Goal: Task Accomplishment & Management: Manage account settings

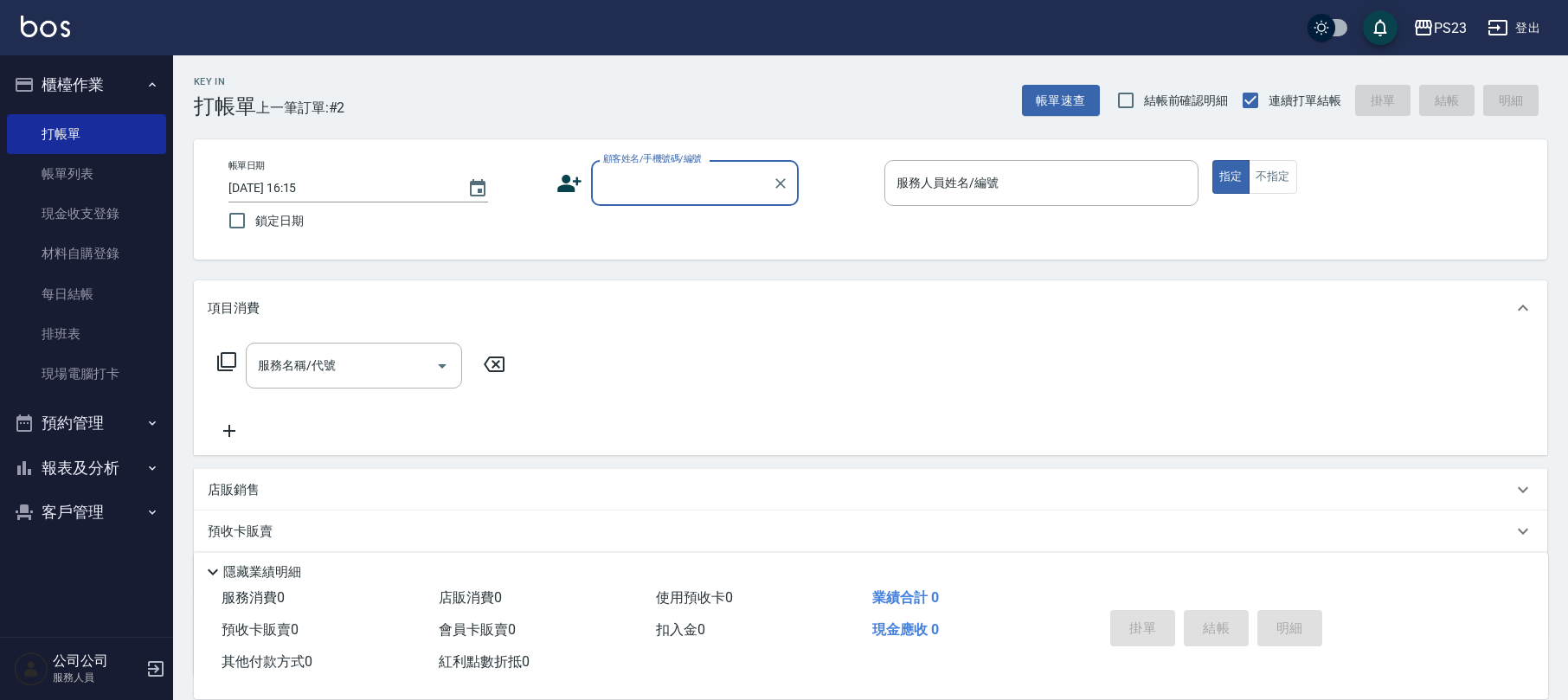
drag, startPoint x: 1560, startPoint y: 260, endPoint x: 1575, endPoint y: 261, distance: 15.0
click at [1560, 261] on div "Key In 打帳單 上一筆訂單:#2 帳單速查 結帳前確認明細 連續打單結帳 掛單 結帳 明細 帳單日期 [DATE] 16:15 鎖定日期 顧客姓名/手機…" at bounding box center [871, 447] width 1396 height 784
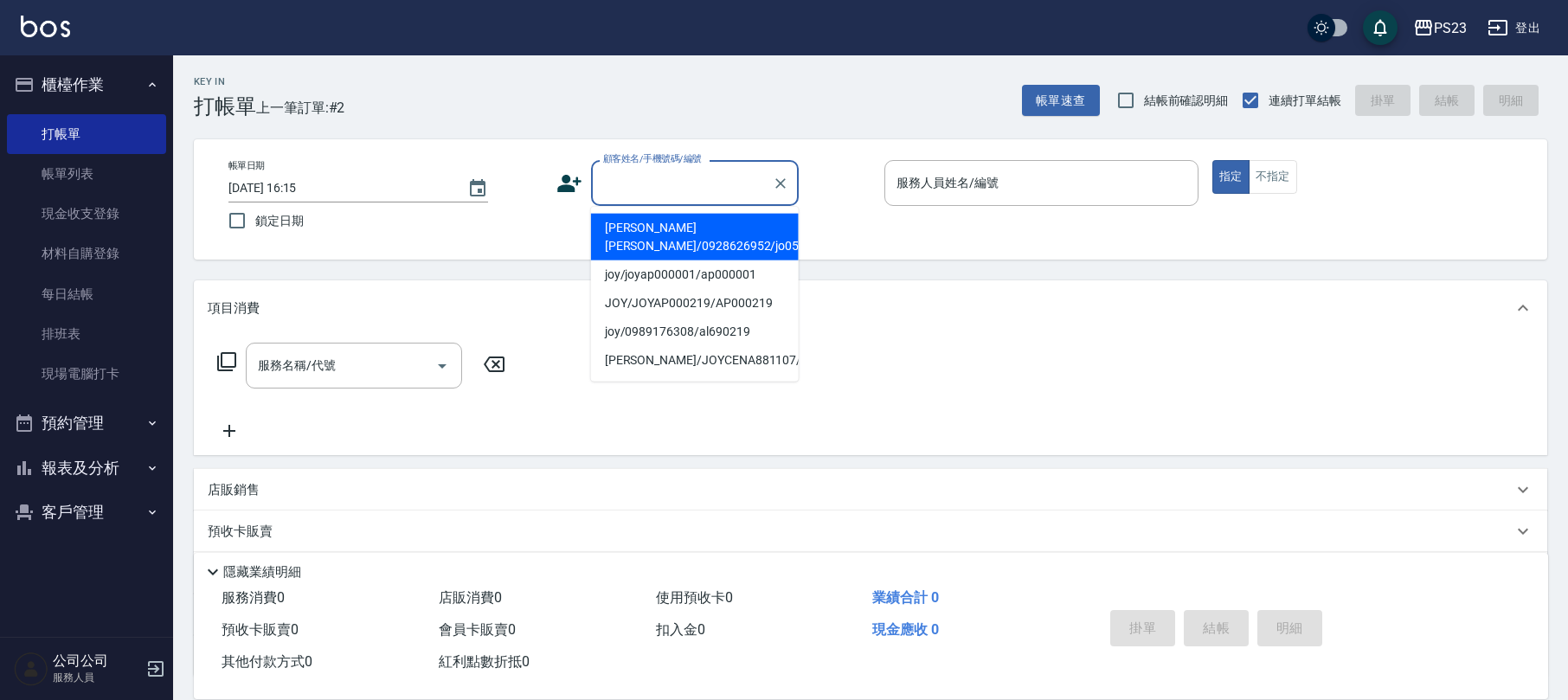
click at [670, 185] on input "顧客姓名/手機號碼/編號" at bounding box center [682, 183] width 166 height 30
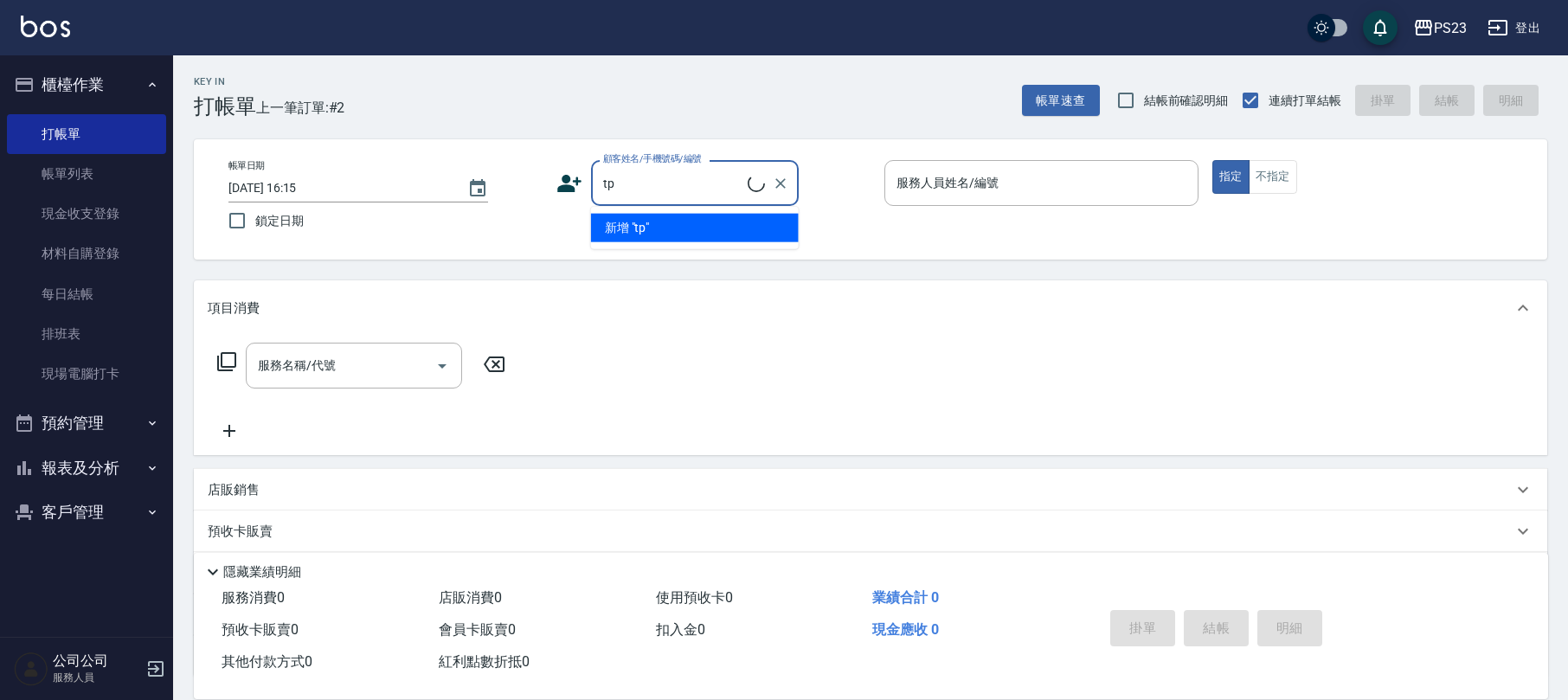
type input "t"
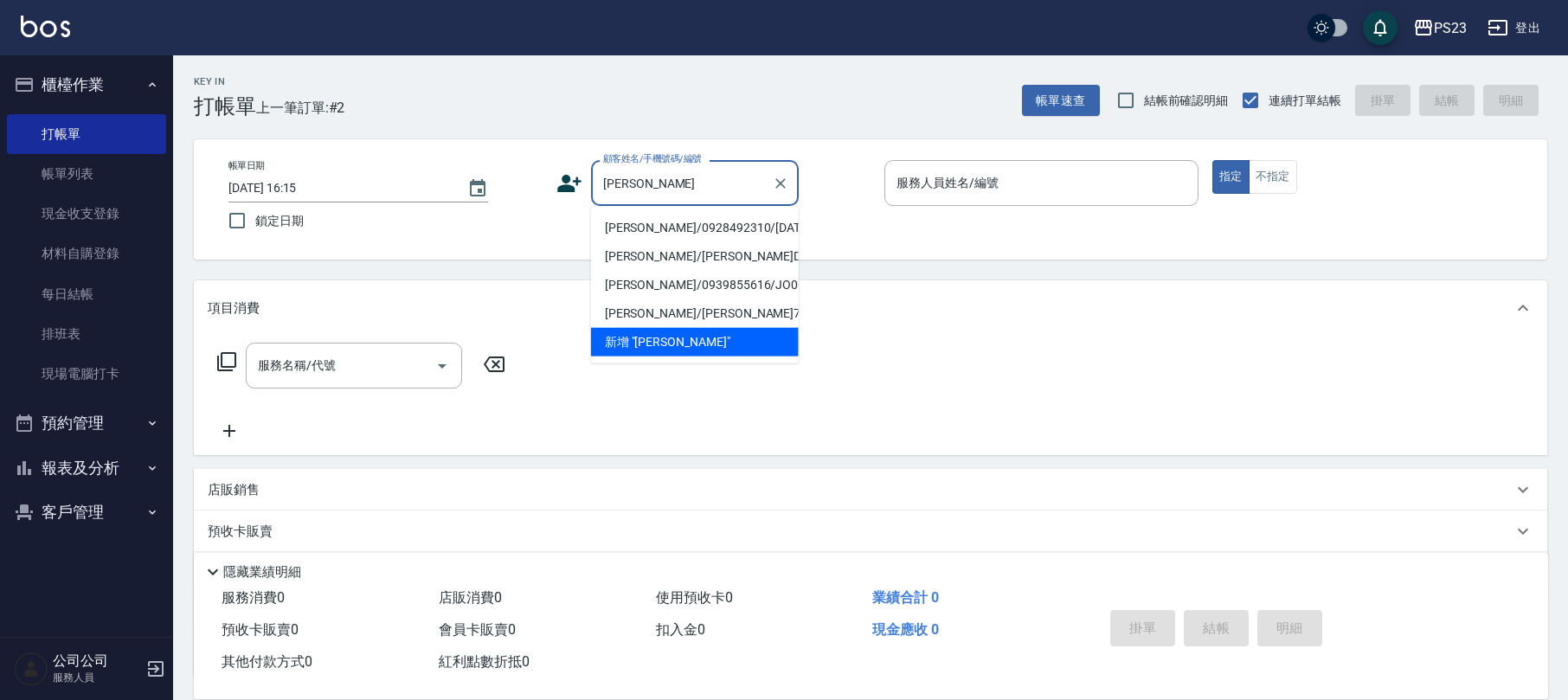
click at [681, 229] on li "[PERSON_NAME]/0928492310/[DATE]" at bounding box center [695, 228] width 208 height 29
type input "[PERSON_NAME]/0928492310/[DATE]"
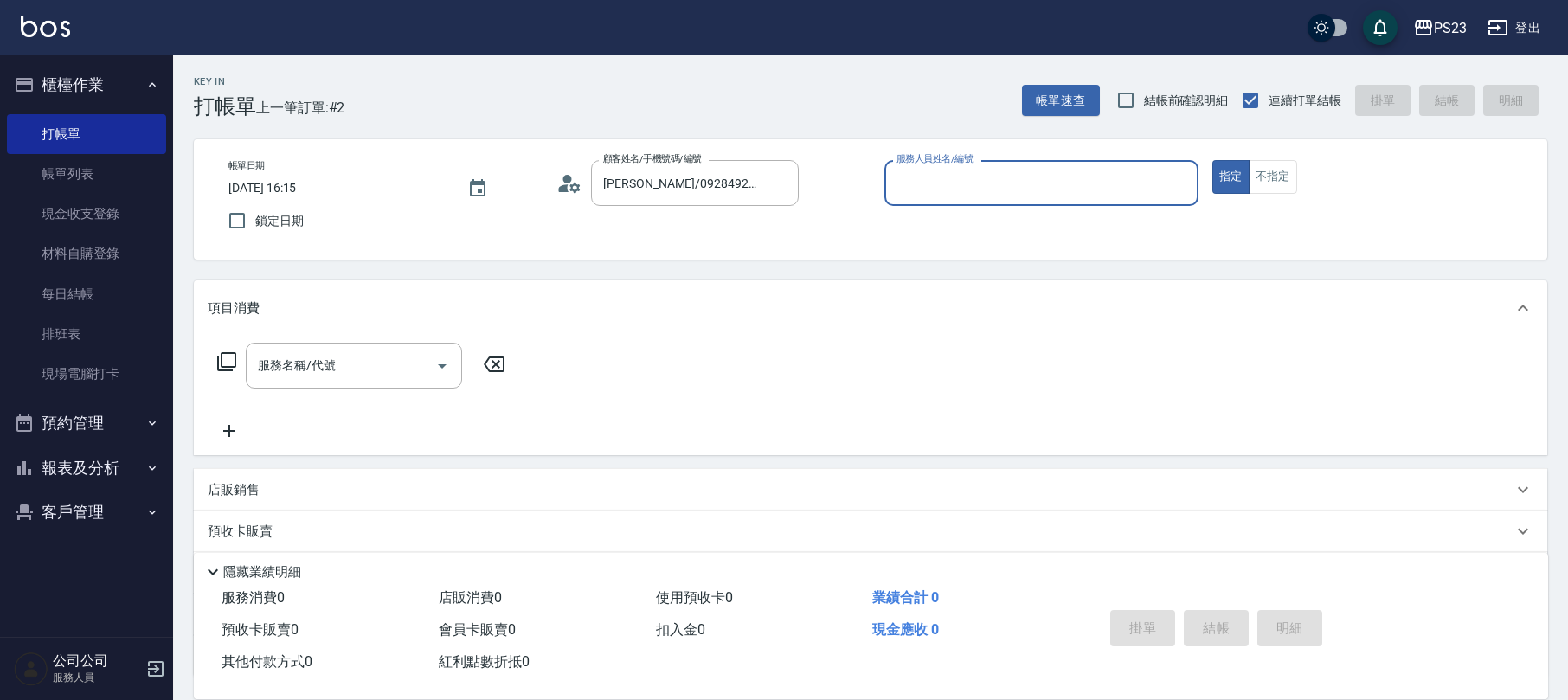
type input "[PERSON_NAME]-0"
click at [1213, 160] on button "指定" at bounding box center [1231, 177] width 37 height 34
type button "true"
click at [229, 355] on icon at bounding box center [227, 362] width 21 height 21
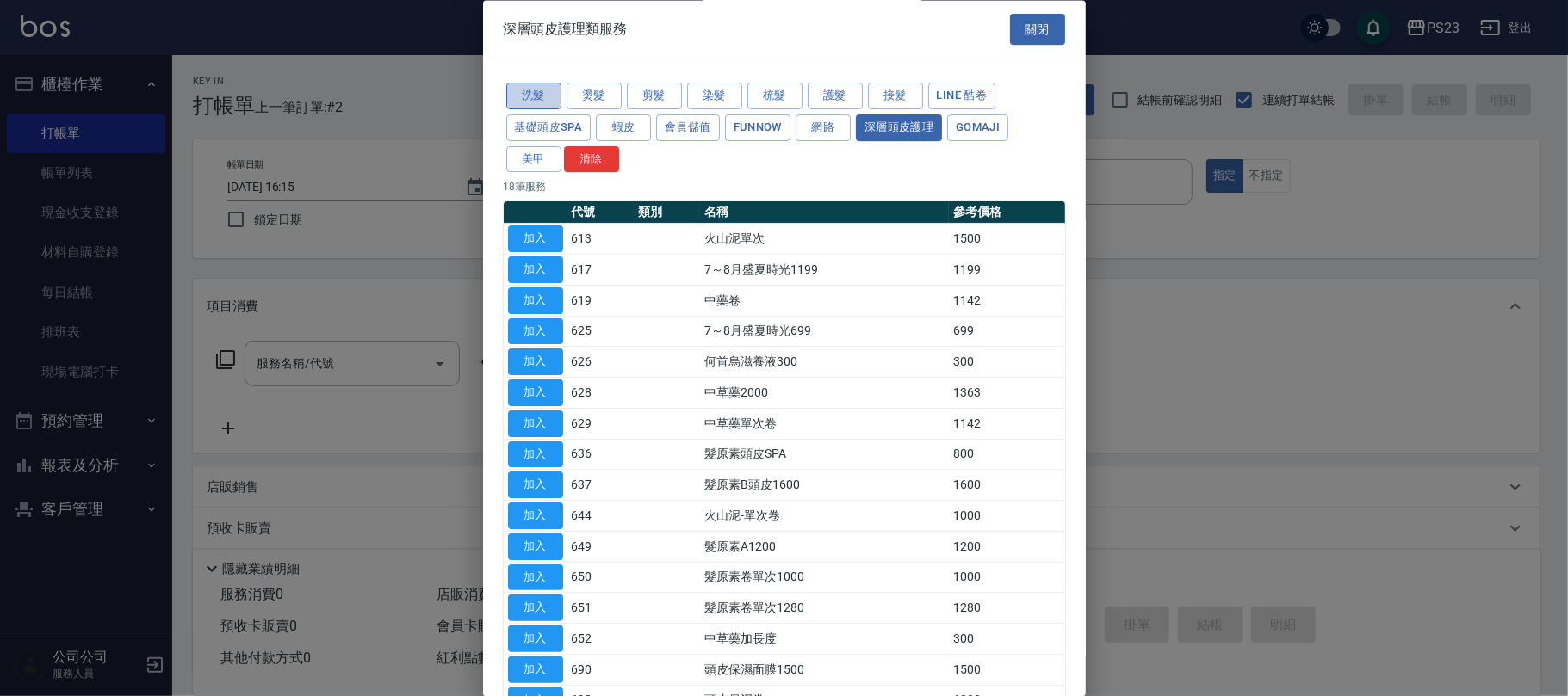
click at [531, 98] on button "洗髮" at bounding box center [534, 96] width 55 height 27
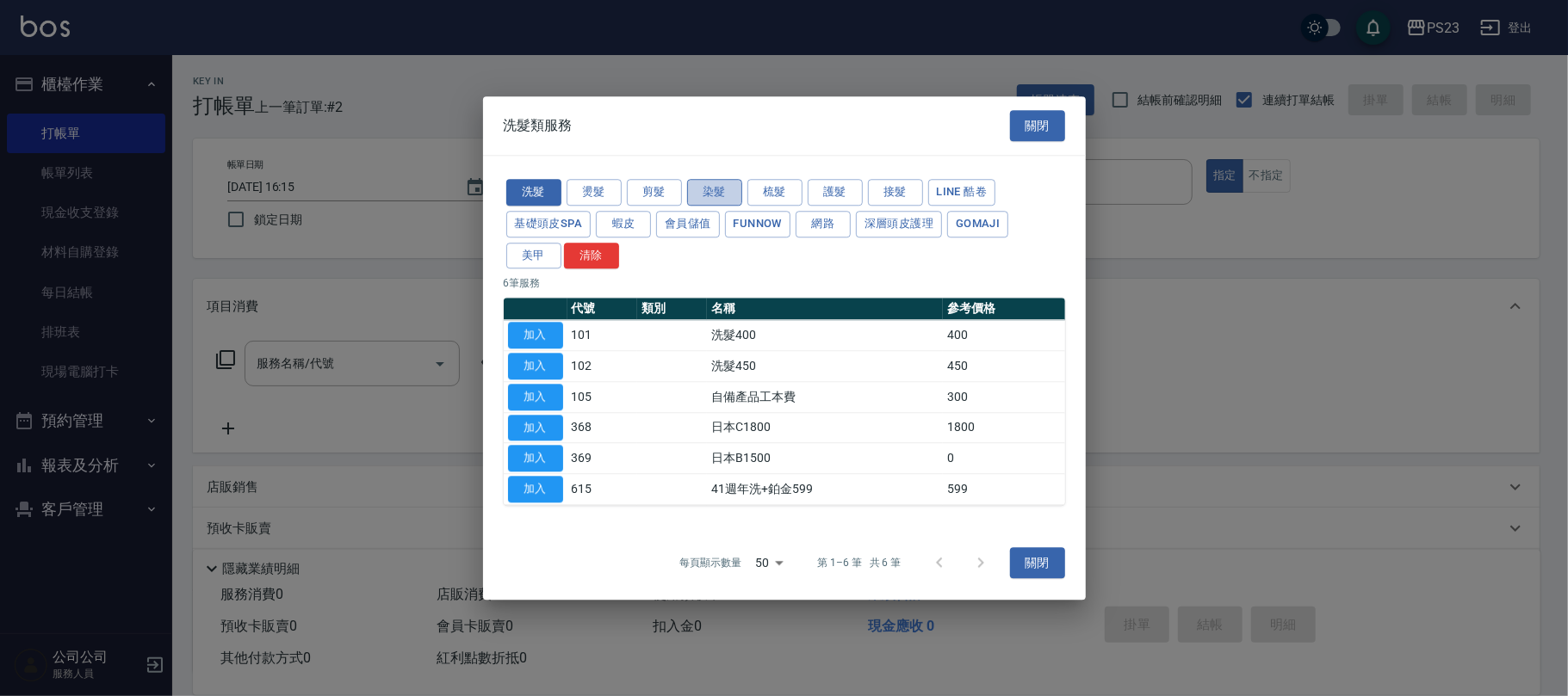
click at [721, 196] on button "染髮" at bounding box center [715, 192] width 55 height 27
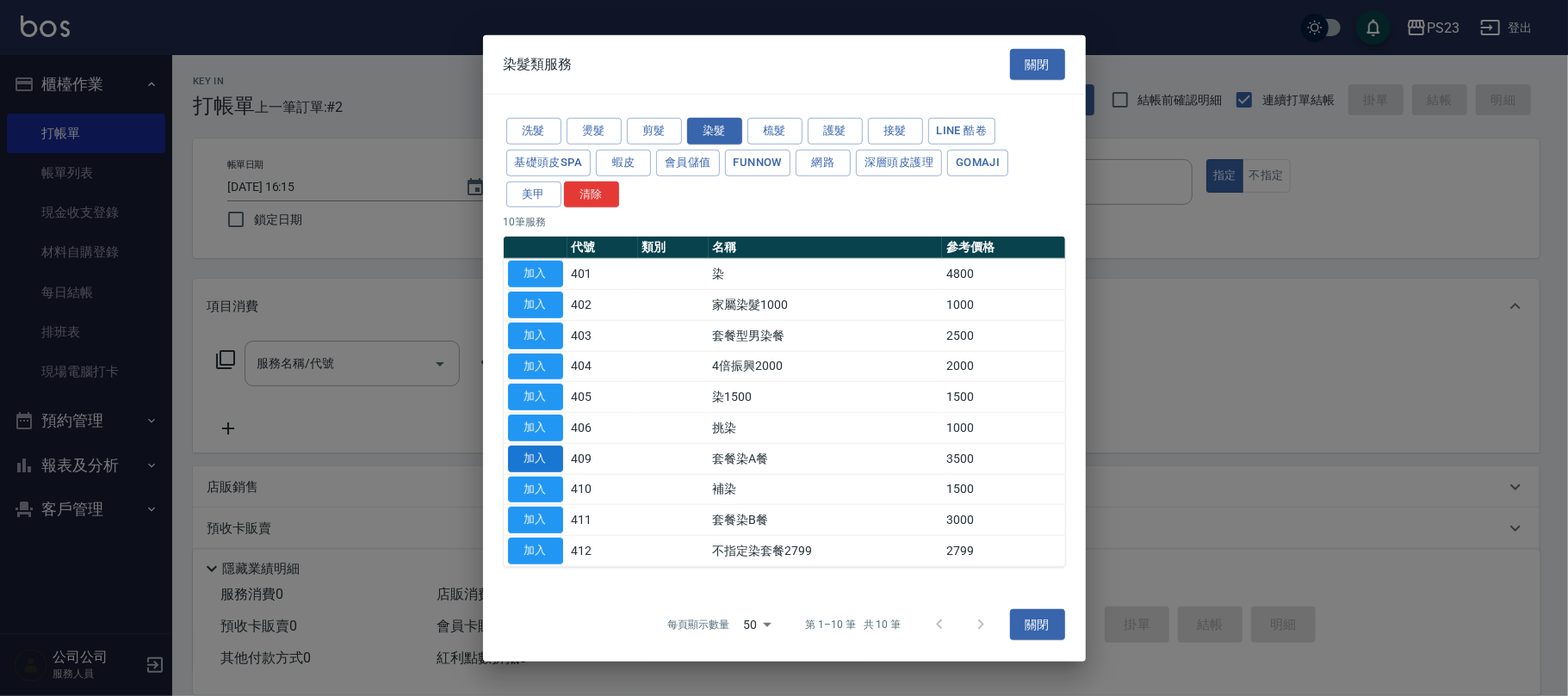
click at [549, 466] on button "加入" at bounding box center [536, 458] width 55 height 27
type input "套餐染A餐(409)"
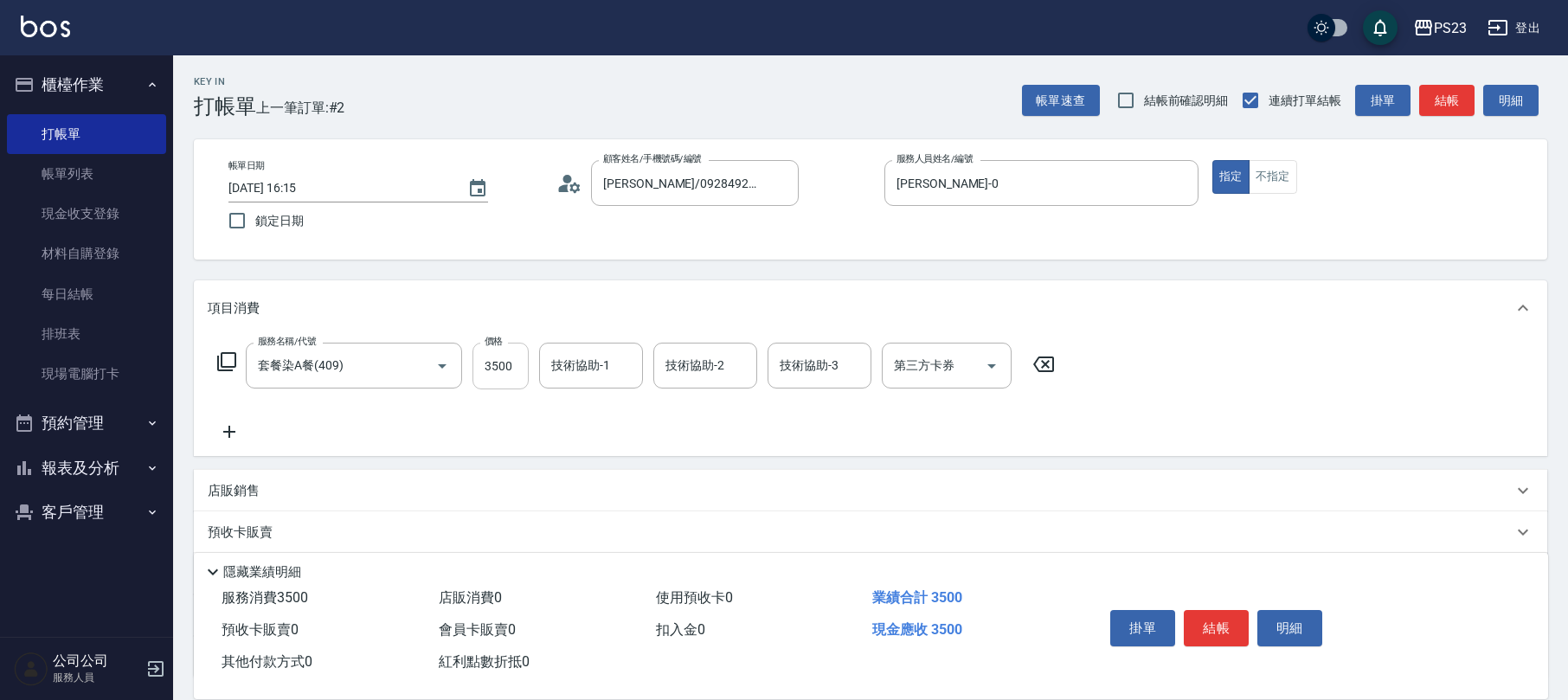
click at [506, 363] on input "3500" at bounding box center [500, 366] width 56 height 47
type input "5500"
type input "[PERSON_NAME]-0"
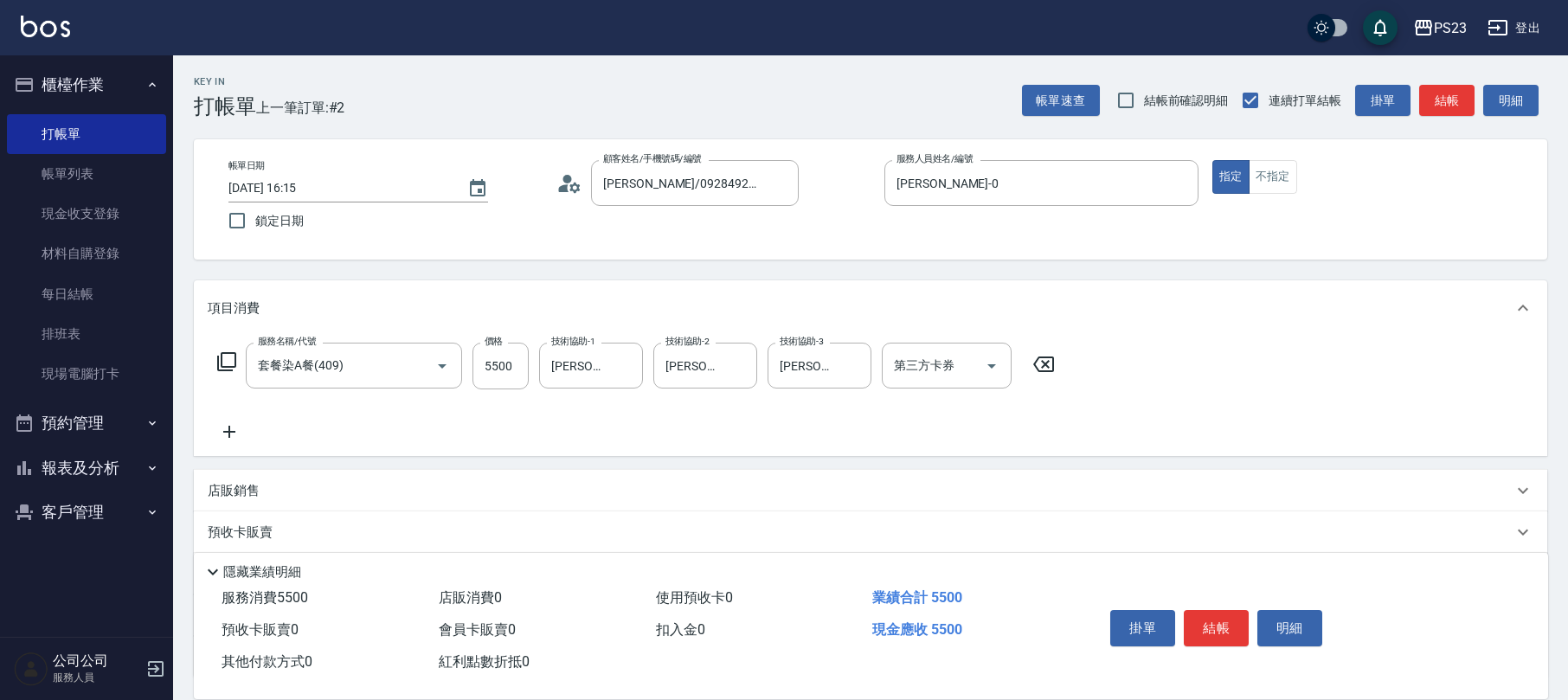
click at [222, 364] on icon at bounding box center [227, 362] width 21 height 21
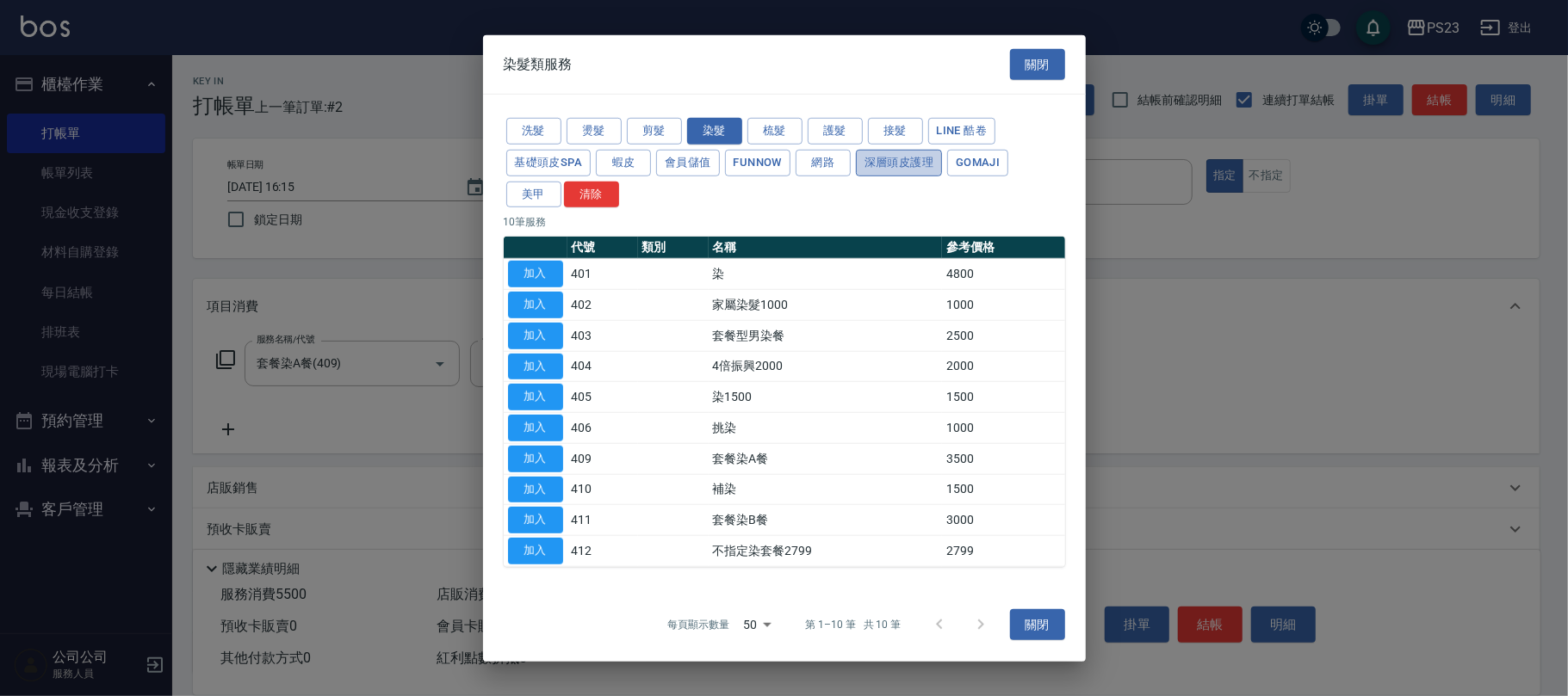
click at [888, 159] on button "深層頭皮護理" at bounding box center [899, 162] width 86 height 27
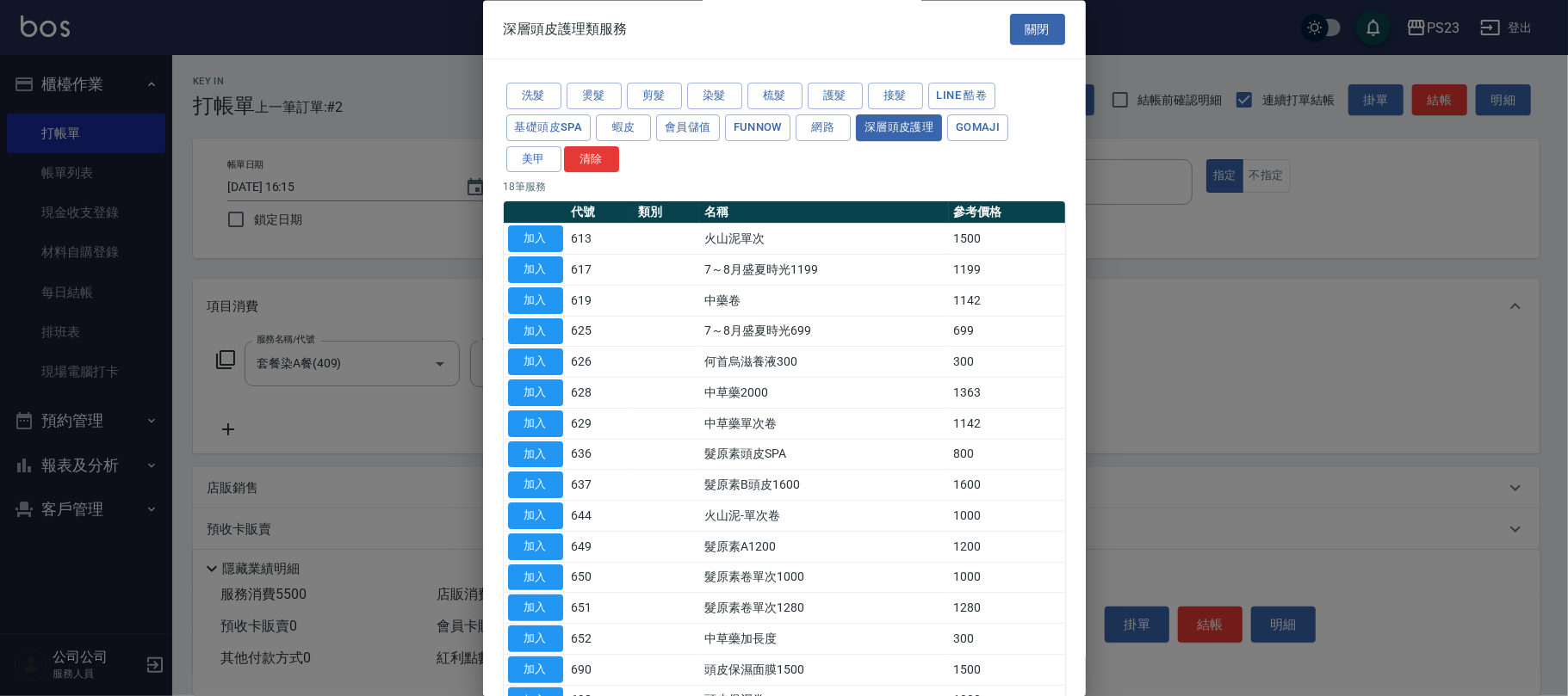
click at [542, 393] on button "加入" at bounding box center [536, 393] width 55 height 27
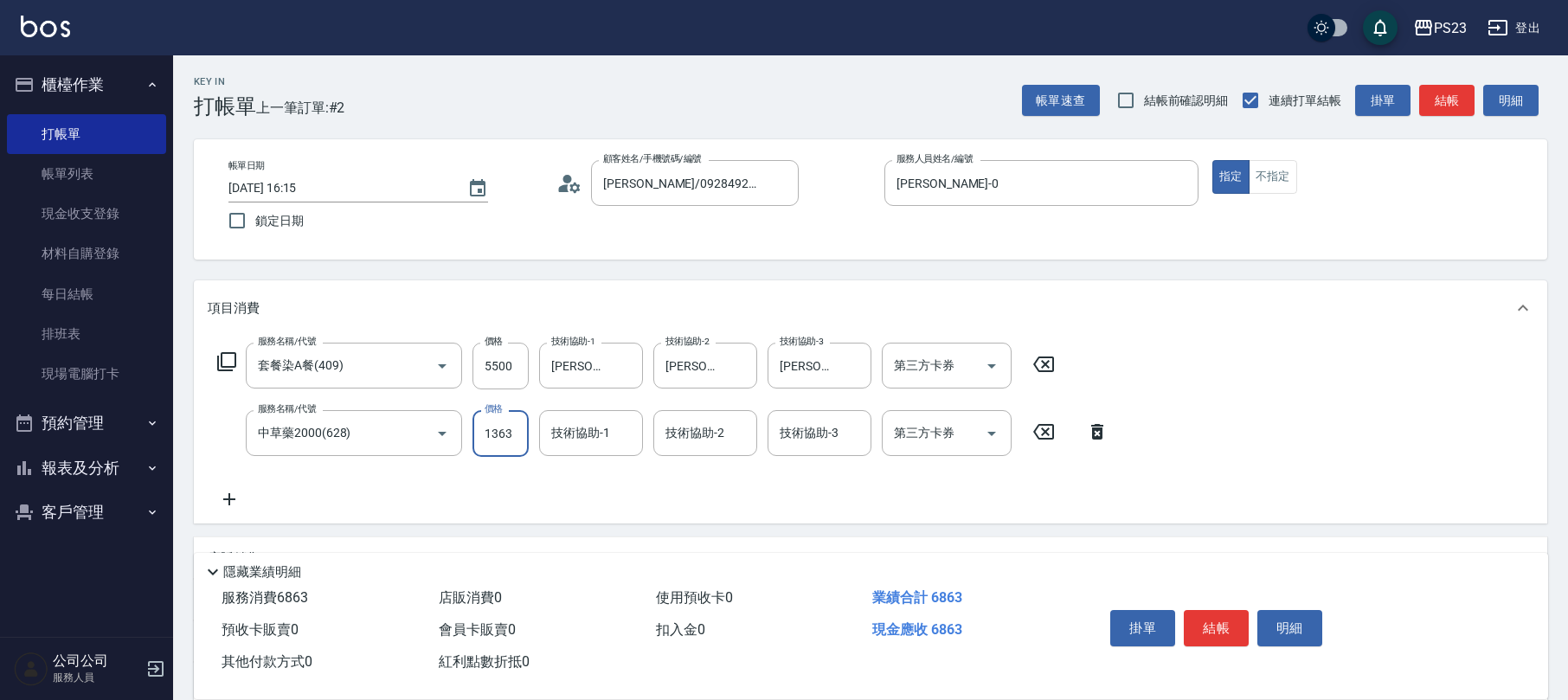
click at [485, 441] on input "1363" at bounding box center [500, 433] width 56 height 47
type input "2300"
type input "Flora-21"
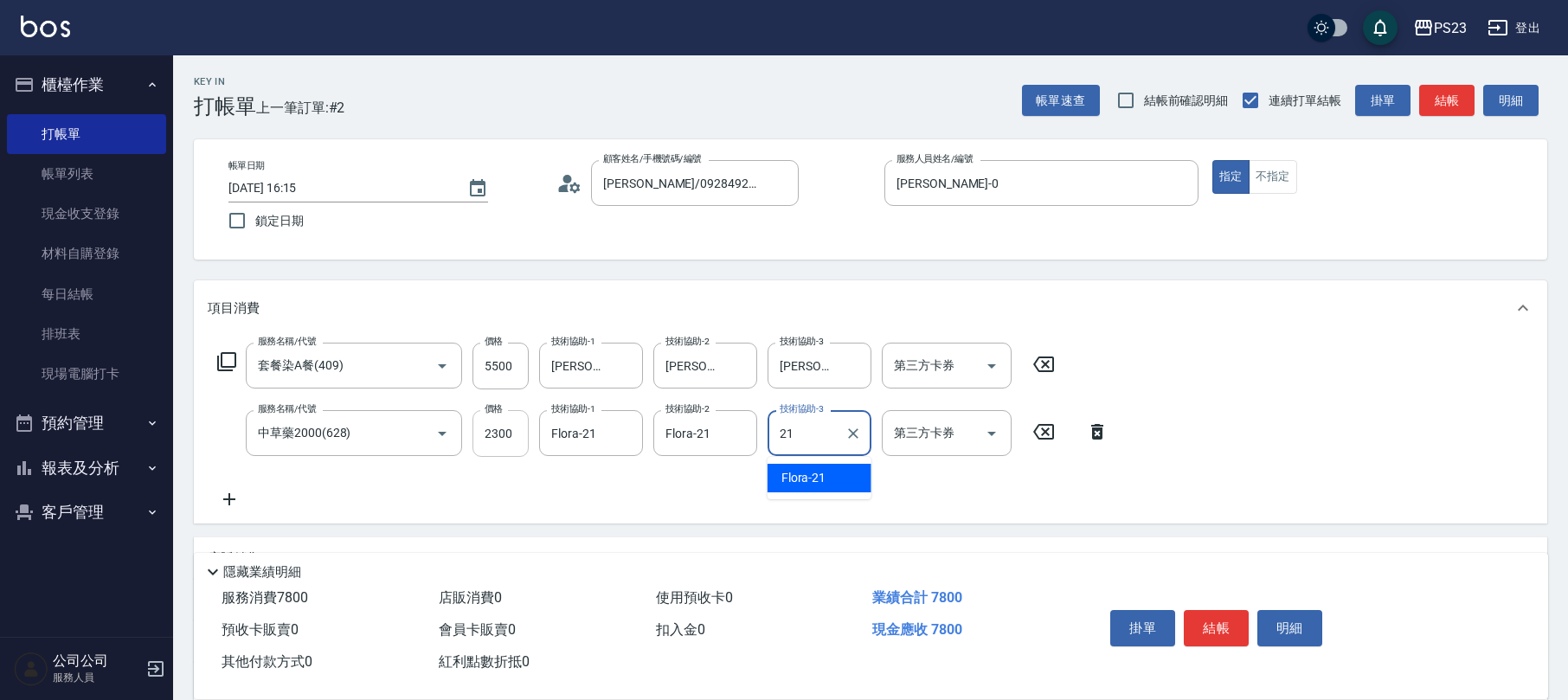
type input "Flora-21"
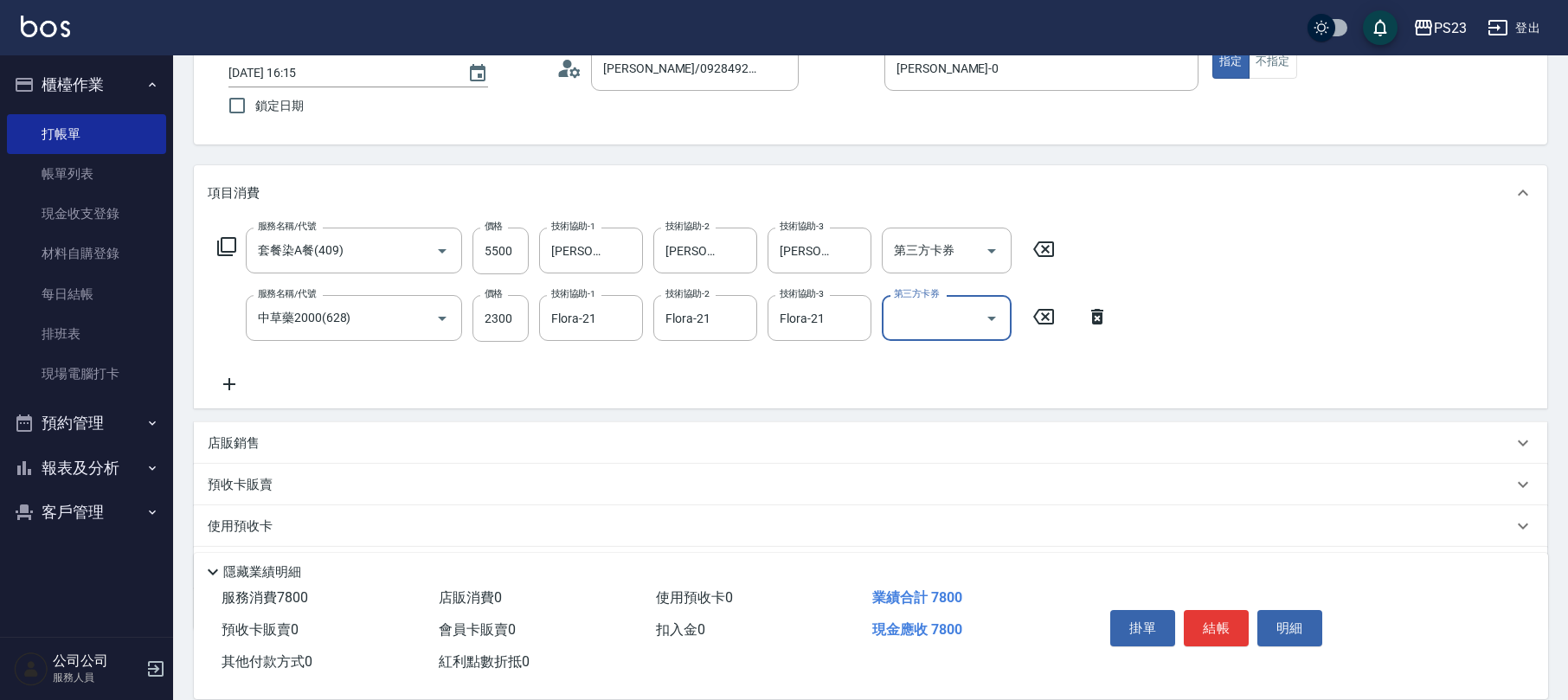
click at [230, 236] on icon at bounding box center [227, 246] width 21 height 21
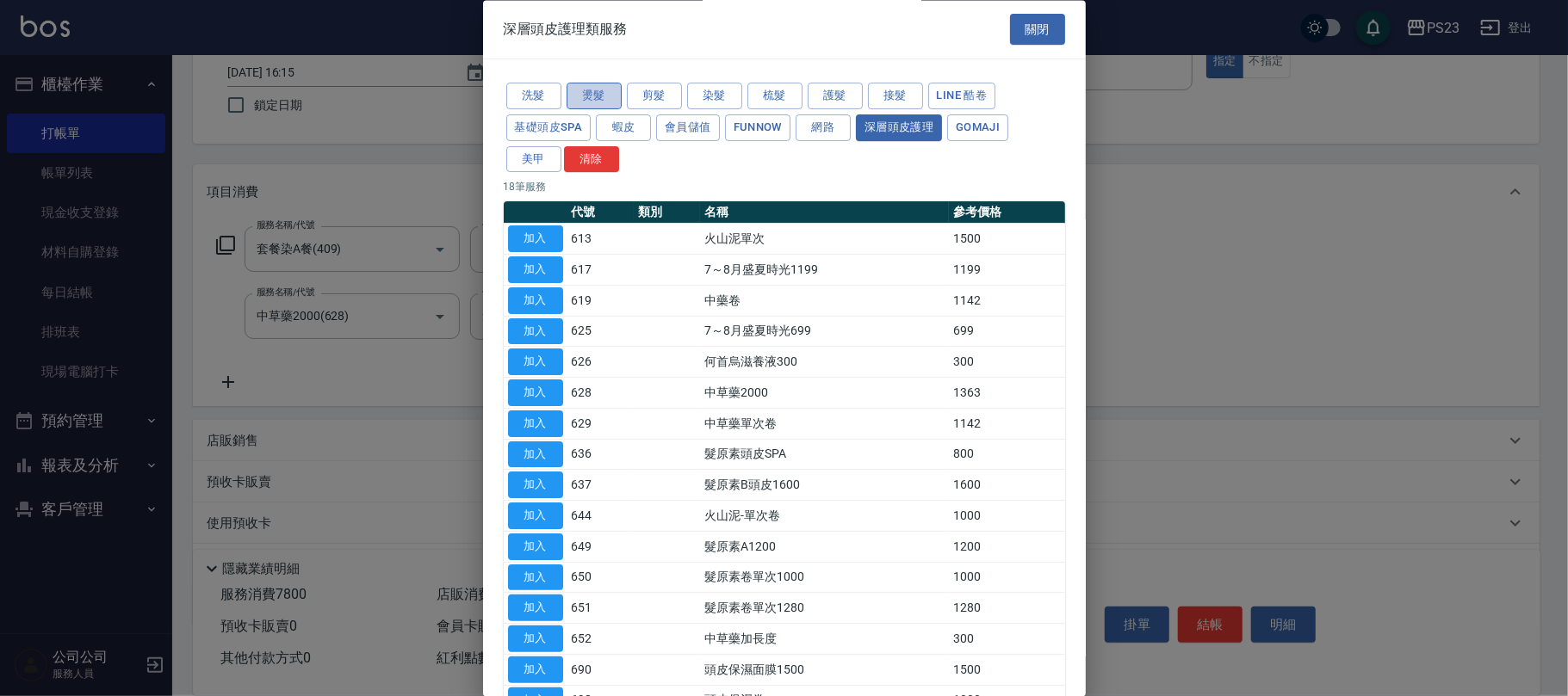
click at [604, 91] on button "燙髮" at bounding box center [595, 96] width 55 height 27
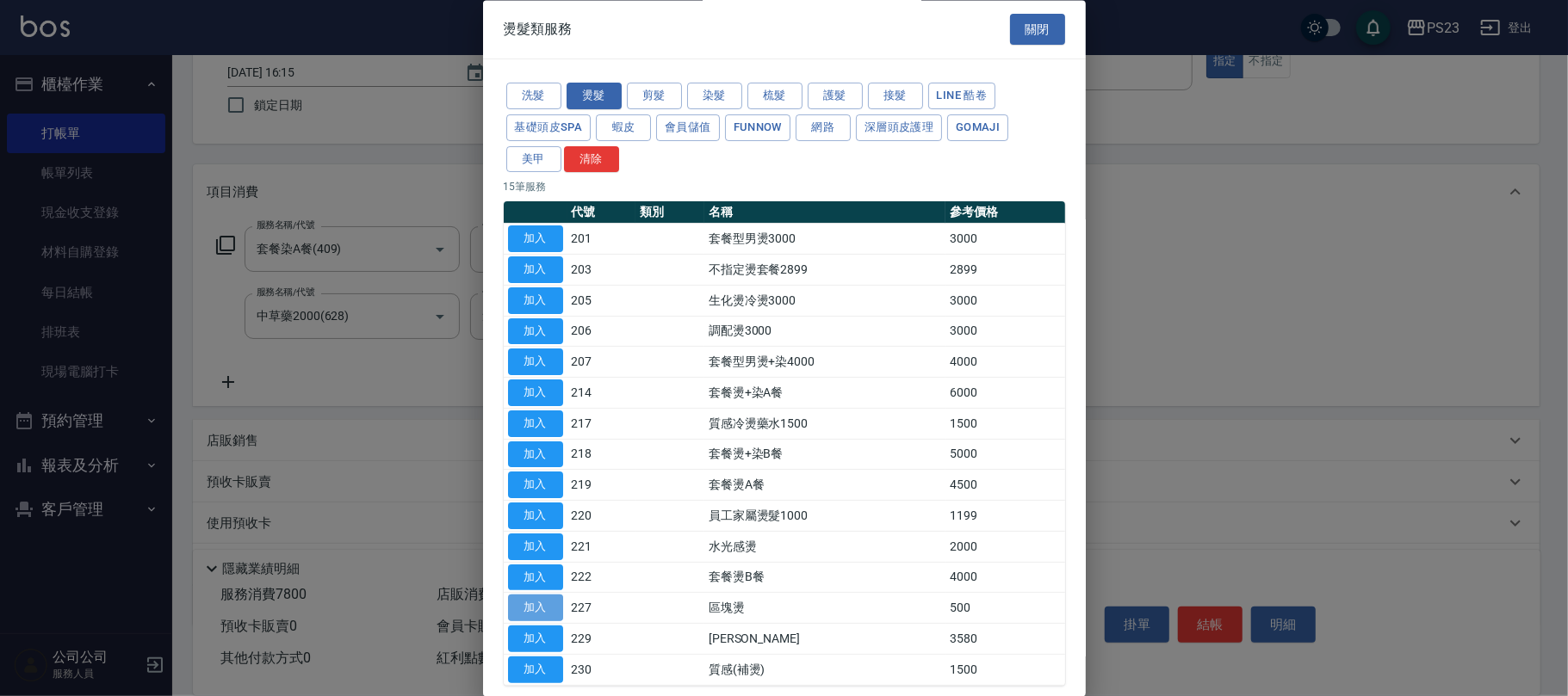
click at [532, 608] on button "加入" at bounding box center [536, 608] width 55 height 27
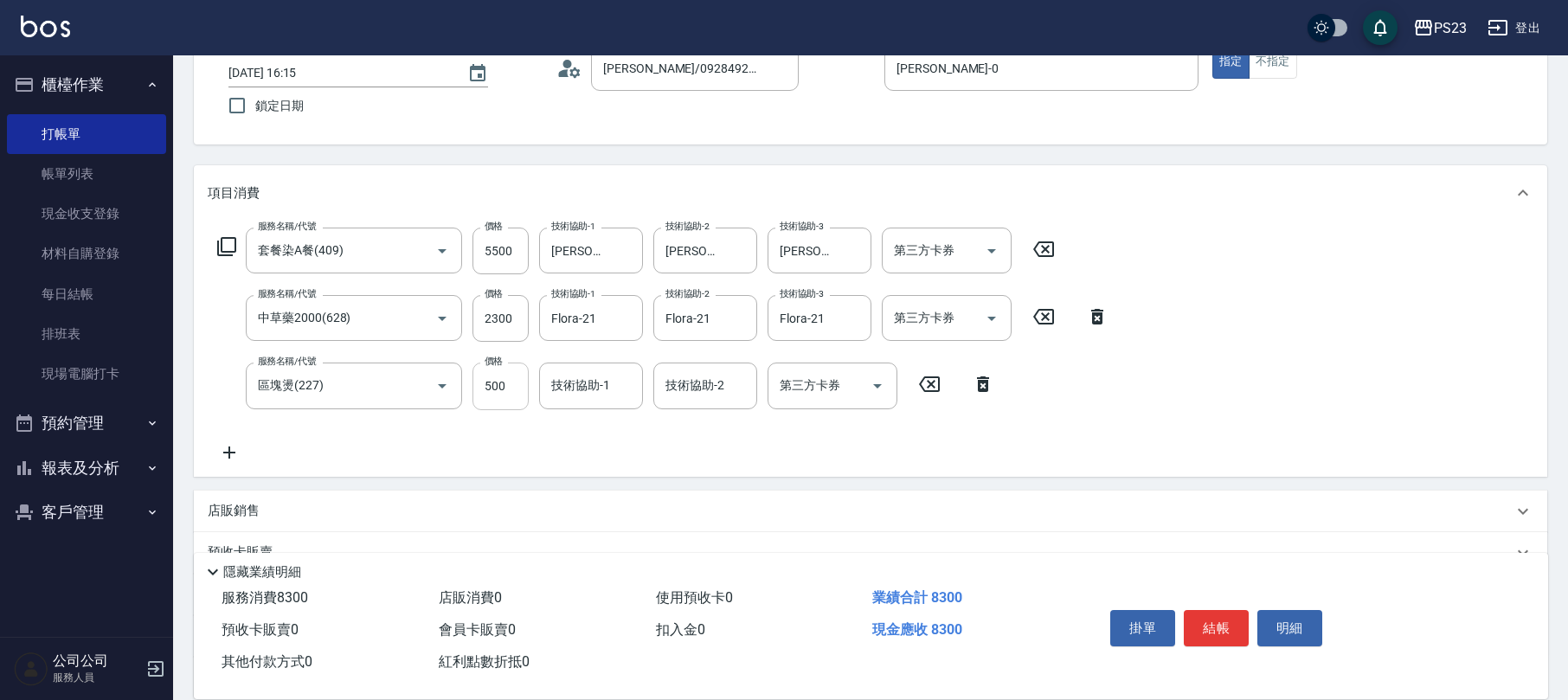
click at [485, 387] on input "500" at bounding box center [500, 386] width 56 height 47
type input "3000"
type input "[PERSON_NAME]-0"
type input "Flora-21"
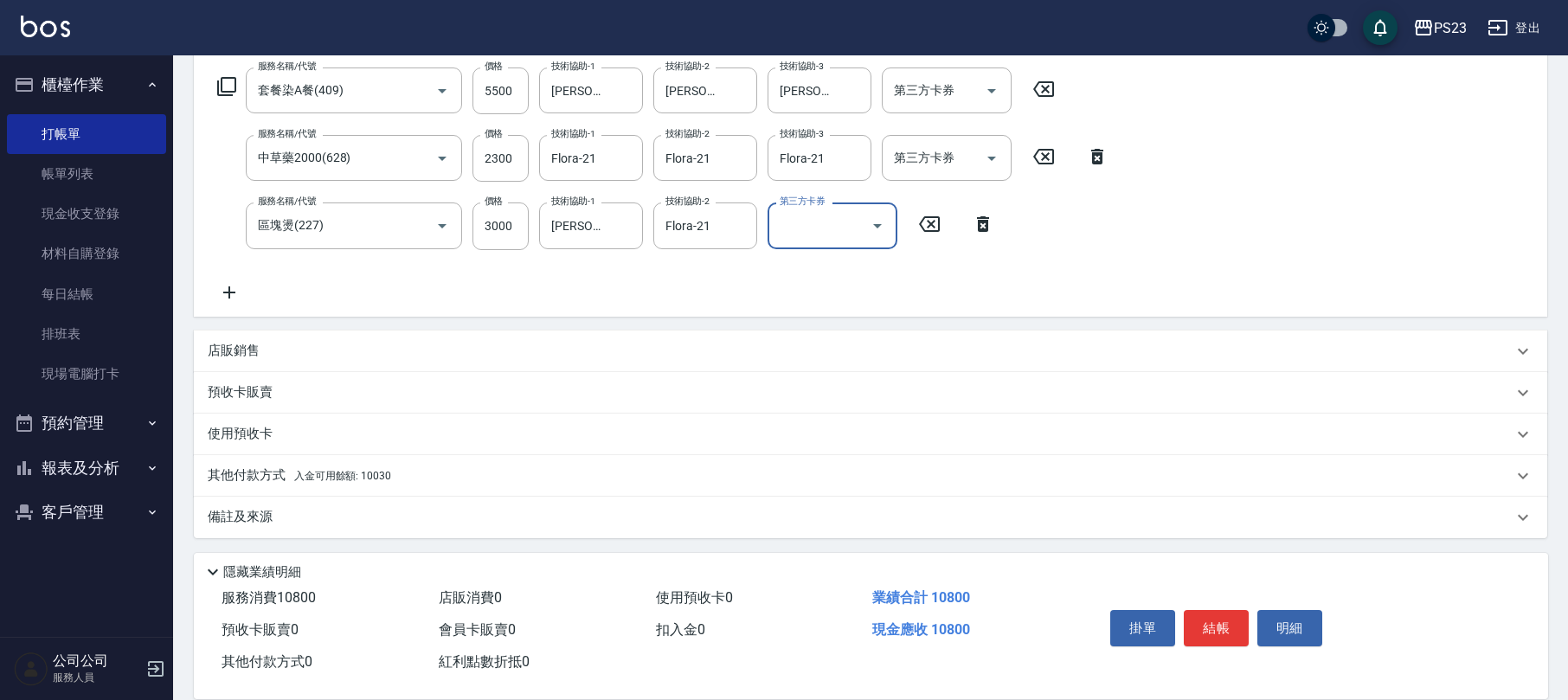
click at [371, 467] on p "其他付款方式 入金可用餘額: 10030" at bounding box center [299, 476] width 184 height 19
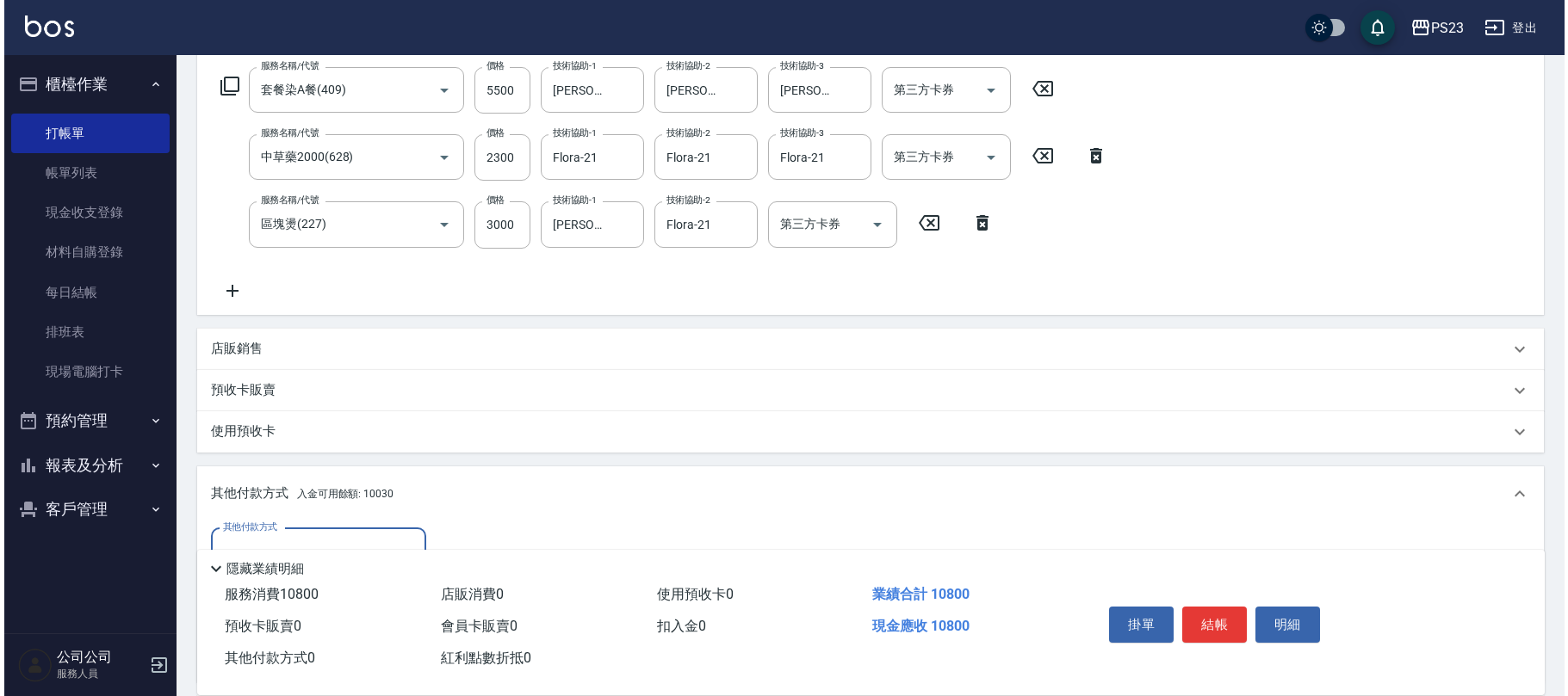
scroll to position [389, 0]
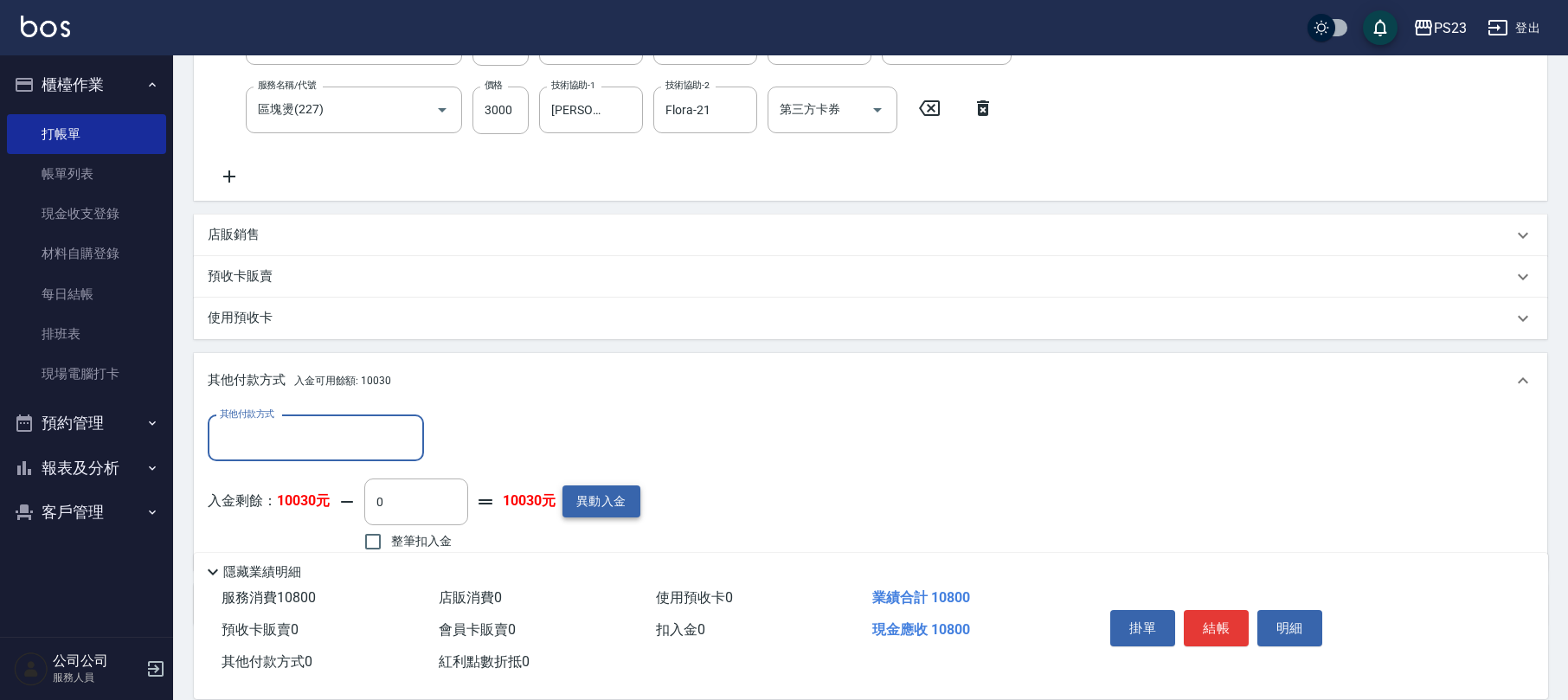
click at [589, 499] on button "異動入金" at bounding box center [601, 501] width 77 height 32
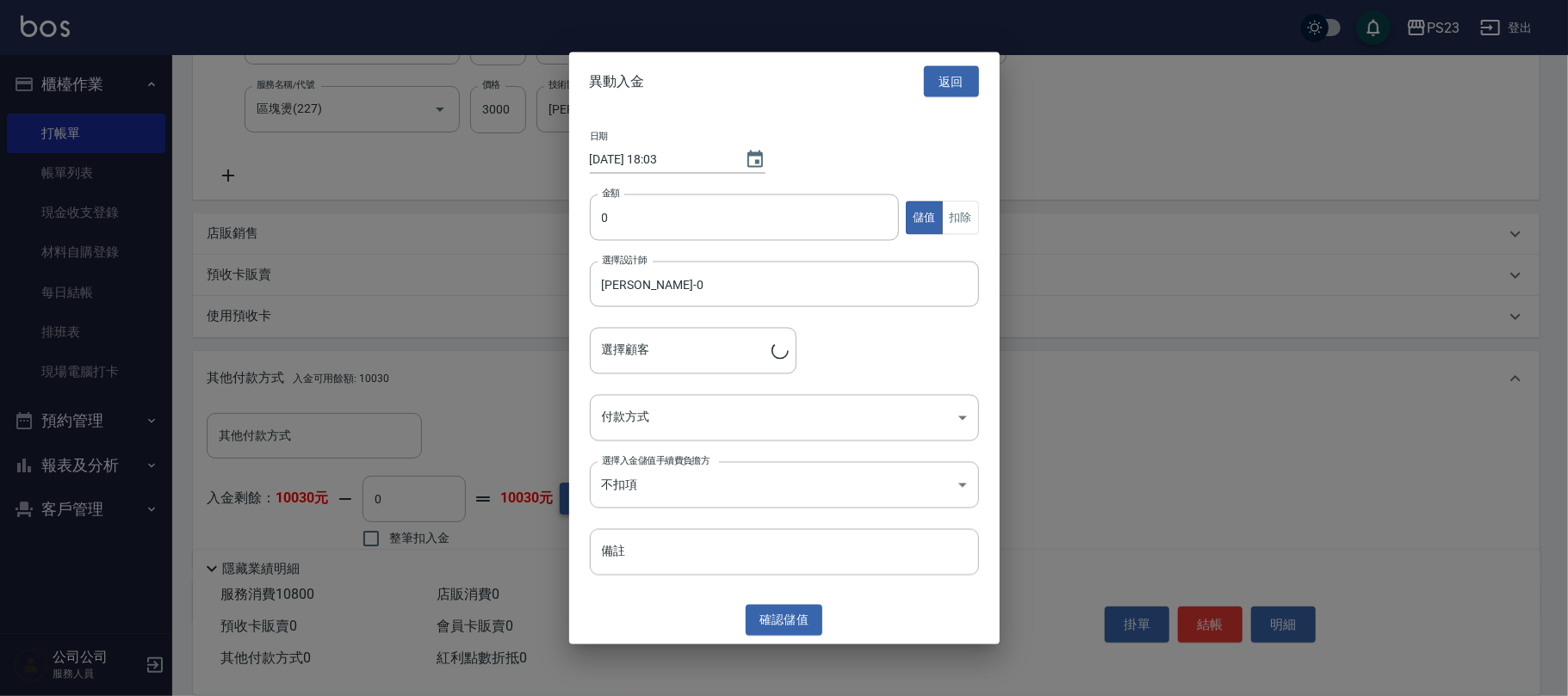
type input "[PERSON_NAME]/0928492310/[DATE]"
click at [599, 231] on input "0" at bounding box center [745, 217] width 310 height 47
type input "10000"
click at [680, 424] on body "PS23 登出 櫃檯作業 打帳單 帳單列表 現金收支登錄 材料自購登錄 每日結帳 排班表 現場電腦打卡 預約管理 預約管理 單日預約紀錄 單週預約紀錄 報表及…" at bounding box center [784, 197] width 1568 height 1173
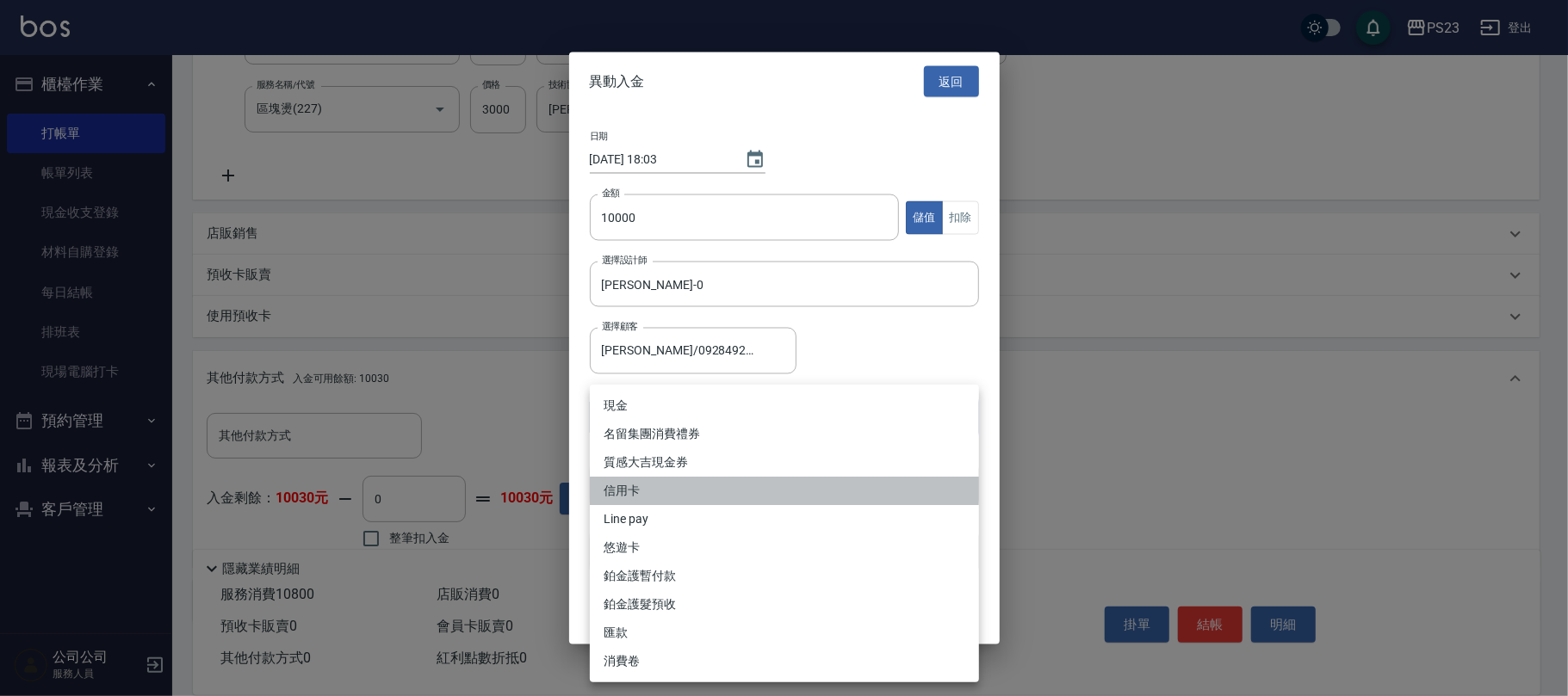
click at [634, 477] on li "信用卡" at bounding box center [784, 491] width 389 height 28
type input "信用卡"
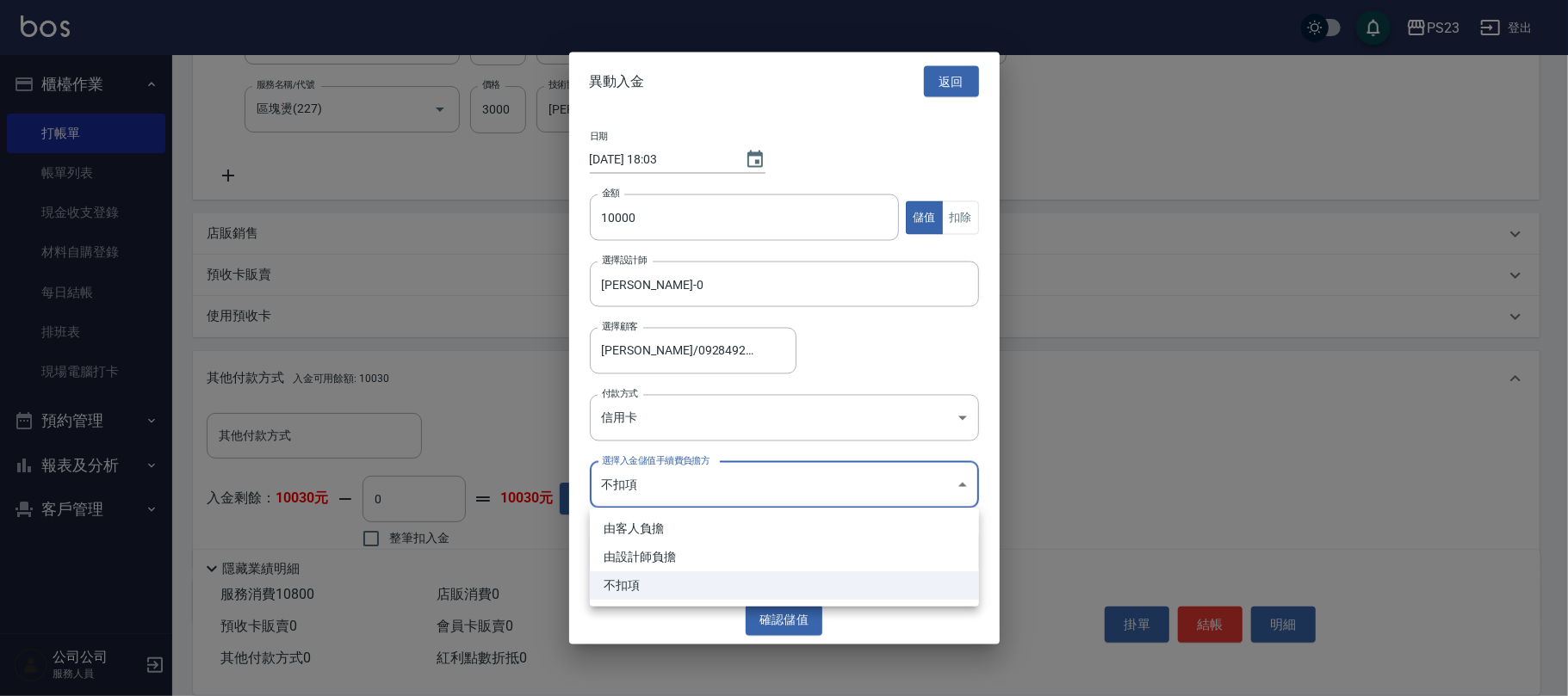
click at [634, 477] on body "PS23 登出 櫃檯作業 打帳單 帳單列表 現金收支登錄 材料自購登錄 每日結帳 排班表 現場電腦打卡 預約管理 預約管理 單日預約紀錄 單週預約紀錄 報表及…" at bounding box center [784, 197] width 1568 height 1173
click at [649, 558] on li "由設計師負擔" at bounding box center [784, 557] width 389 height 28
type input "BYDESIGNER"
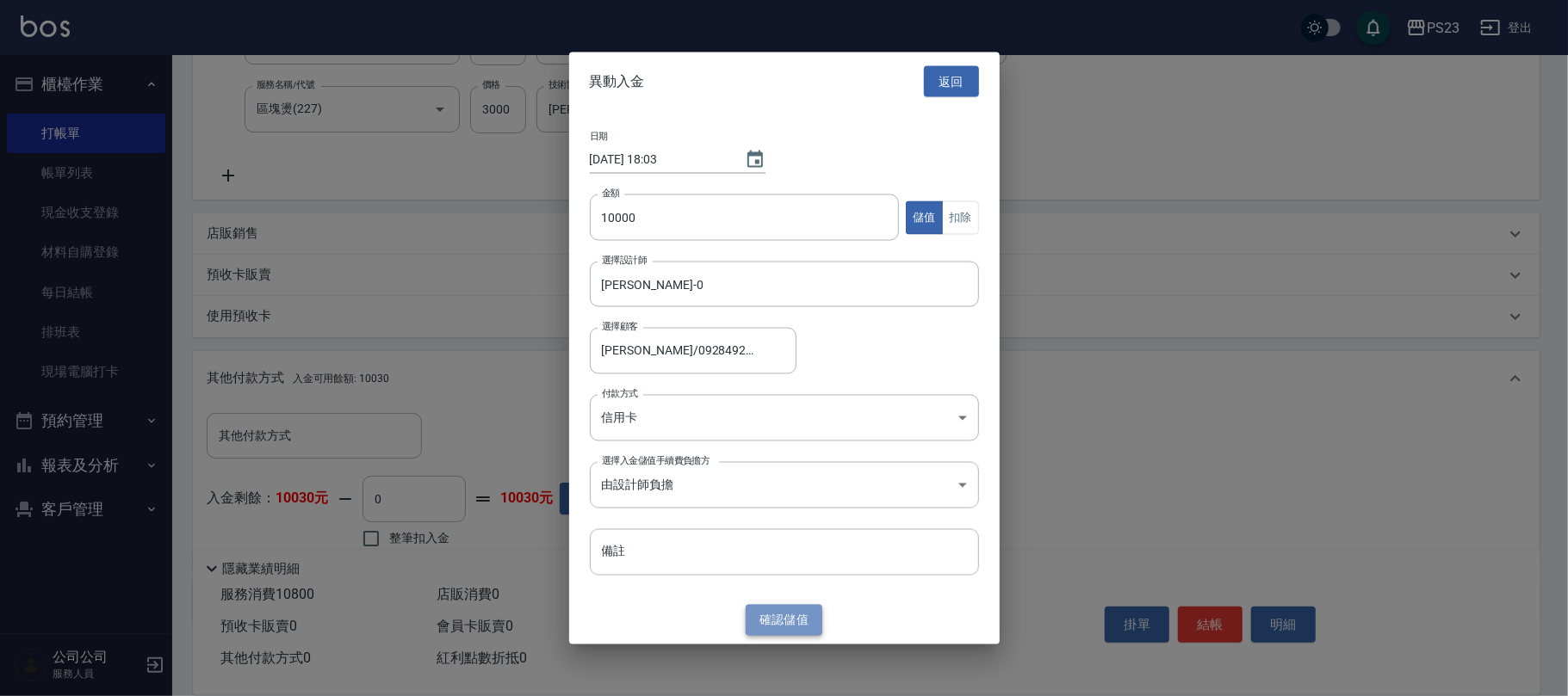
click at [797, 622] on button "確認 儲值" at bounding box center [784, 620] width 77 height 32
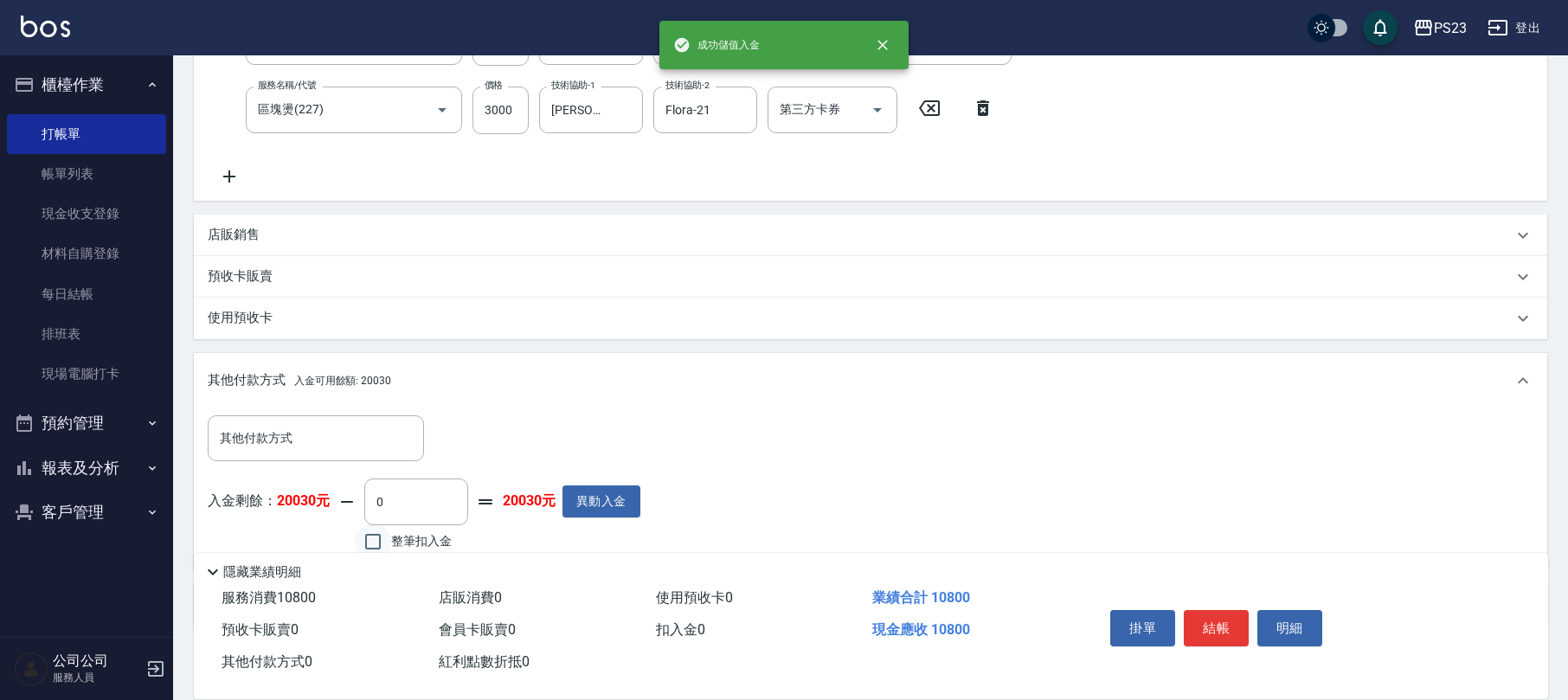
click at [377, 544] on input "整筆扣入金" at bounding box center [373, 541] width 36 height 36
checkbox input "true"
type input "10800"
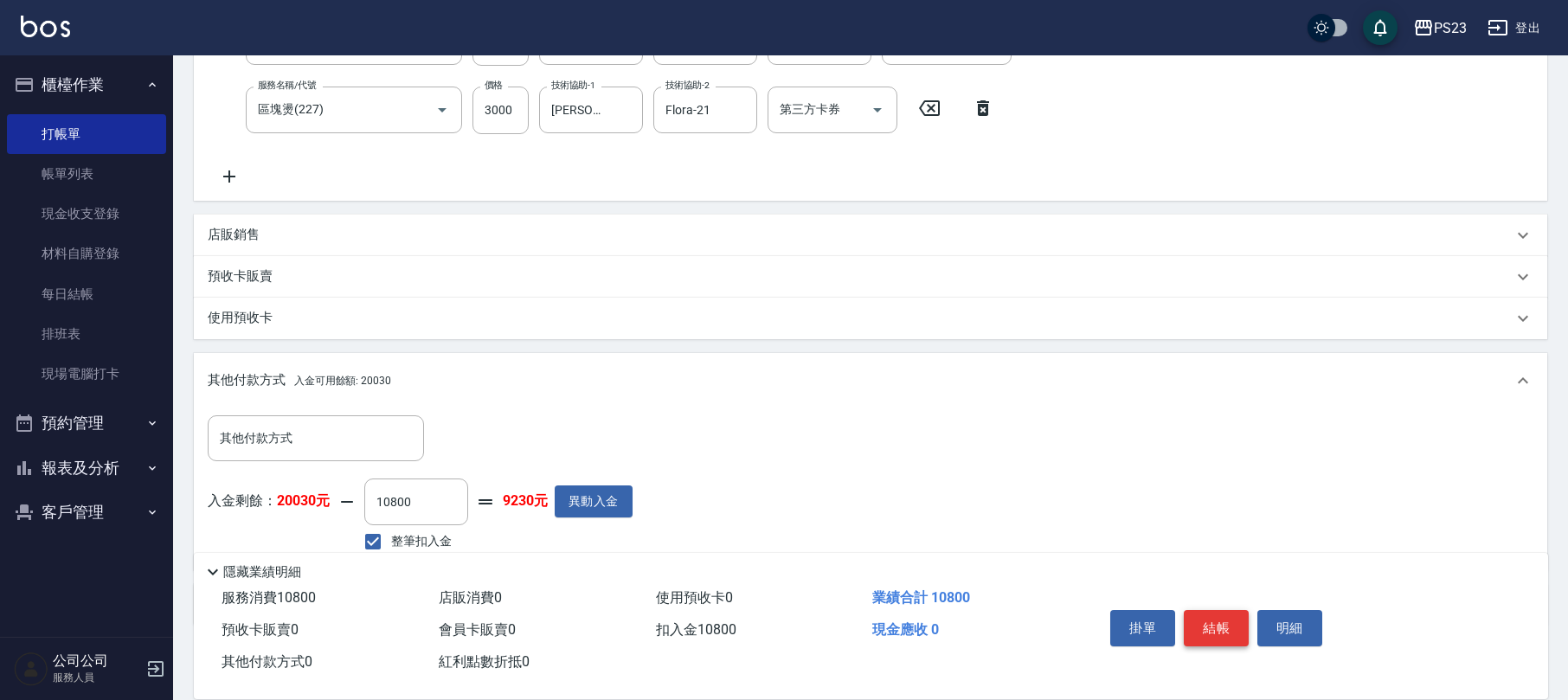
click at [1217, 617] on button "結帳" at bounding box center [1217, 628] width 65 height 36
type input "[DATE] 18:03"
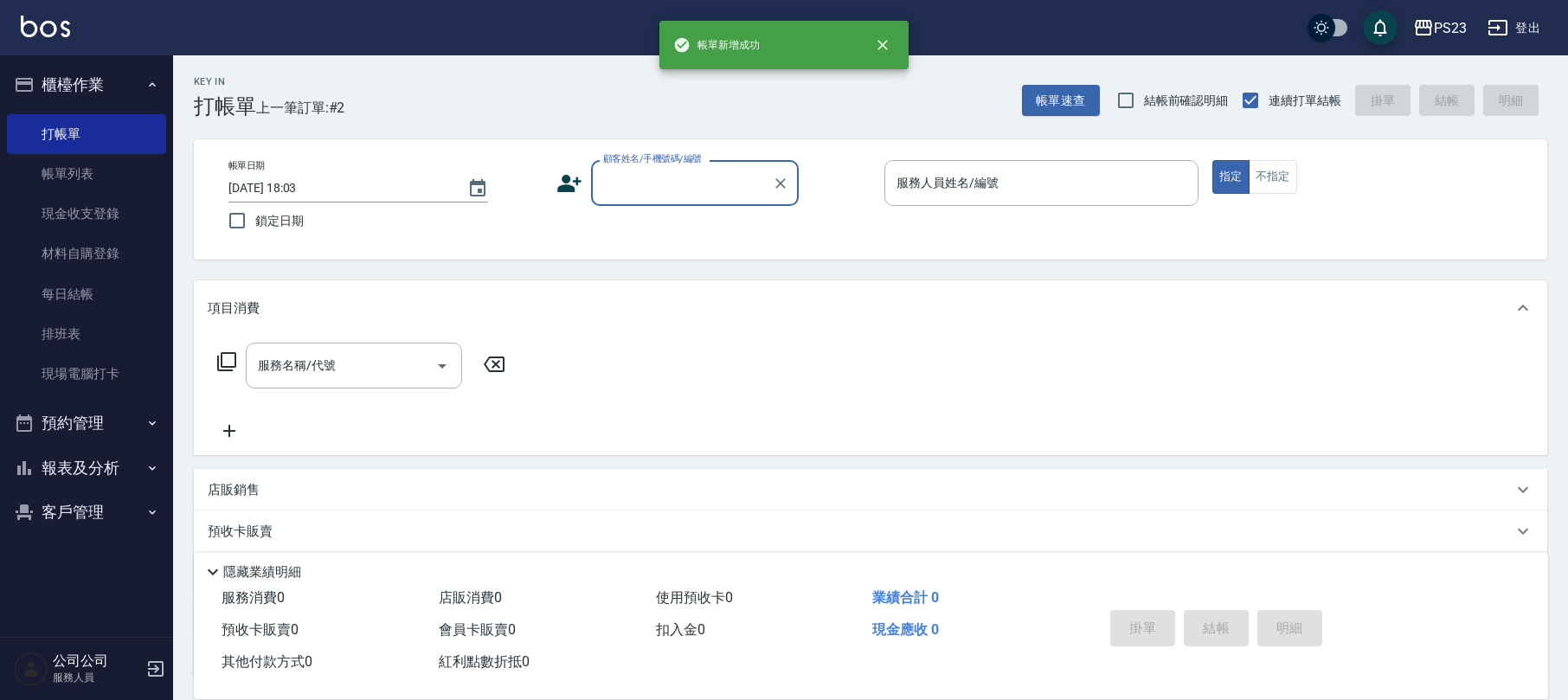
scroll to position [0, 0]
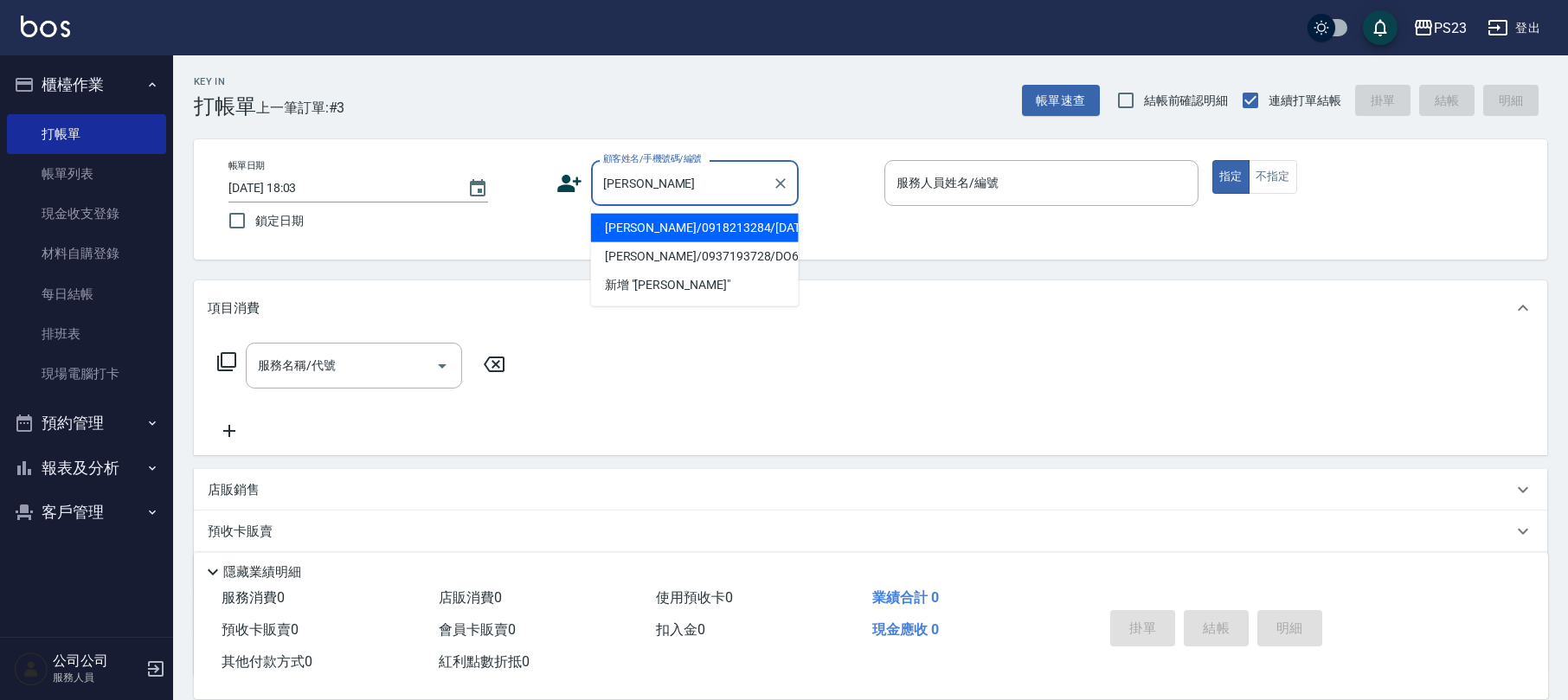
click at [681, 231] on li "[PERSON_NAME]/0918213284/[DATE]" at bounding box center [695, 228] width 208 height 29
type input "[PERSON_NAME]/0918213284/[DATE]"
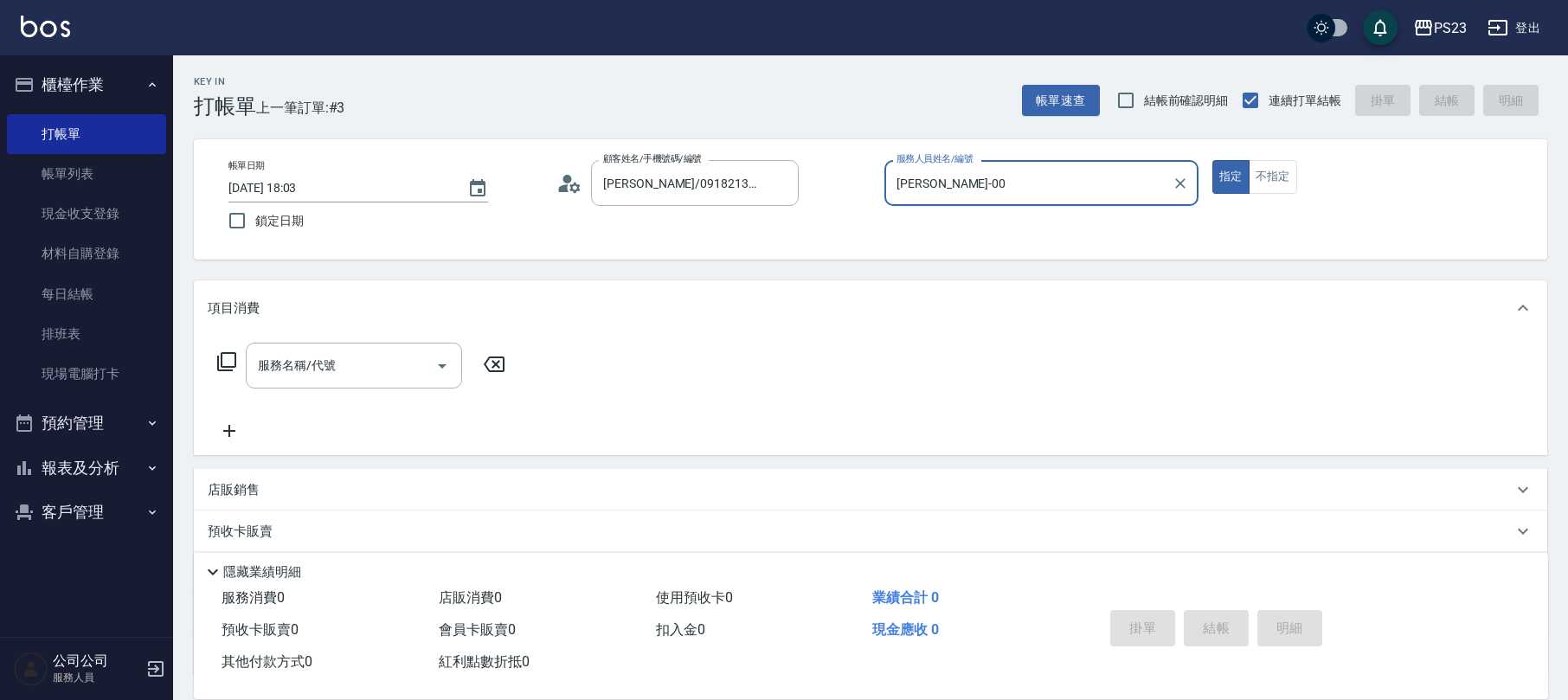
click at [1213, 160] on button "指定" at bounding box center [1231, 177] width 37 height 34
type input "[PERSON_NAME]-0"
click at [215, 359] on div "服務名稱/代號 服務名稱/代號" at bounding box center [362, 366] width 308 height 46
click at [235, 360] on icon at bounding box center [227, 362] width 19 height 19
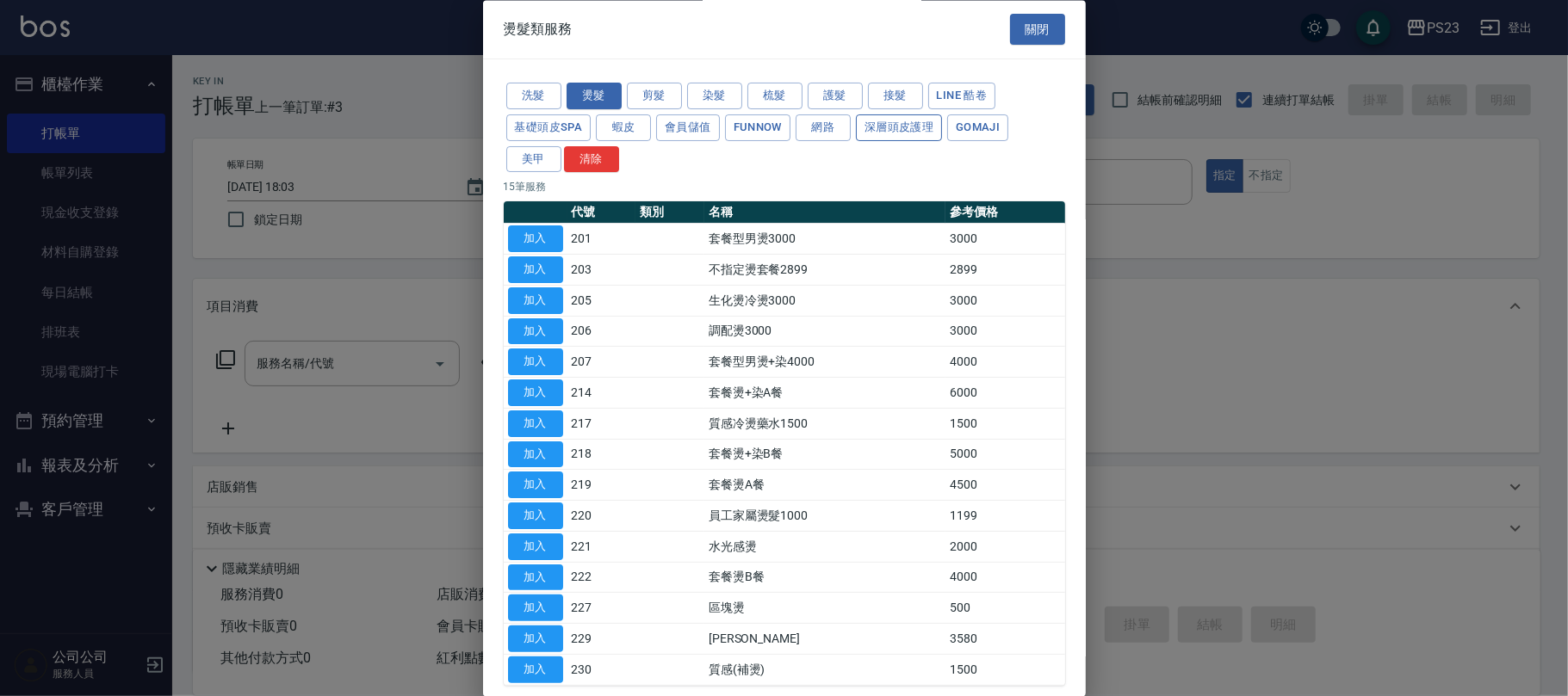
click at [887, 135] on button "深層頭皮護理" at bounding box center [899, 127] width 86 height 27
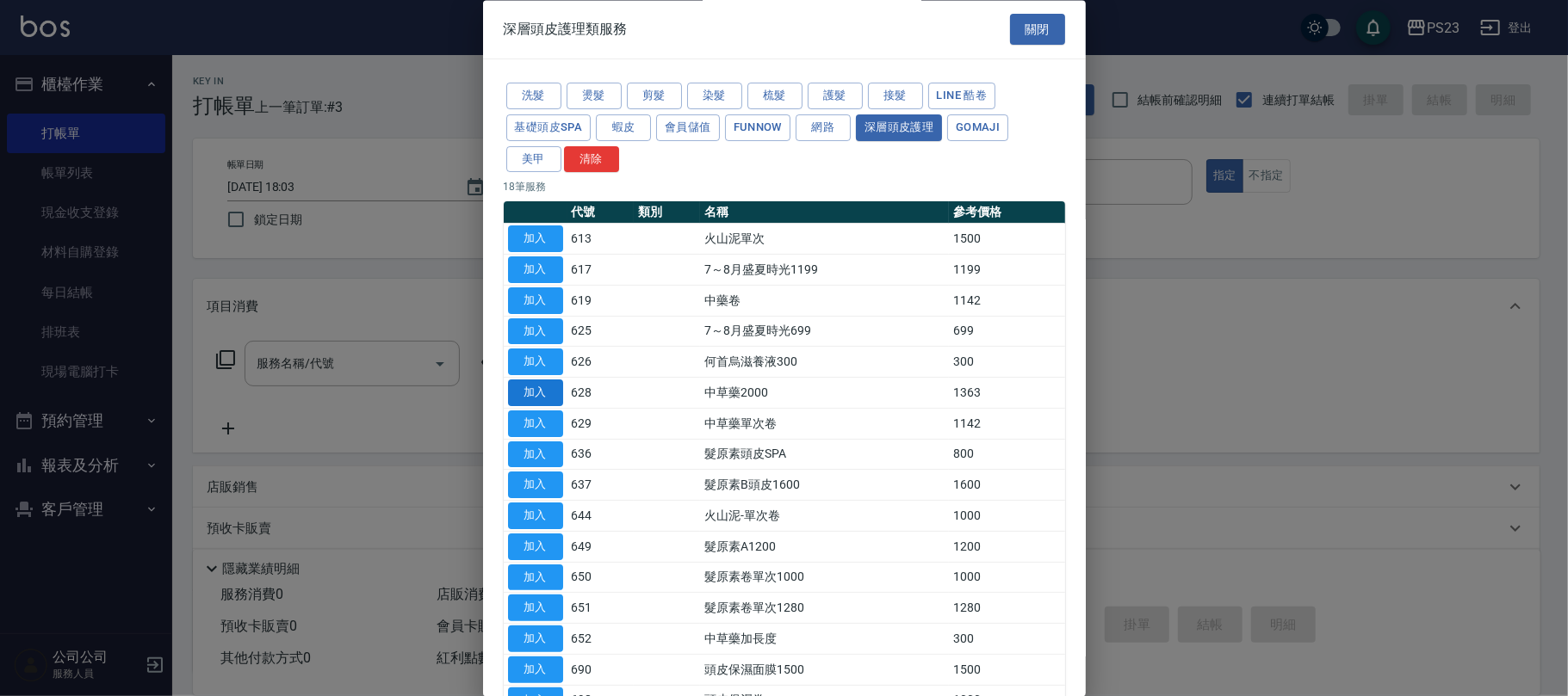
click at [525, 392] on button "加入" at bounding box center [536, 393] width 55 height 27
type input "中草藥2000(628)"
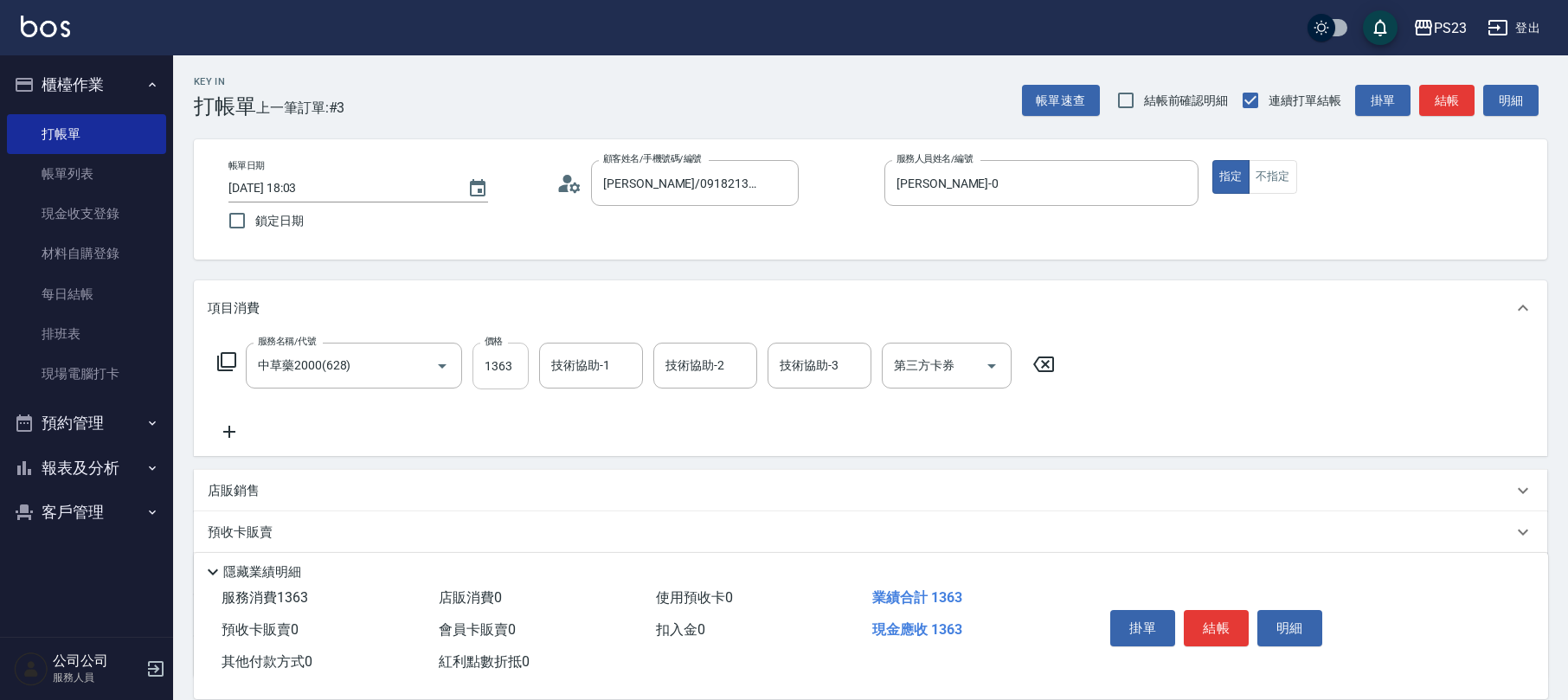
click at [492, 374] on input "1363" at bounding box center [500, 366] width 56 height 47
type input "1500"
type input "Flora-21"
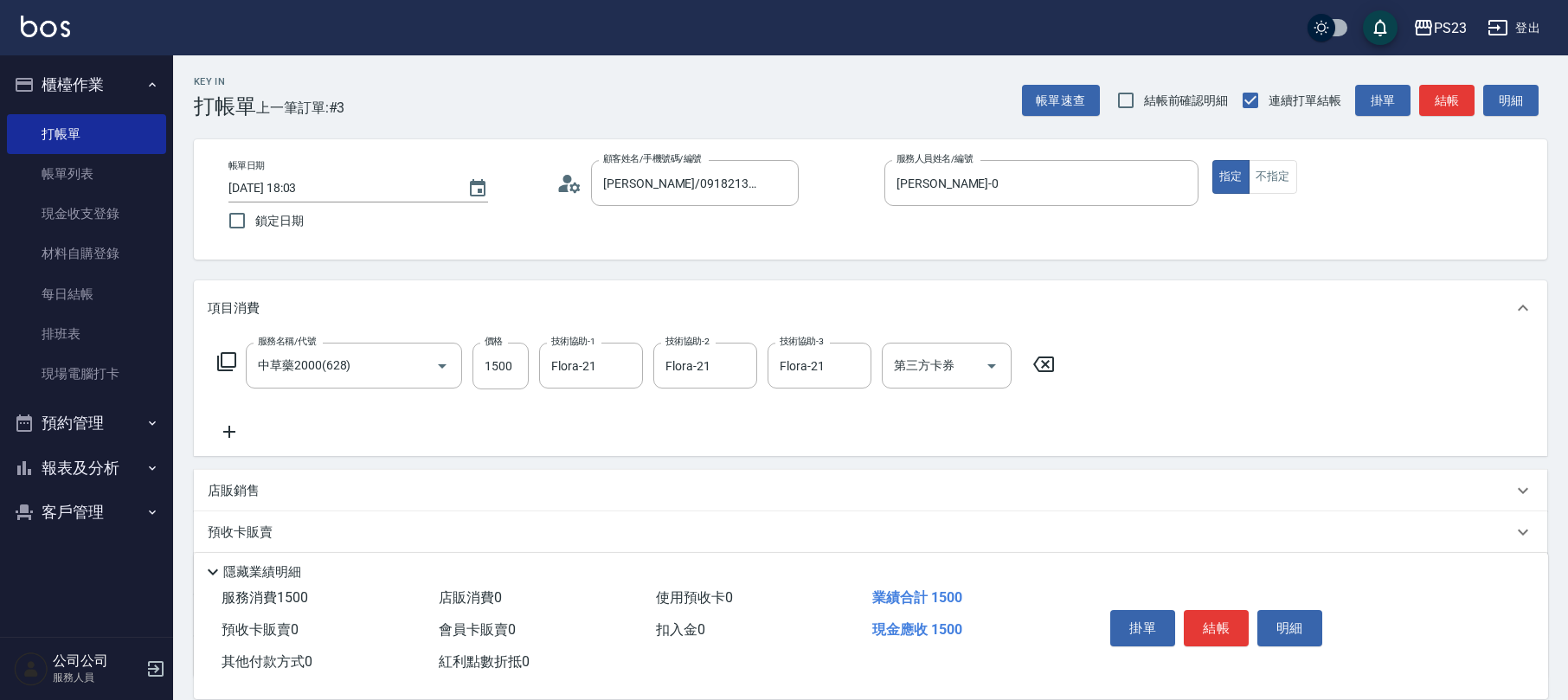
click at [232, 371] on icon at bounding box center [227, 362] width 19 height 19
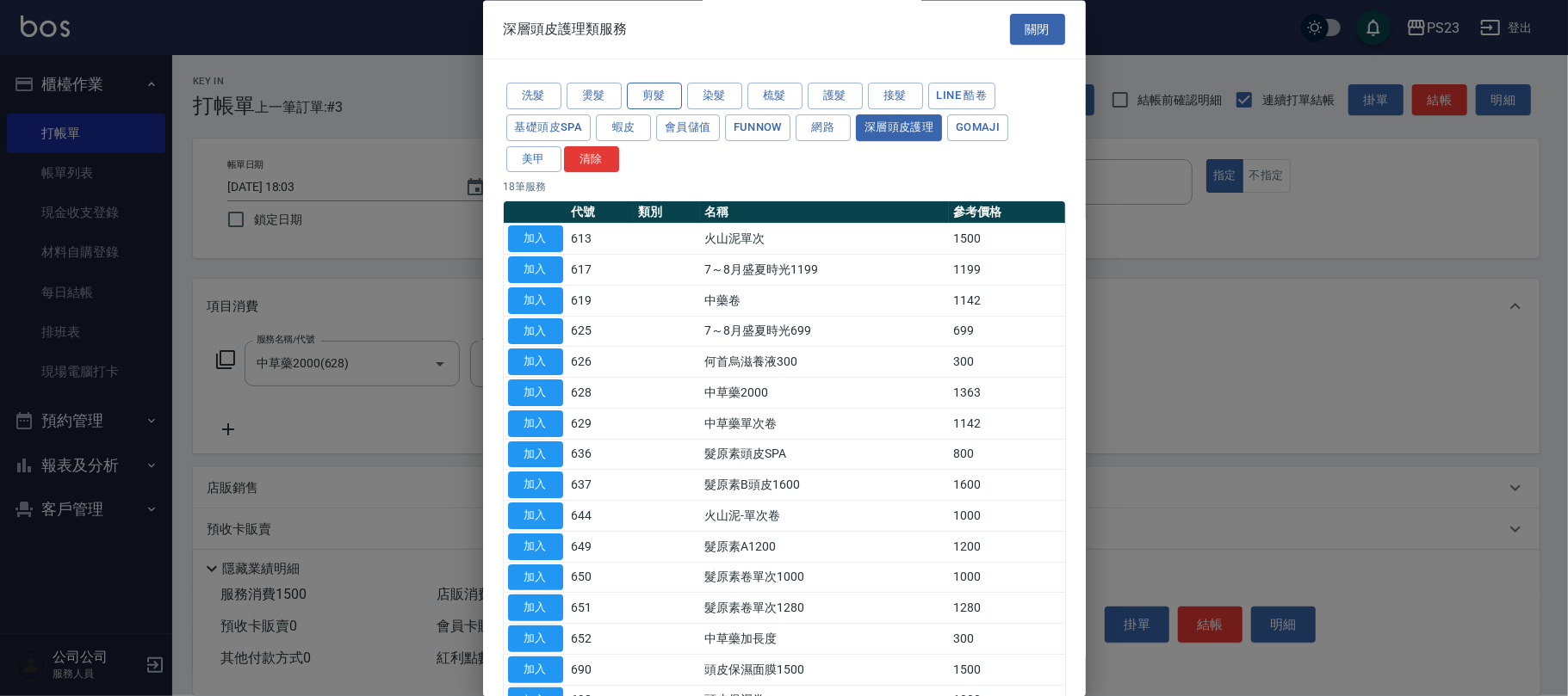
click at [659, 91] on button "剪髮" at bounding box center [654, 96] width 55 height 27
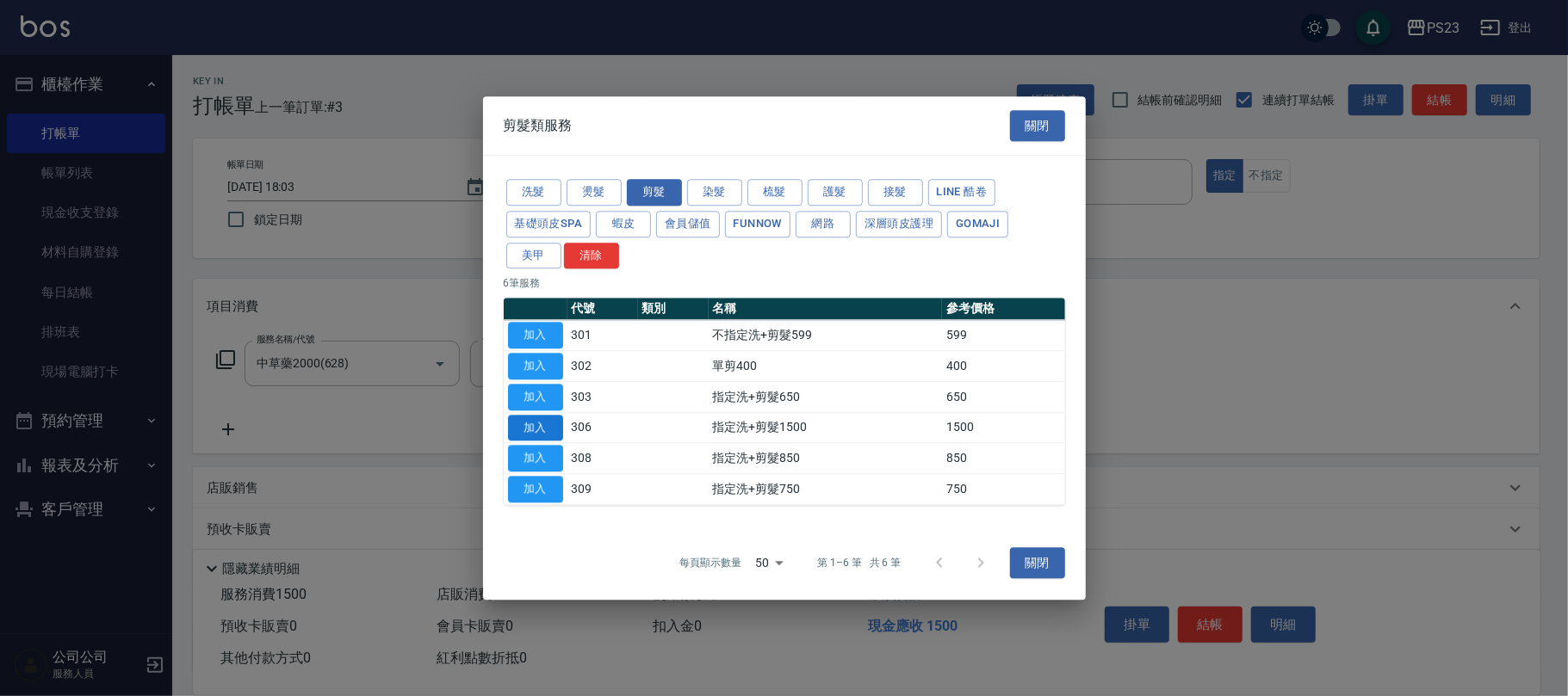
click at [545, 427] on button "加入" at bounding box center [536, 427] width 55 height 27
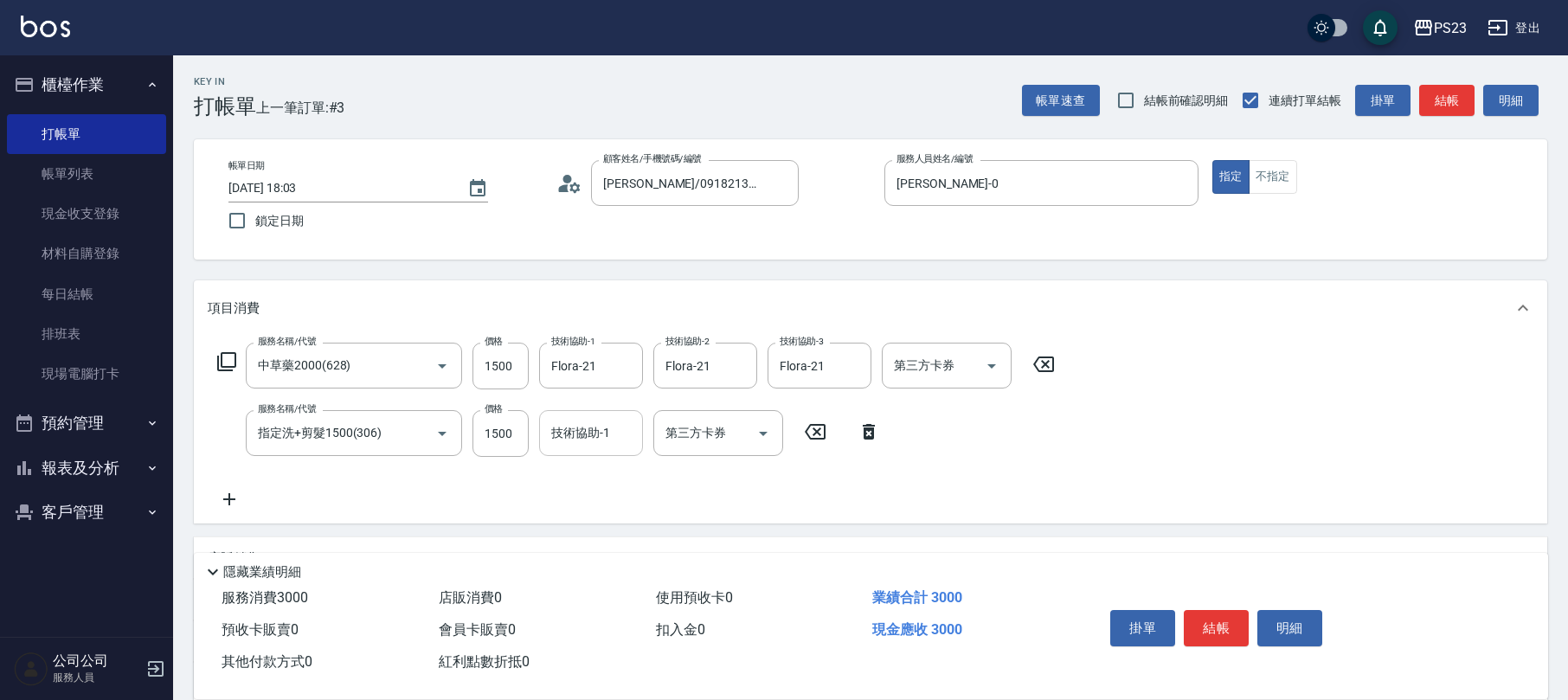
click at [547, 430] on input "技術協助-1" at bounding box center [591, 433] width 89 height 30
type input "[PERSON_NAME]-0"
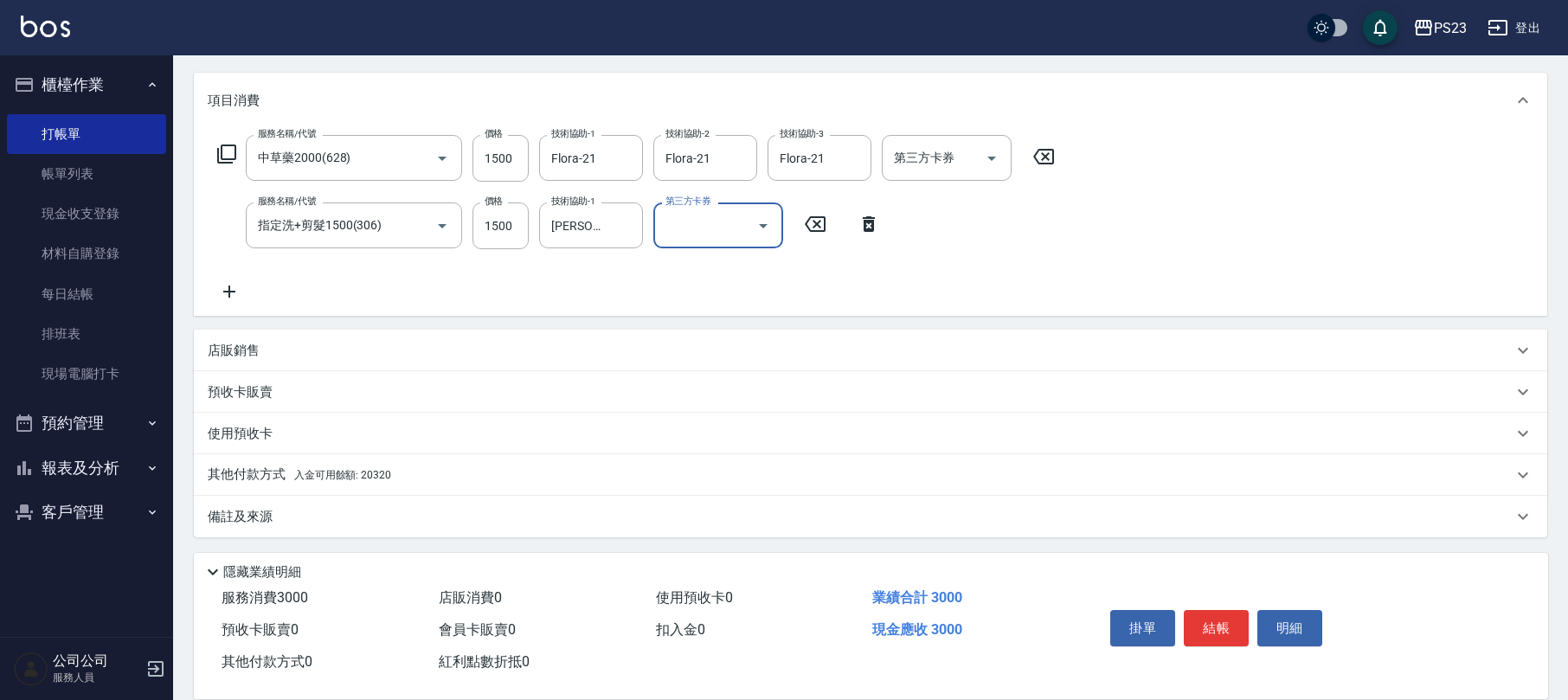
click at [368, 480] on span "入金可用餘額: 20320" at bounding box center [342, 475] width 97 height 12
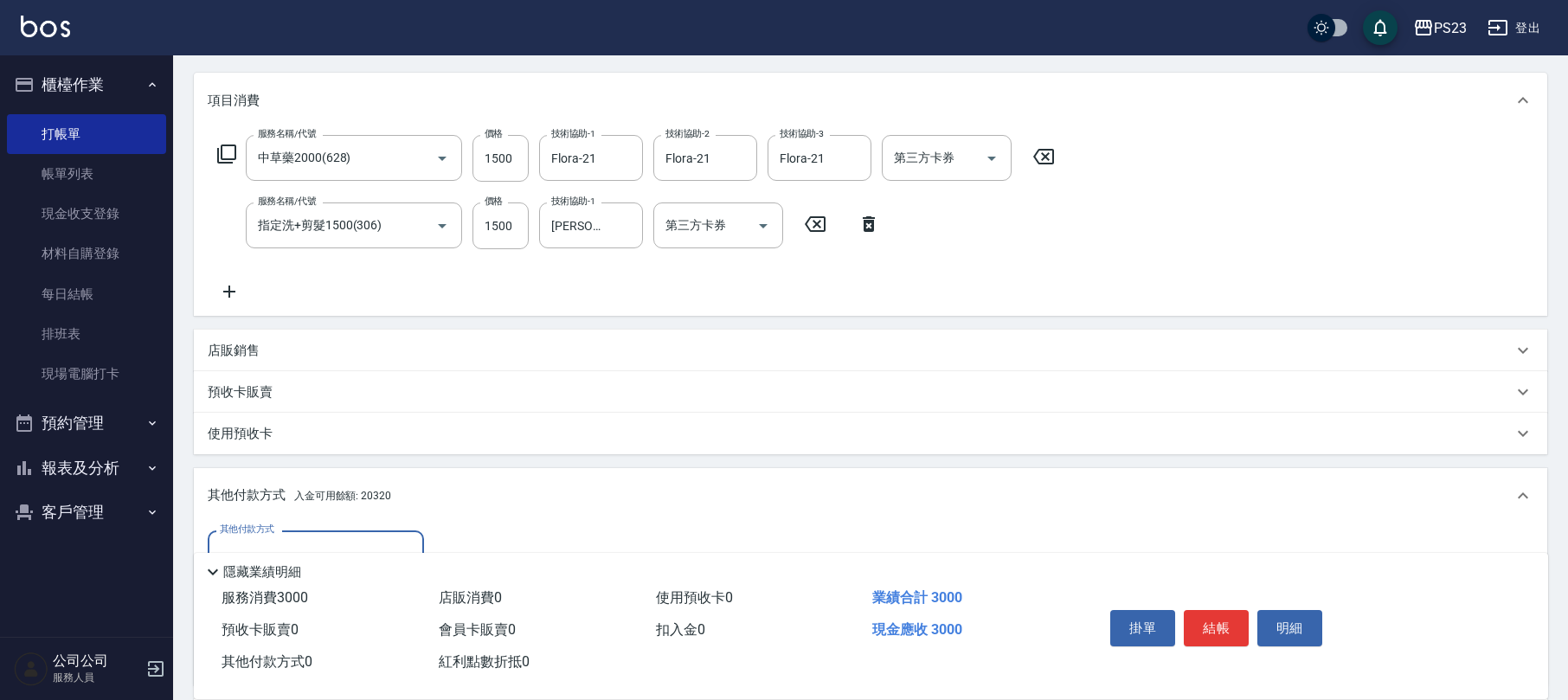
scroll to position [323, 0]
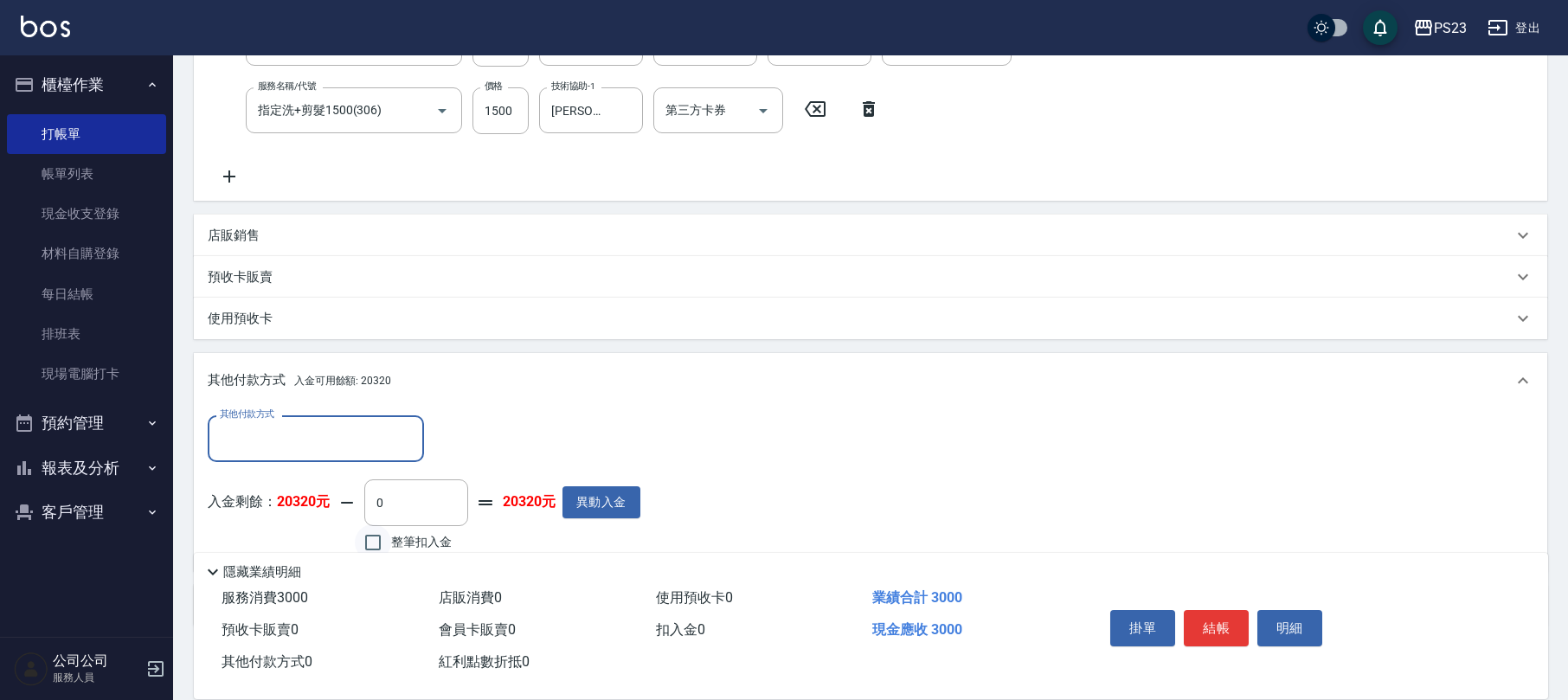
click at [361, 528] on input "整筆扣入金" at bounding box center [373, 542] width 36 height 36
checkbox input "true"
type input "3000"
click at [1213, 611] on button "結帳" at bounding box center [1217, 628] width 65 height 36
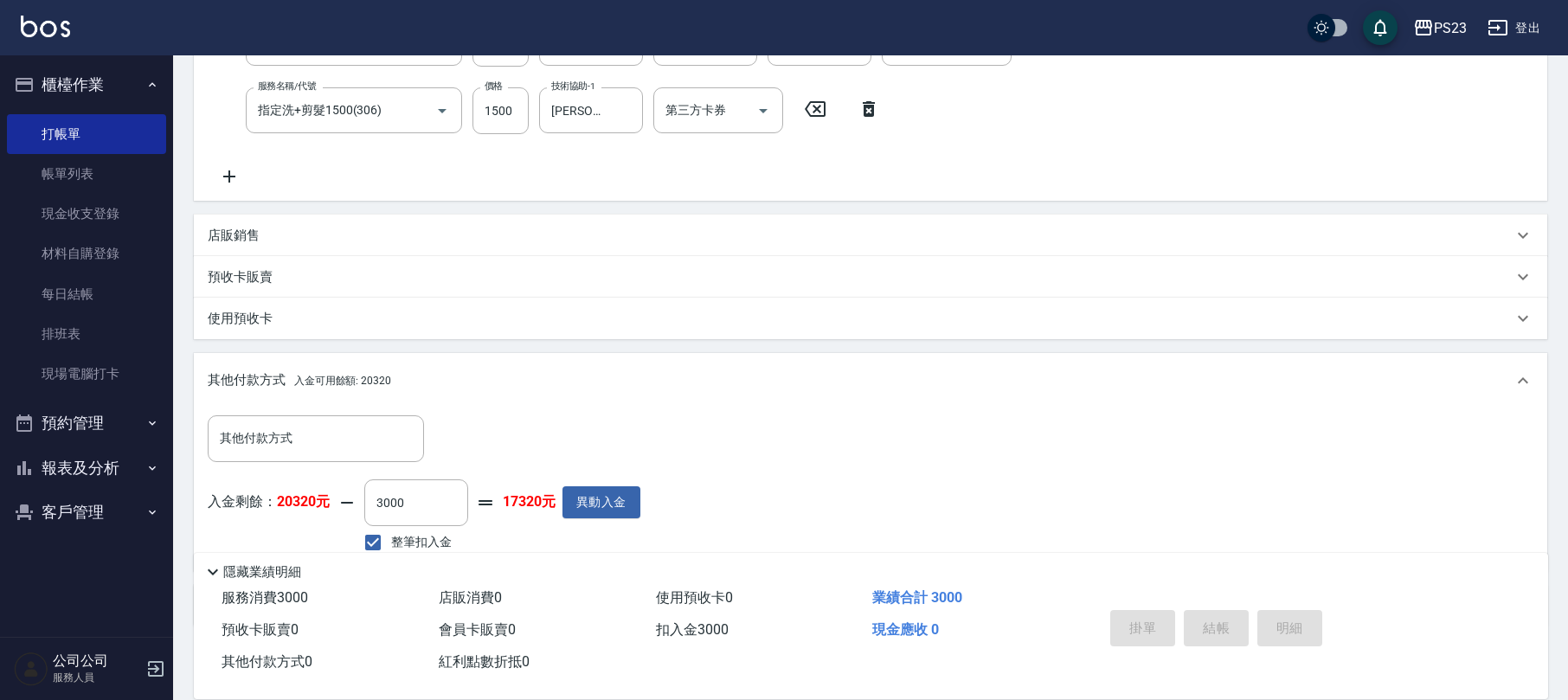
type input "[DATE] 18:04"
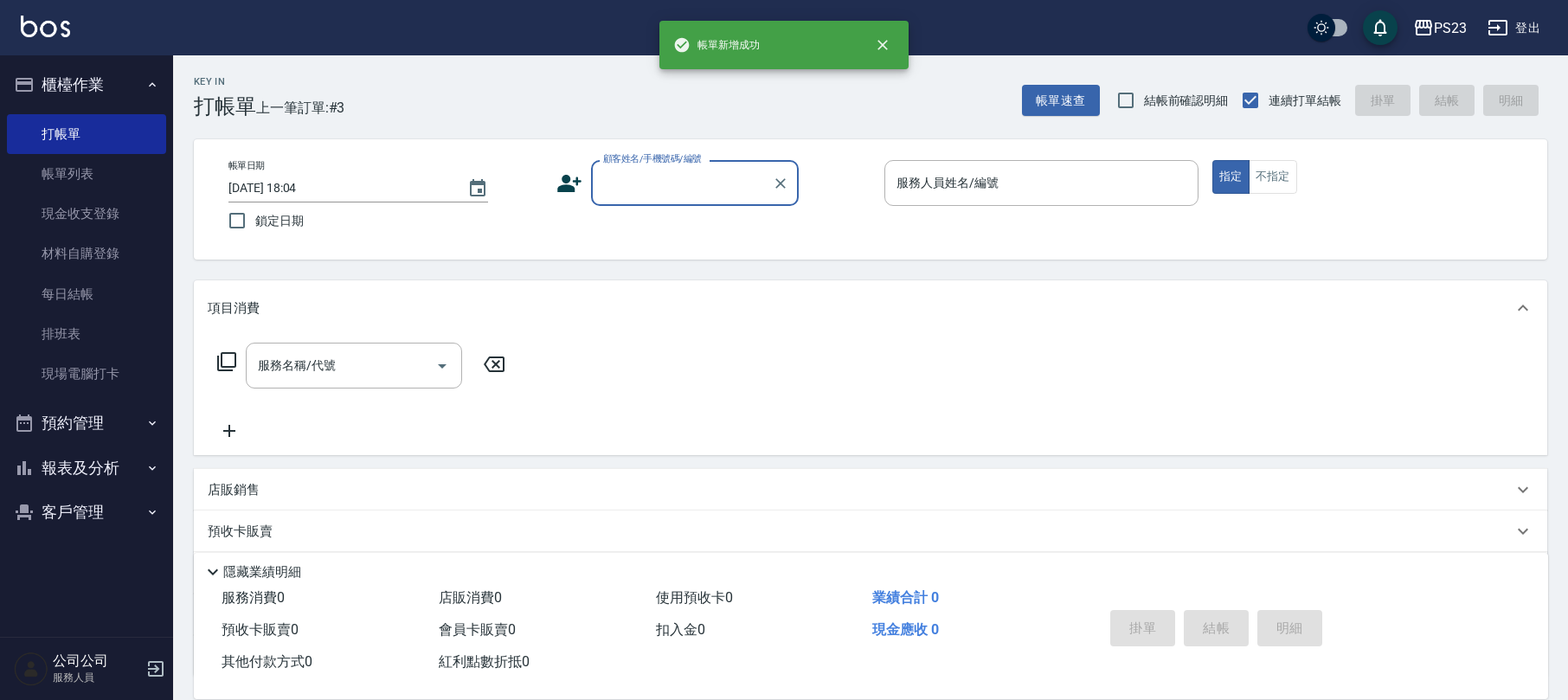
scroll to position [0, 0]
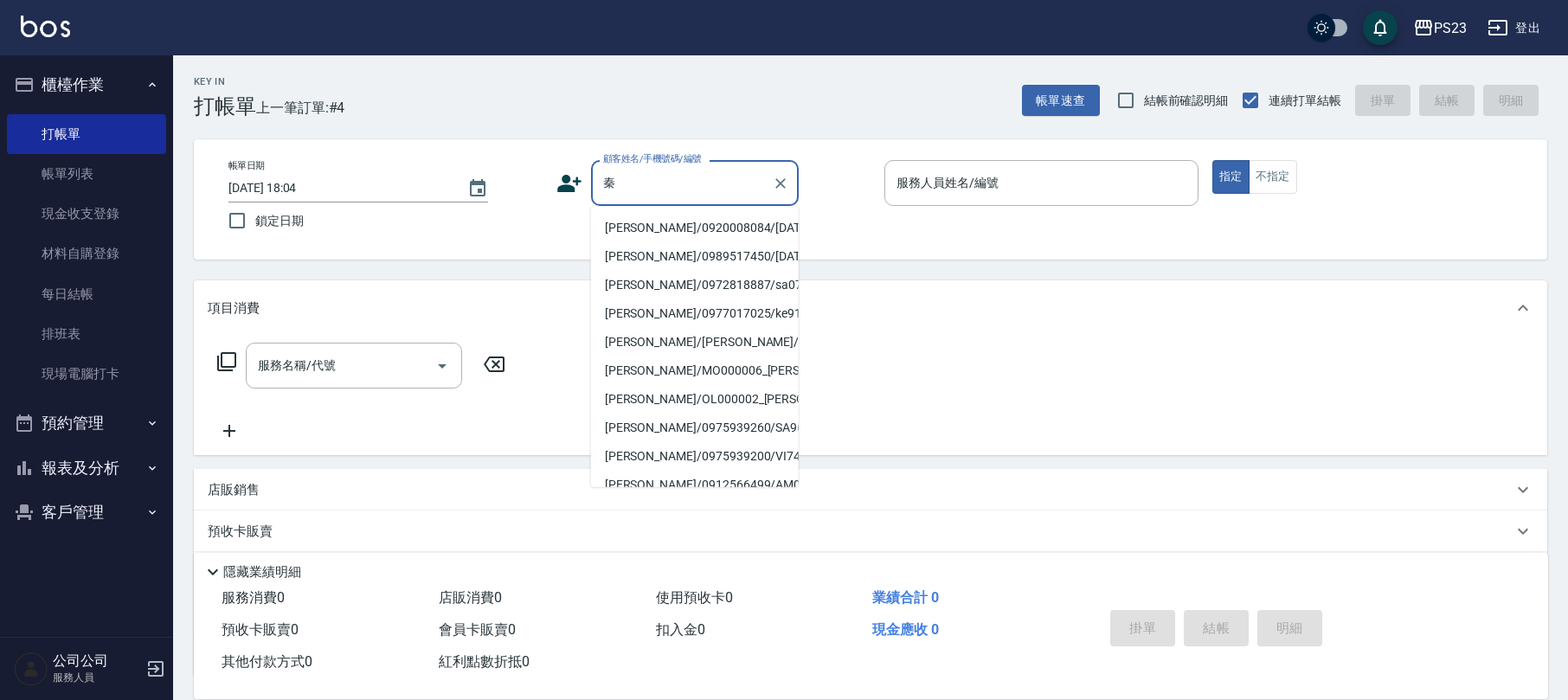
click at [644, 218] on li "[PERSON_NAME]/0920008084/[DATE]" at bounding box center [695, 228] width 208 height 29
type input "[PERSON_NAME]/0920008084/[DATE]"
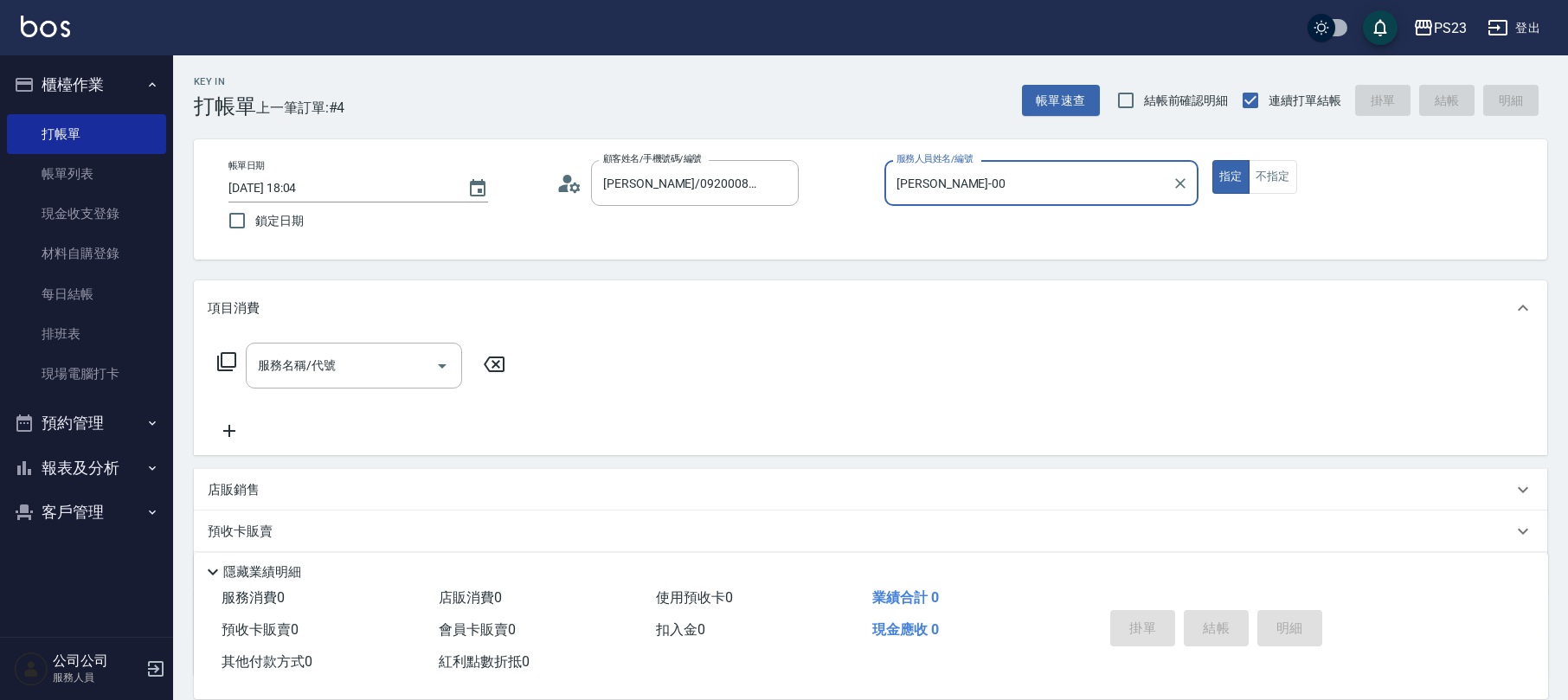
click at [1213, 160] on button "指定" at bounding box center [1231, 177] width 37 height 34
type input "[PERSON_NAME]-0"
click at [222, 365] on icon at bounding box center [227, 362] width 21 height 21
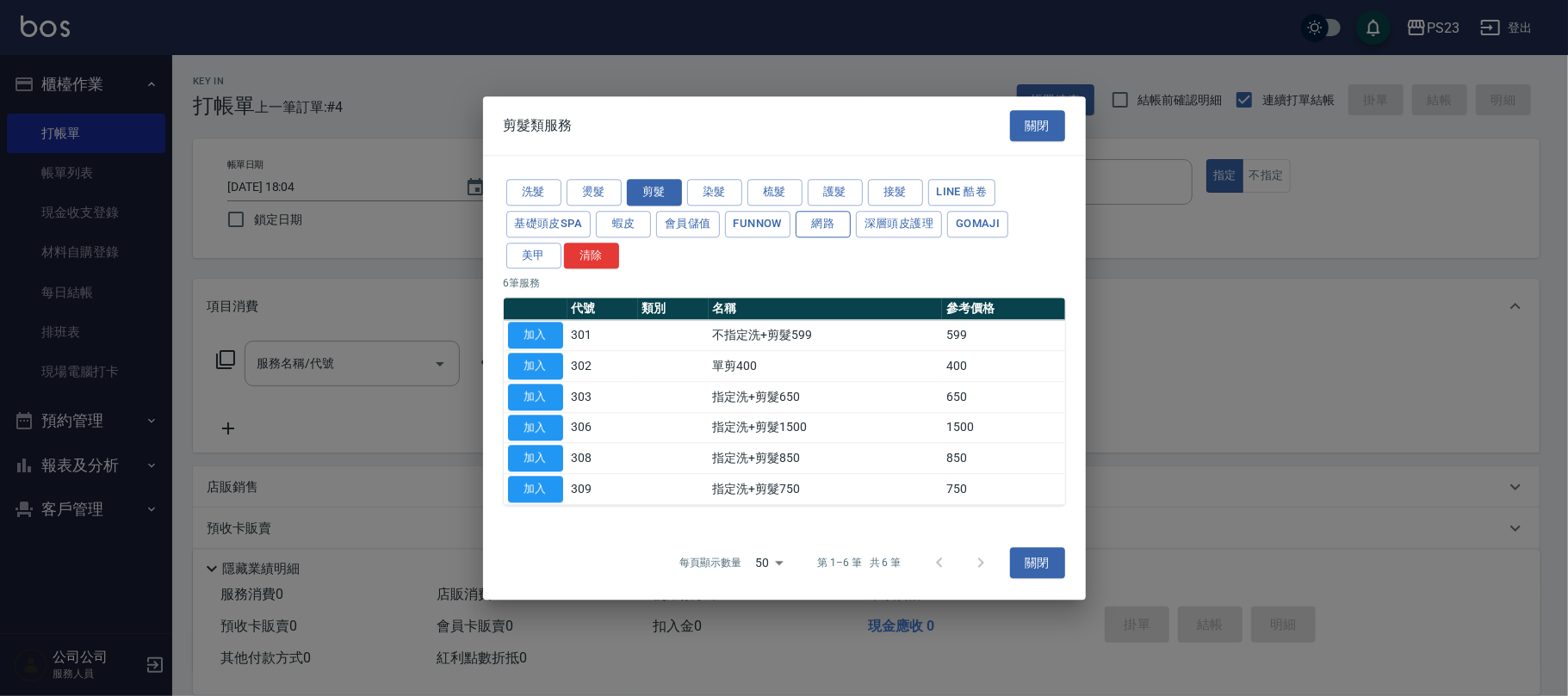
click at [846, 226] on button "網路" at bounding box center [823, 224] width 55 height 27
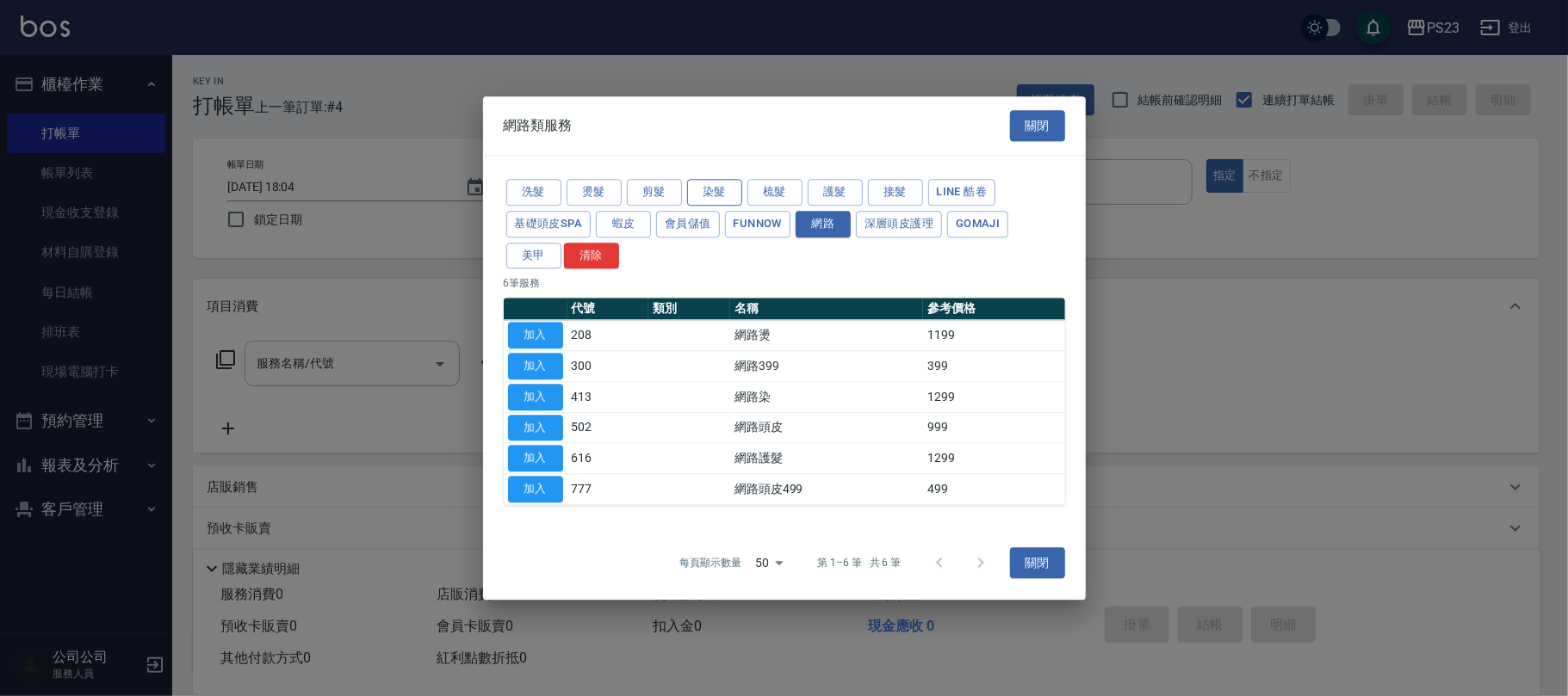
click at [696, 184] on button "染髮" at bounding box center [715, 192] width 55 height 27
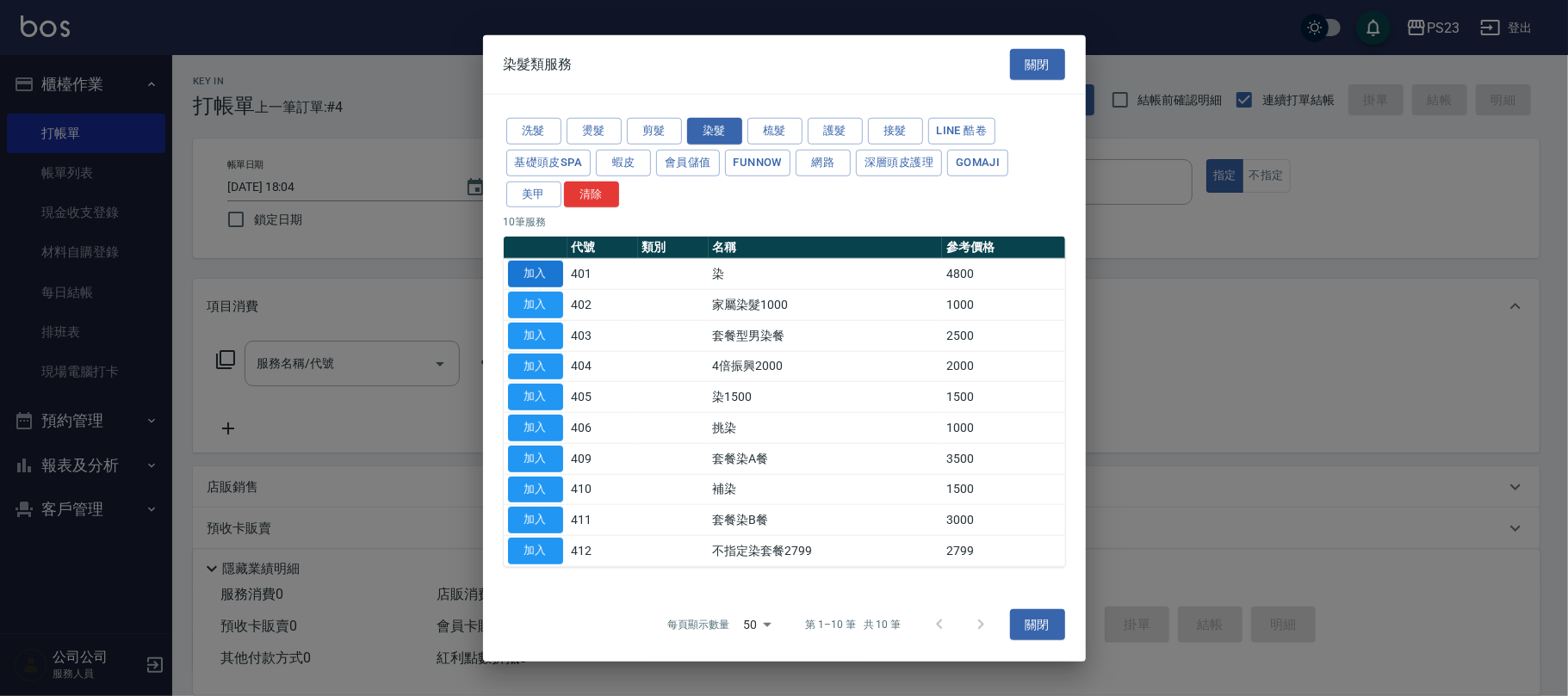
click at [536, 269] on button "加入" at bounding box center [536, 273] width 55 height 27
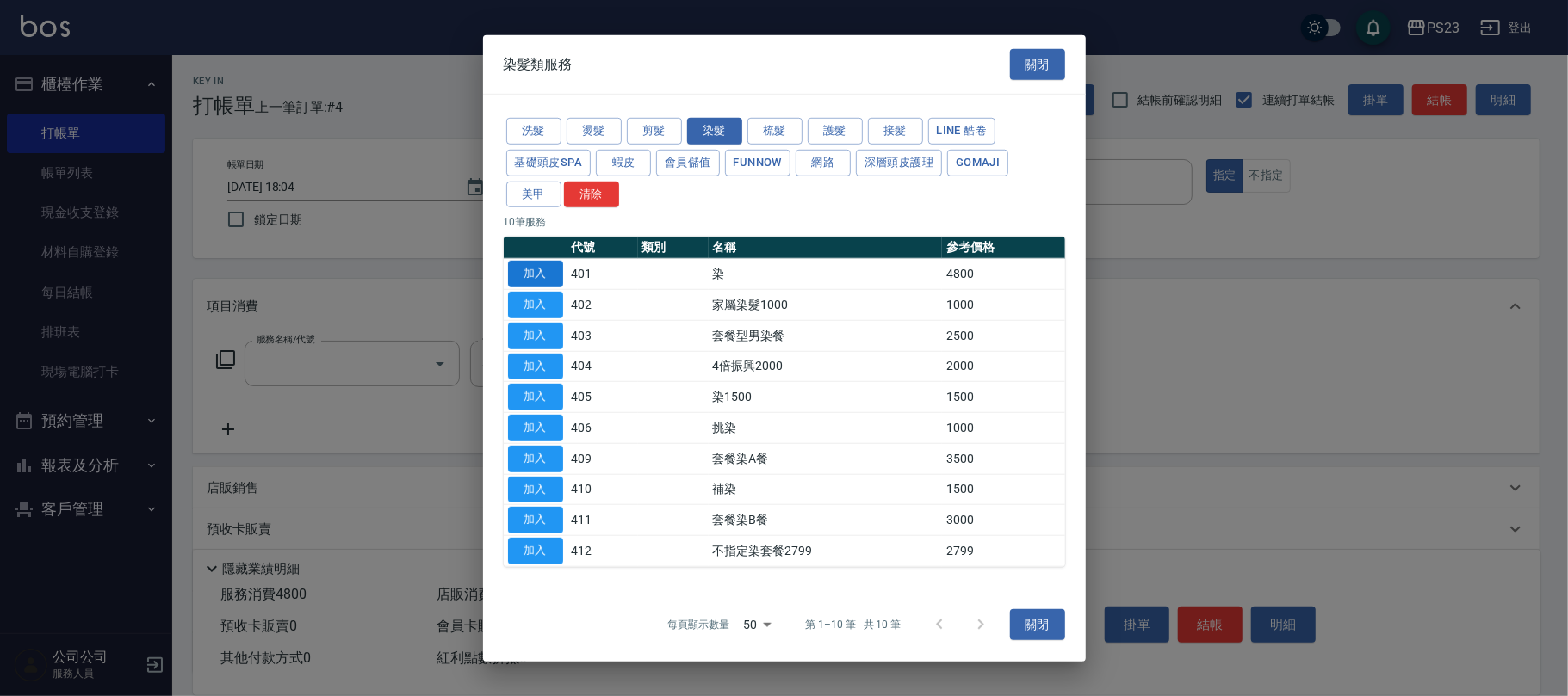
type input "染(401)"
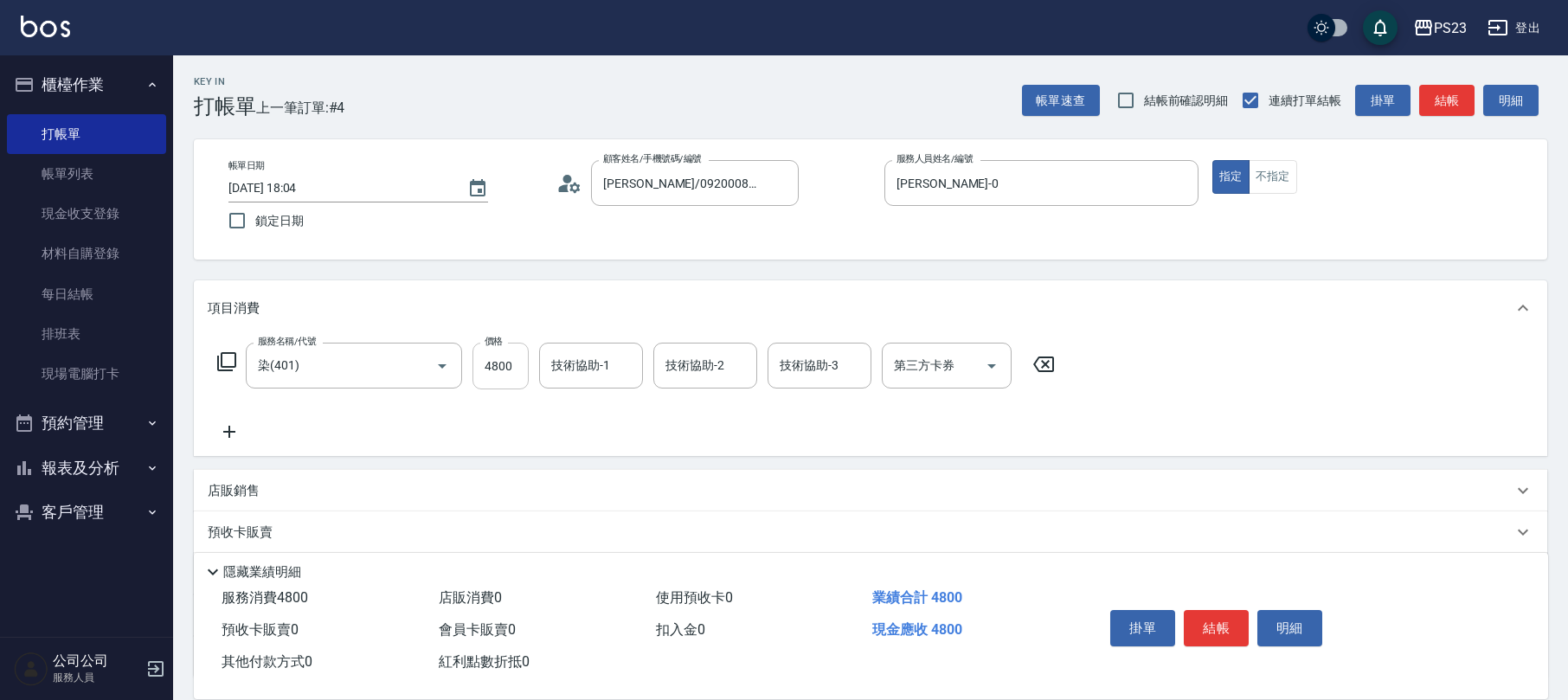
click at [500, 374] on input "4800" at bounding box center [500, 366] width 56 height 47
type input "5000"
type input "[PERSON_NAME]-0"
type input "Flora-21"
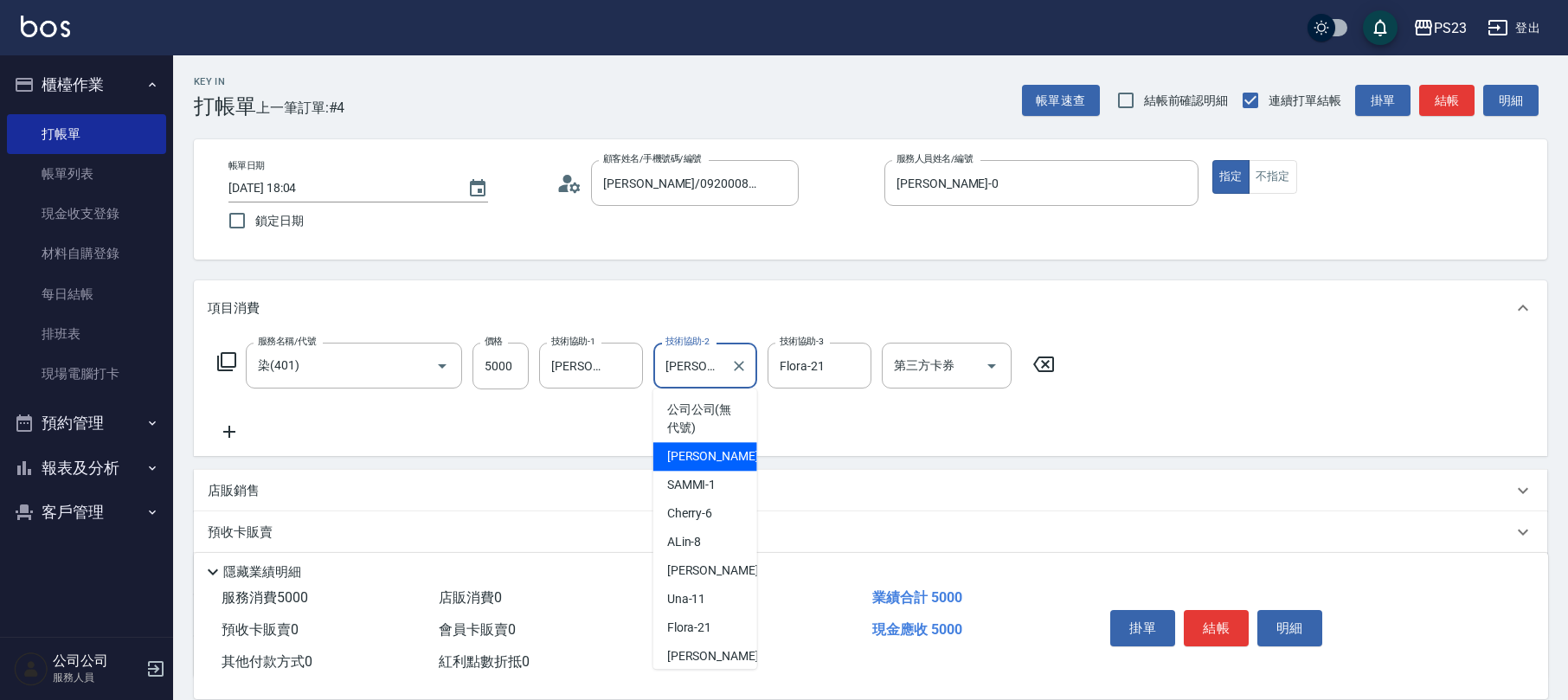
click at [705, 368] on input "[PERSON_NAME]-0" at bounding box center [693, 365] width 63 height 30
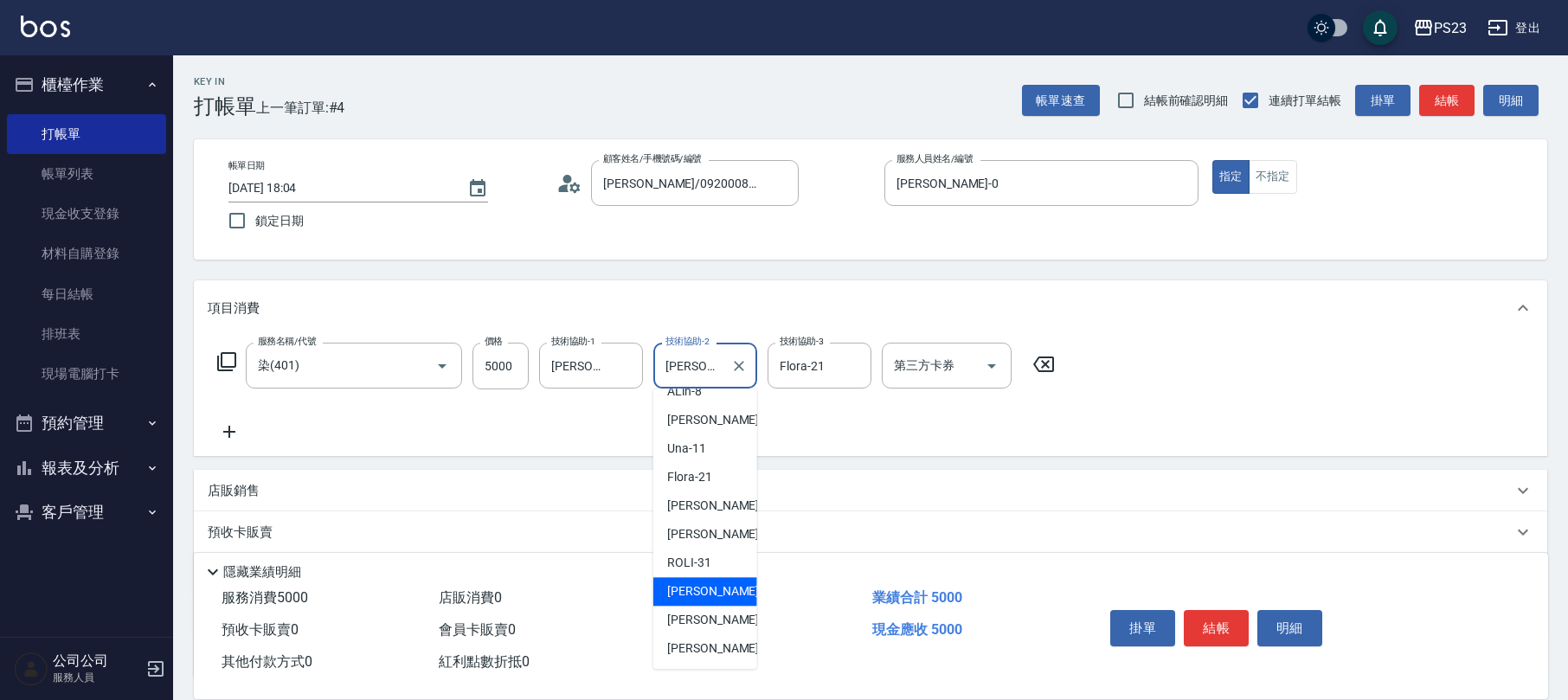
click at [710, 596] on span "Nanako -59" at bounding box center [722, 592] width 109 height 18
type input "Nanako-59"
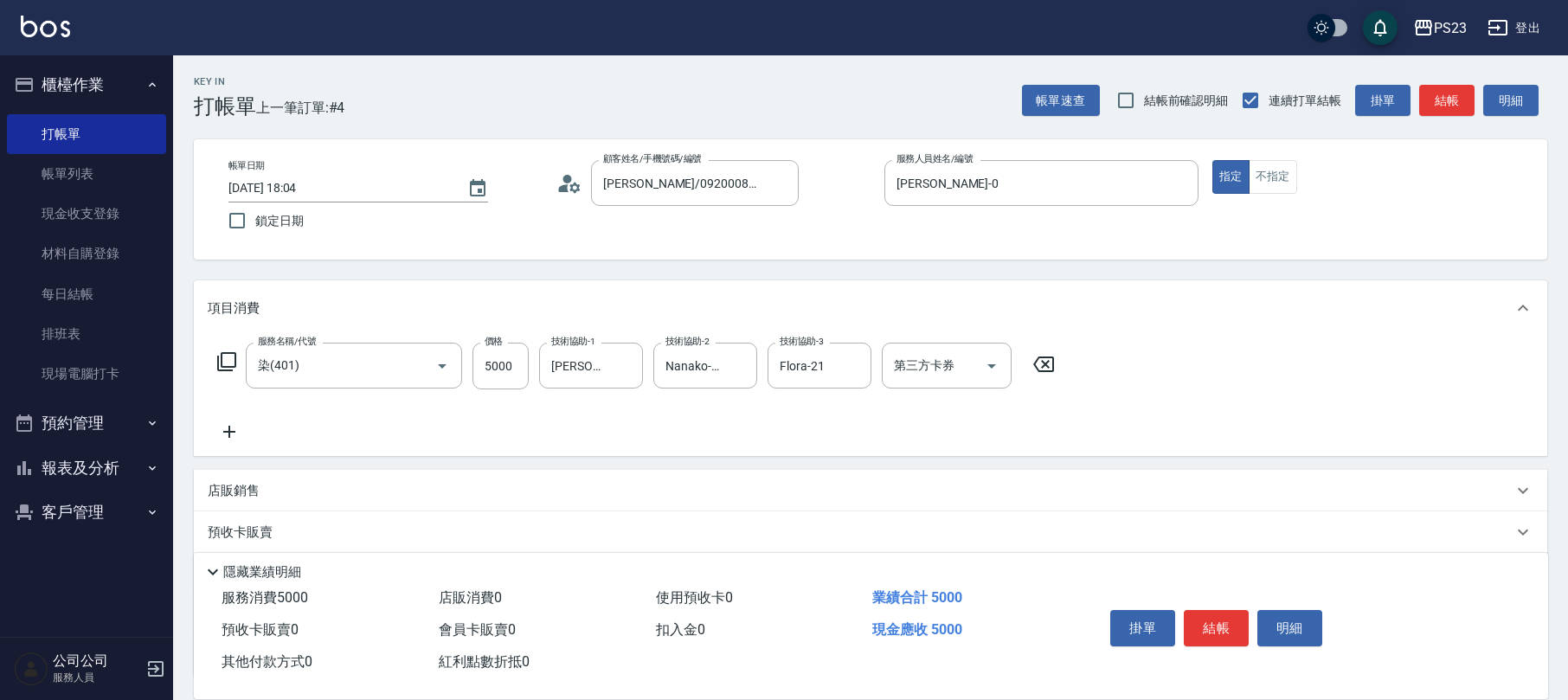
click at [231, 488] on p "店販銷售" at bounding box center [233, 492] width 52 height 18
type input "[PERSON_NAME]-0"
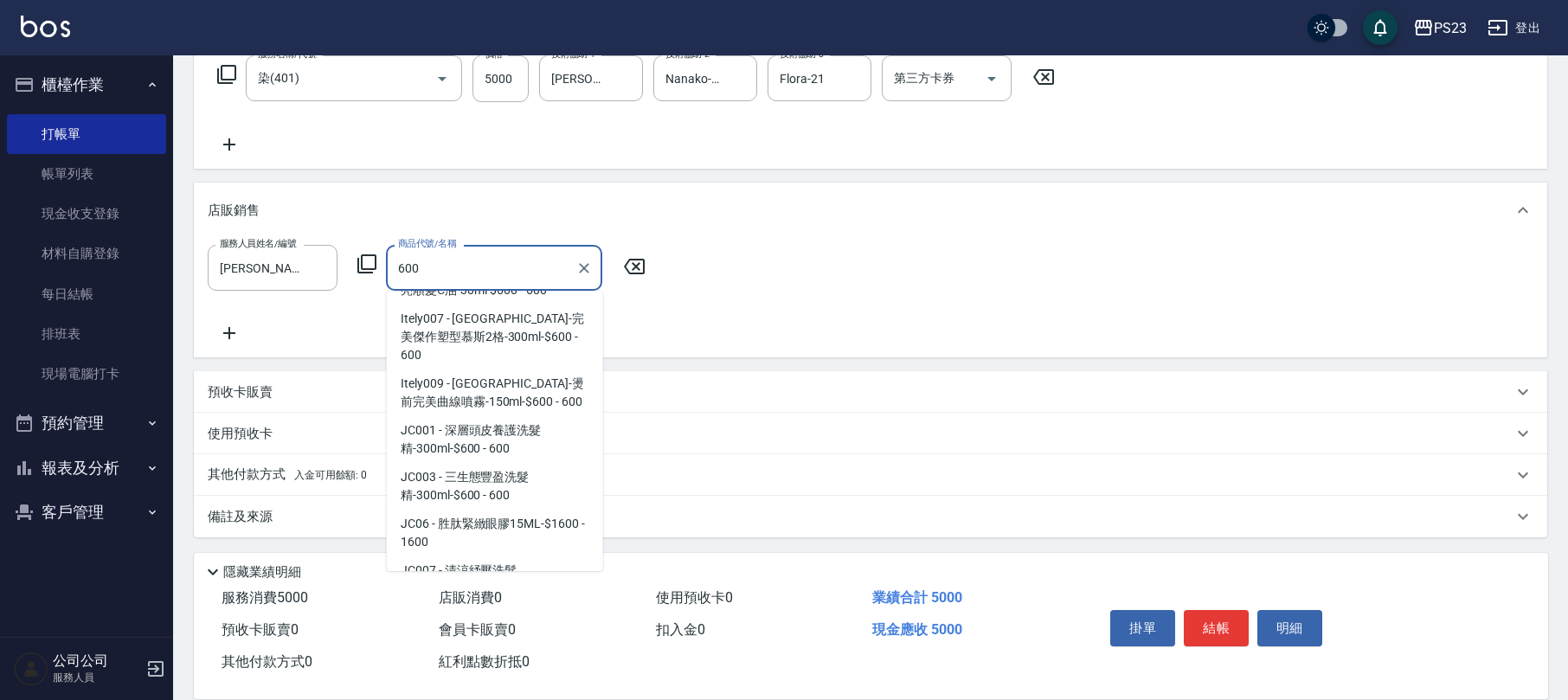
scroll to position [1512, 0]
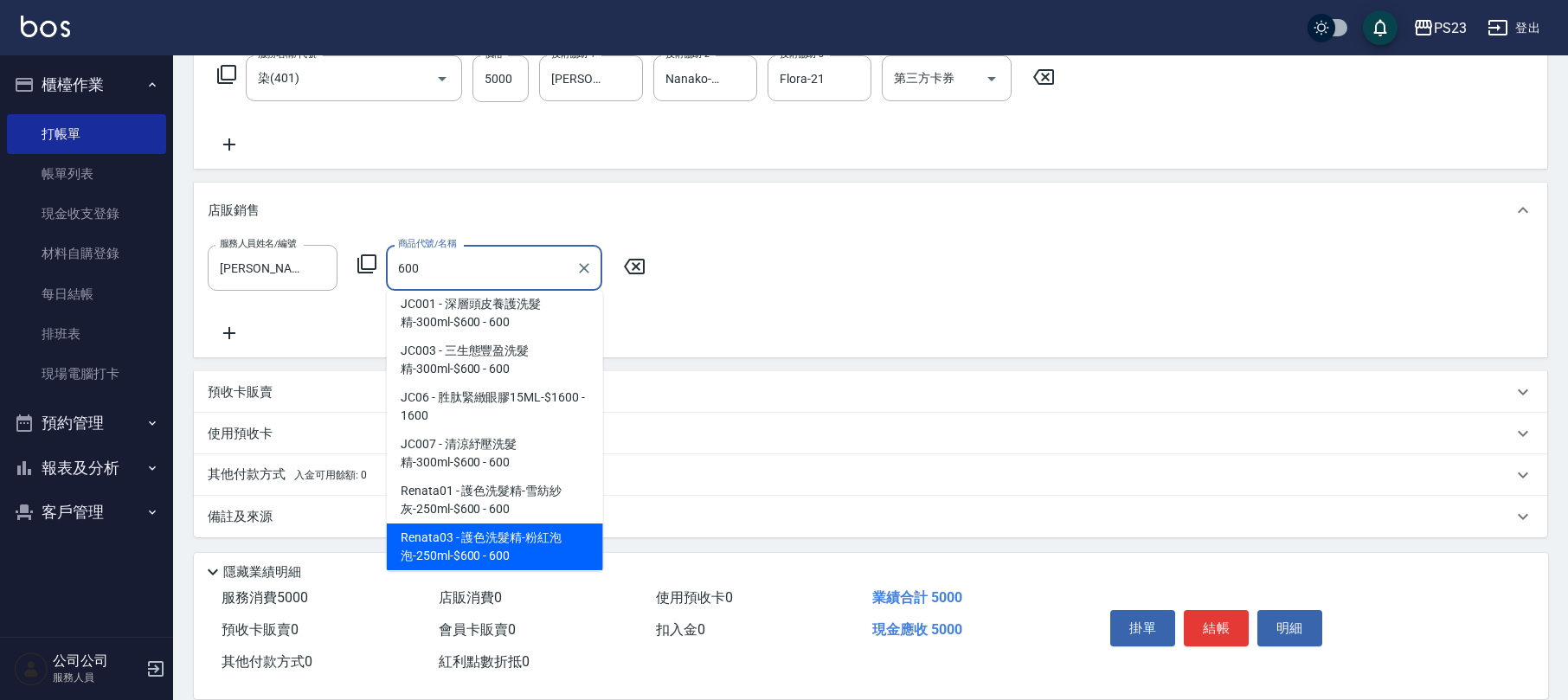
click at [544, 524] on span "Renata03 - 護色洗髮精-粉紅泡泡-250ml-$600 - 600" at bounding box center [494, 547] width 217 height 47
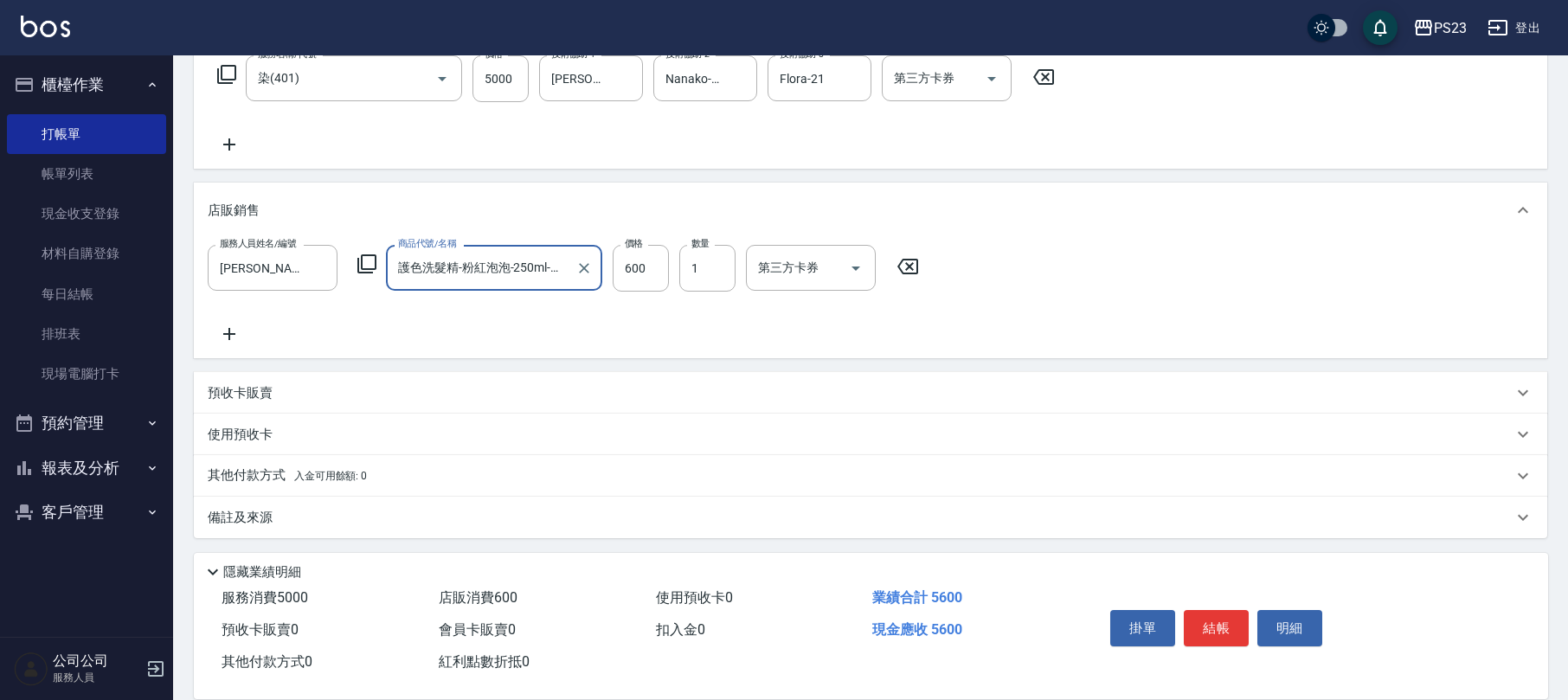
scroll to position [289, 0]
type input "護色洗髮精-粉紅泡泡-250ml-$600"
click at [240, 468] on p "其他付款方式 入金可用餘額: 0" at bounding box center [287, 475] width 160 height 19
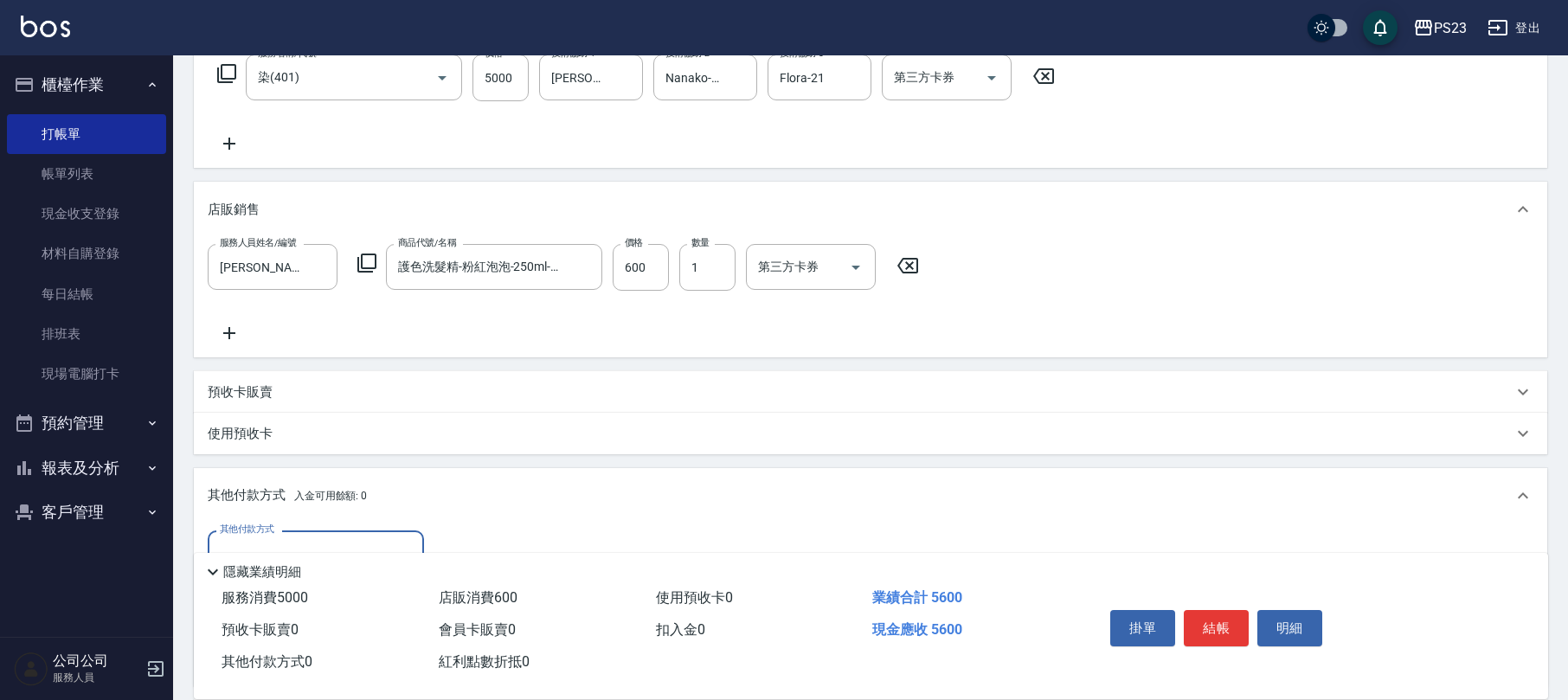
scroll to position [492, 0]
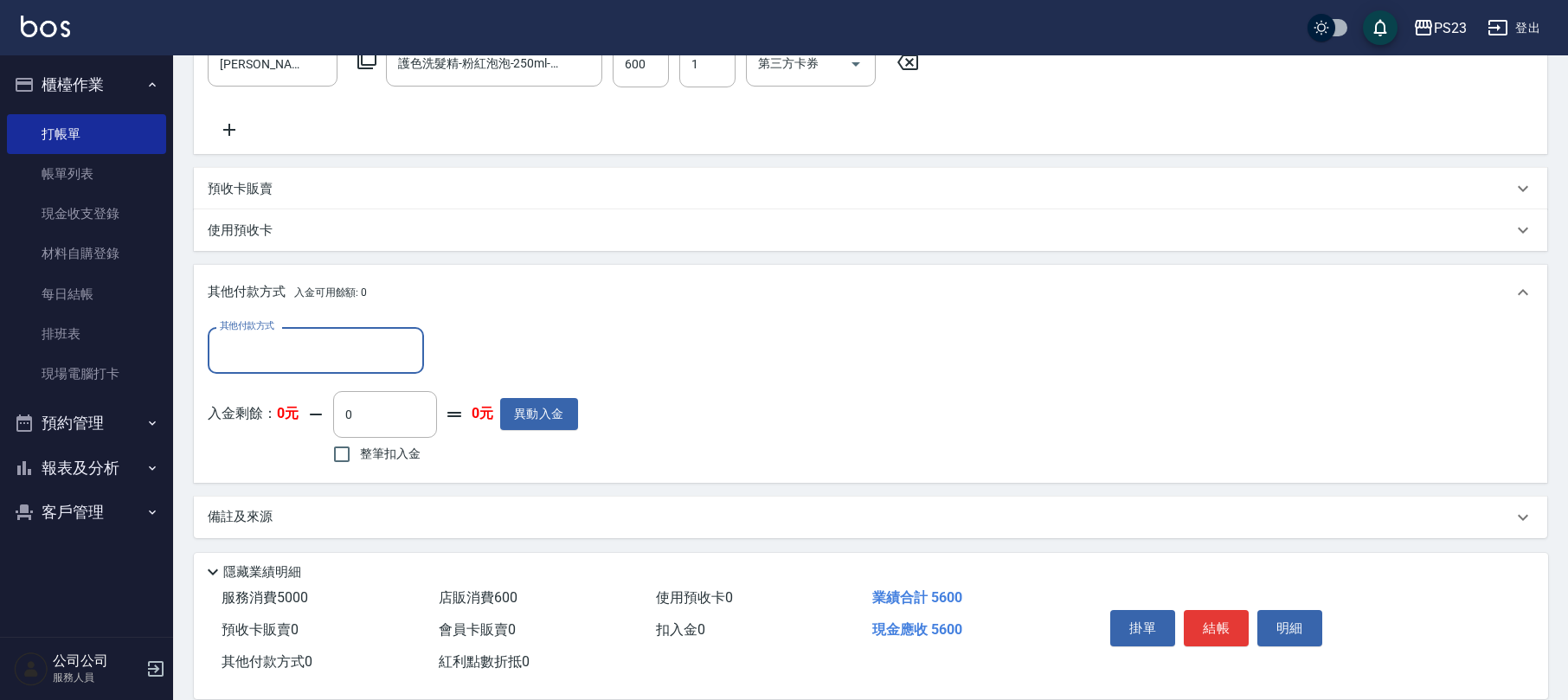
click at [280, 362] on input "其他付款方式" at bounding box center [316, 350] width 201 height 30
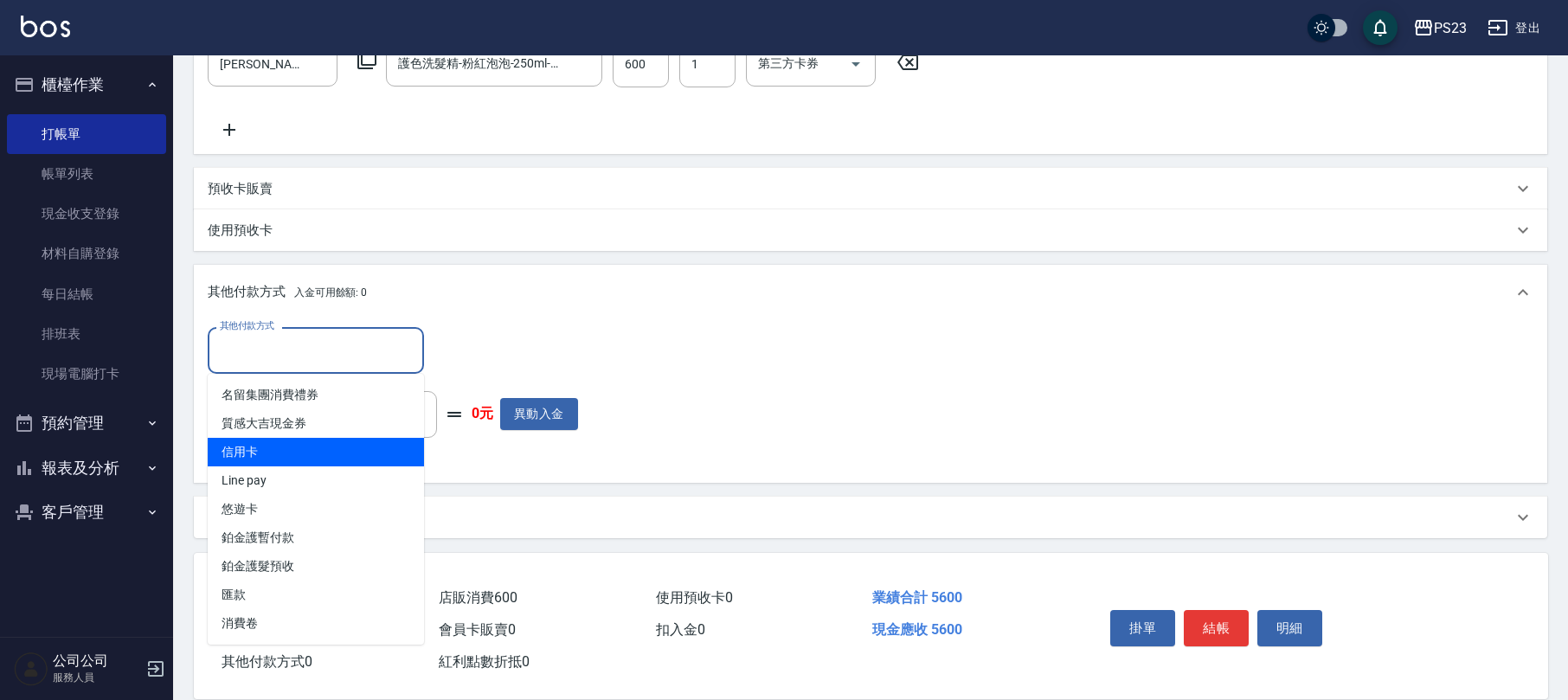
click at [260, 447] on span "信用卡" at bounding box center [315, 452] width 217 height 29
type input "信用卡"
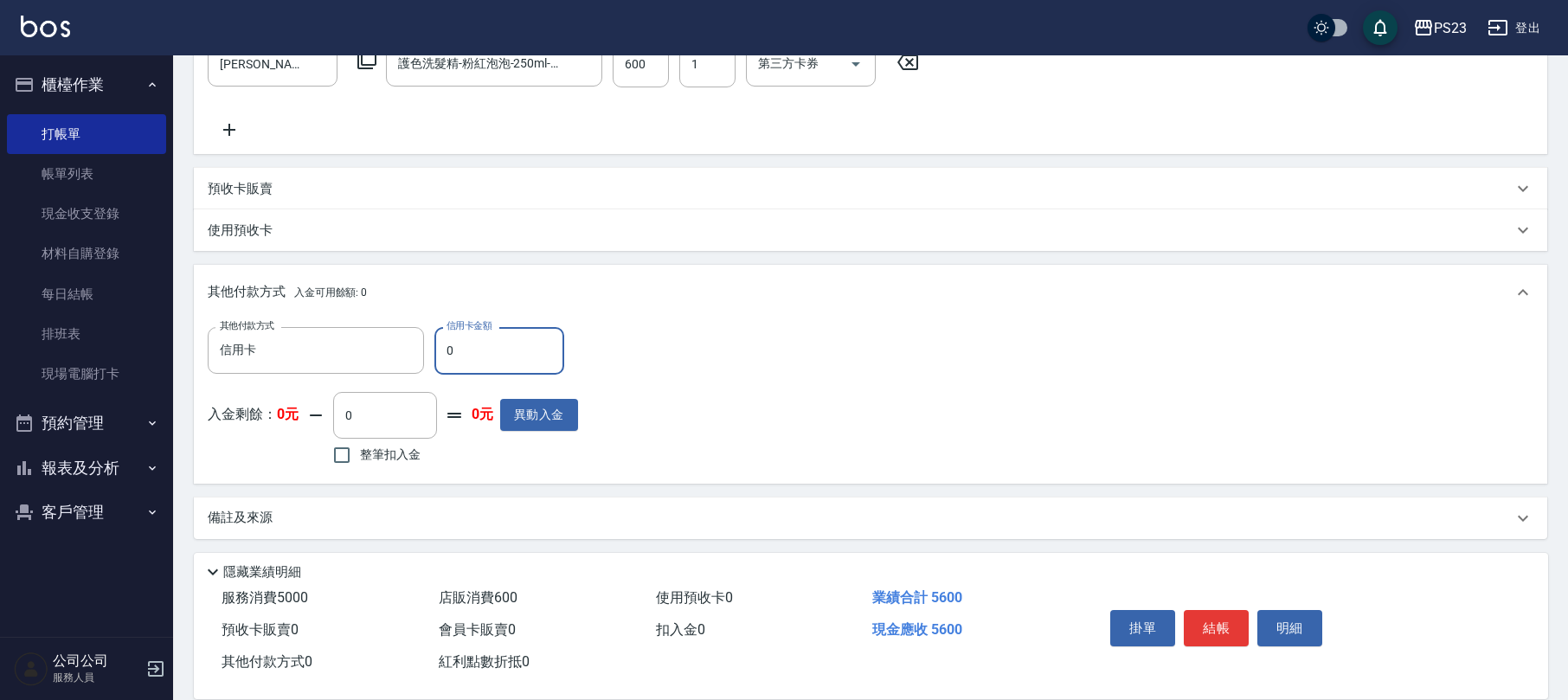
click at [441, 353] on input "0" at bounding box center [499, 350] width 130 height 47
type input "5600"
click at [1206, 621] on button "結帳" at bounding box center [1217, 628] width 65 height 36
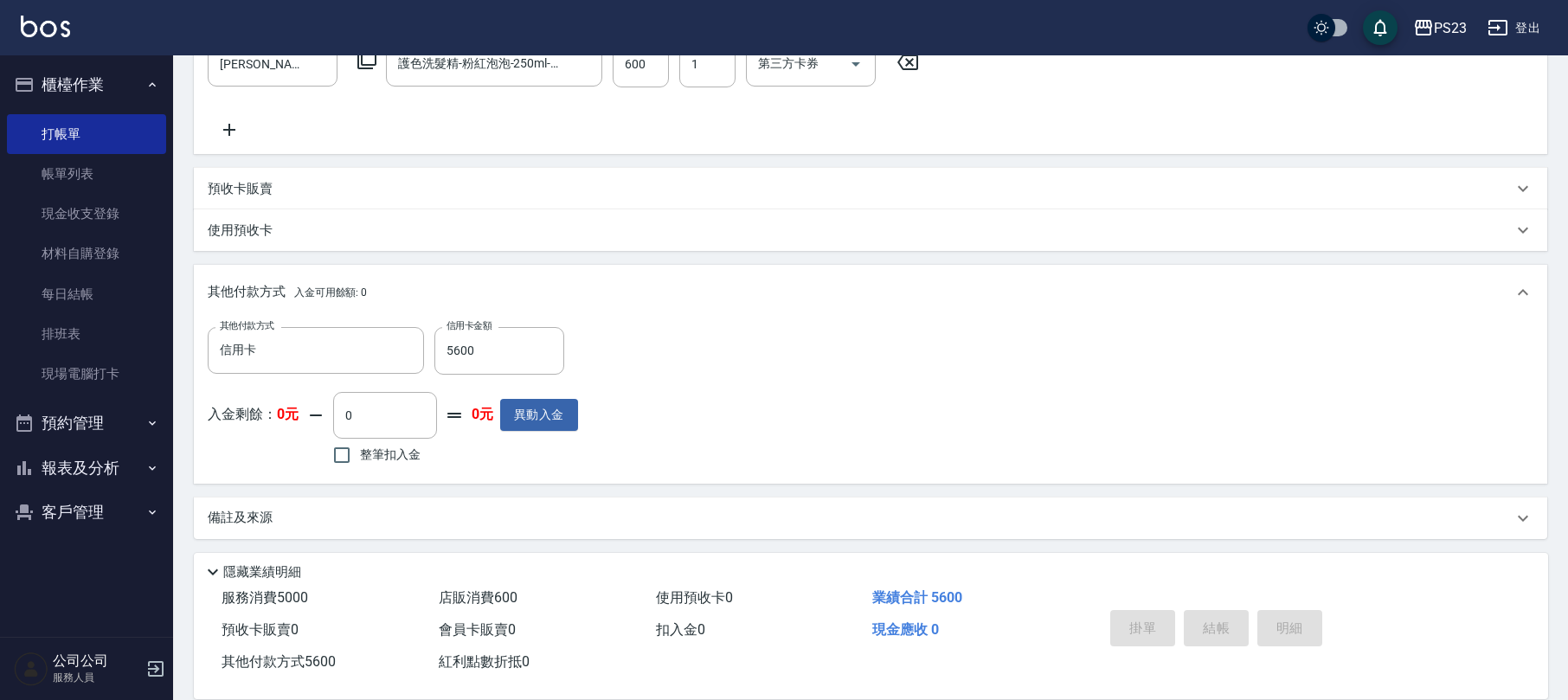
type input "[DATE] 18:05"
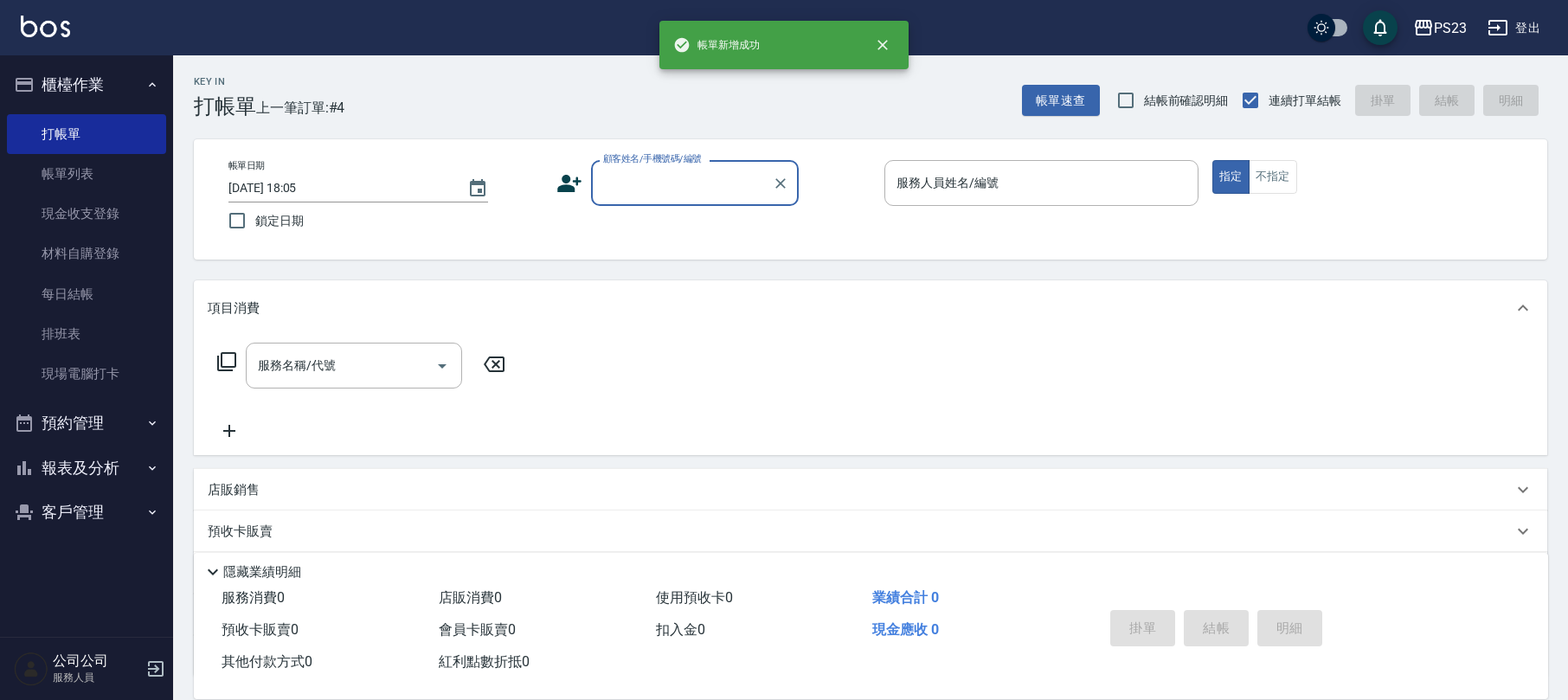
scroll to position [0, 0]
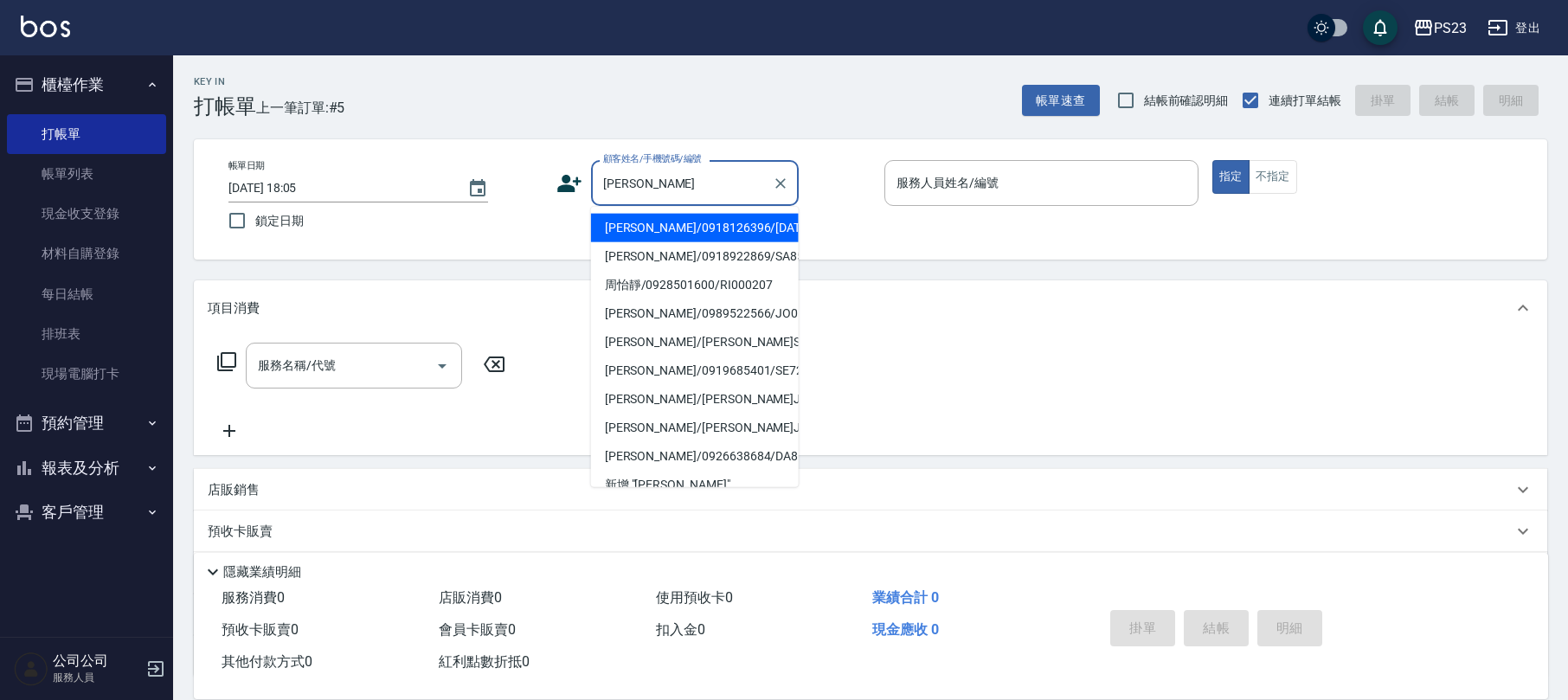
click at [685, 231] on li "[PERSON_NAME]/0918126396/[DATE]" at bounding box center [695, 228] width 208 height 29
type input "[PERSON_NAME]/0918126396/[DATE]"
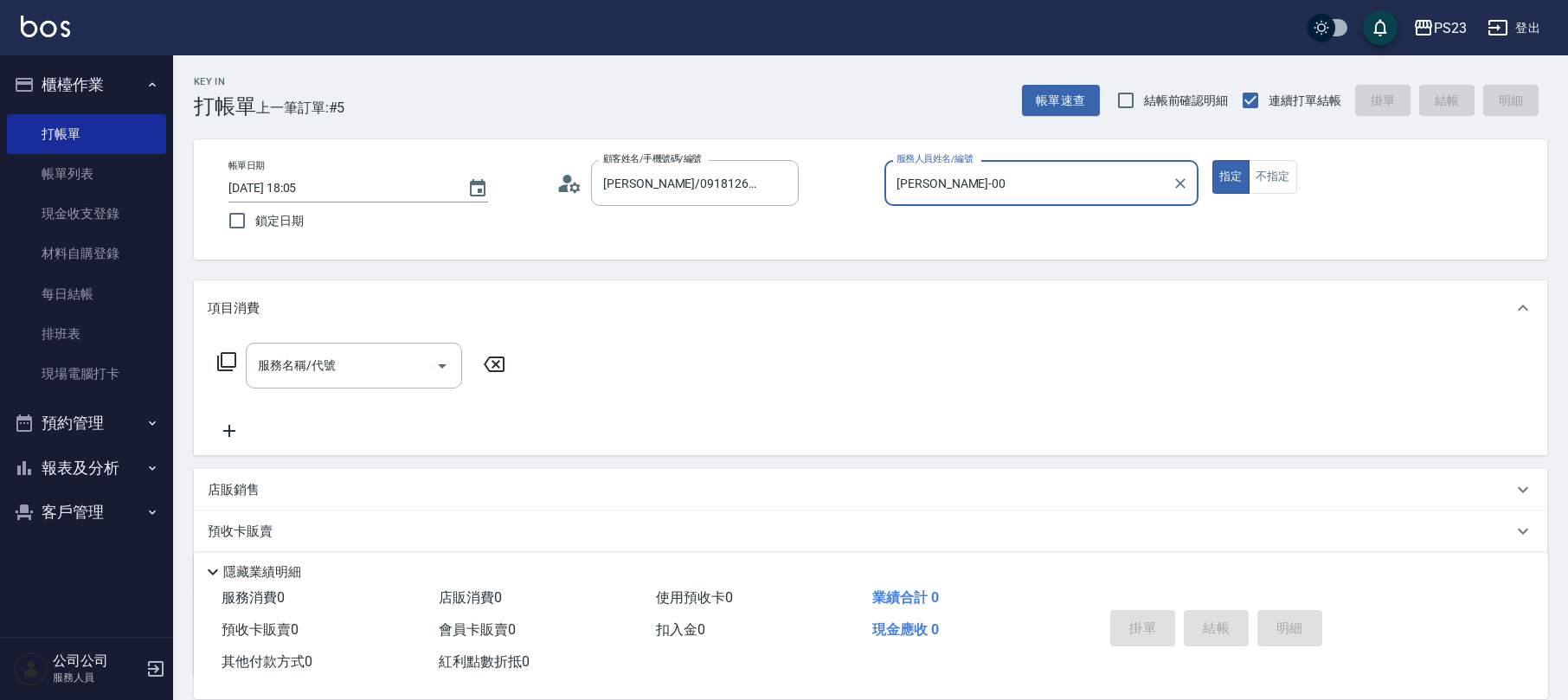
click at [1213, 160] on button "指定" at bounding box center [1231, 177] width 37 height 34
type input "[PERSON_NAME]-0"
click at [221, 353] on icon at bounding box center [227, 362] width 19 height 19
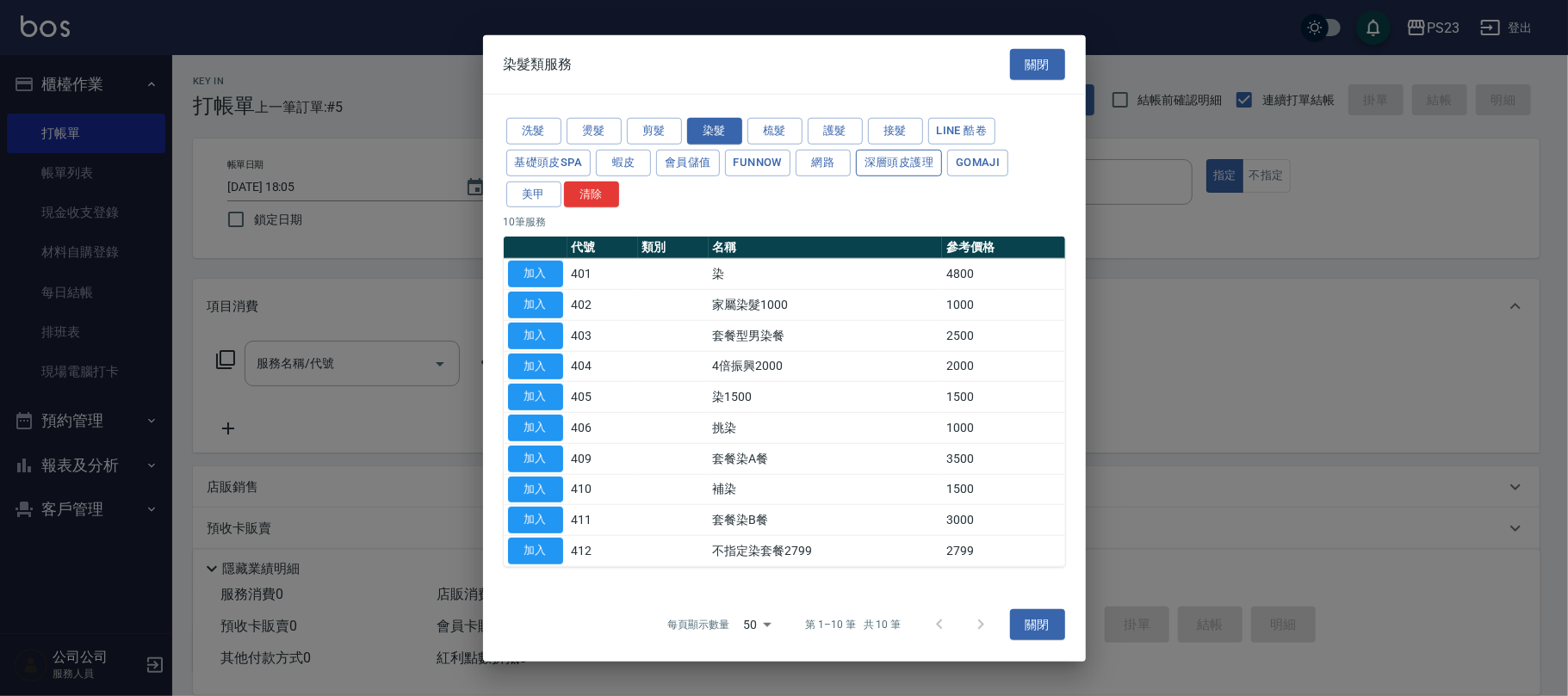
click at [915, 152] on button "深層頭皮護理" at bounding box center [899, 162] width 86 height 27
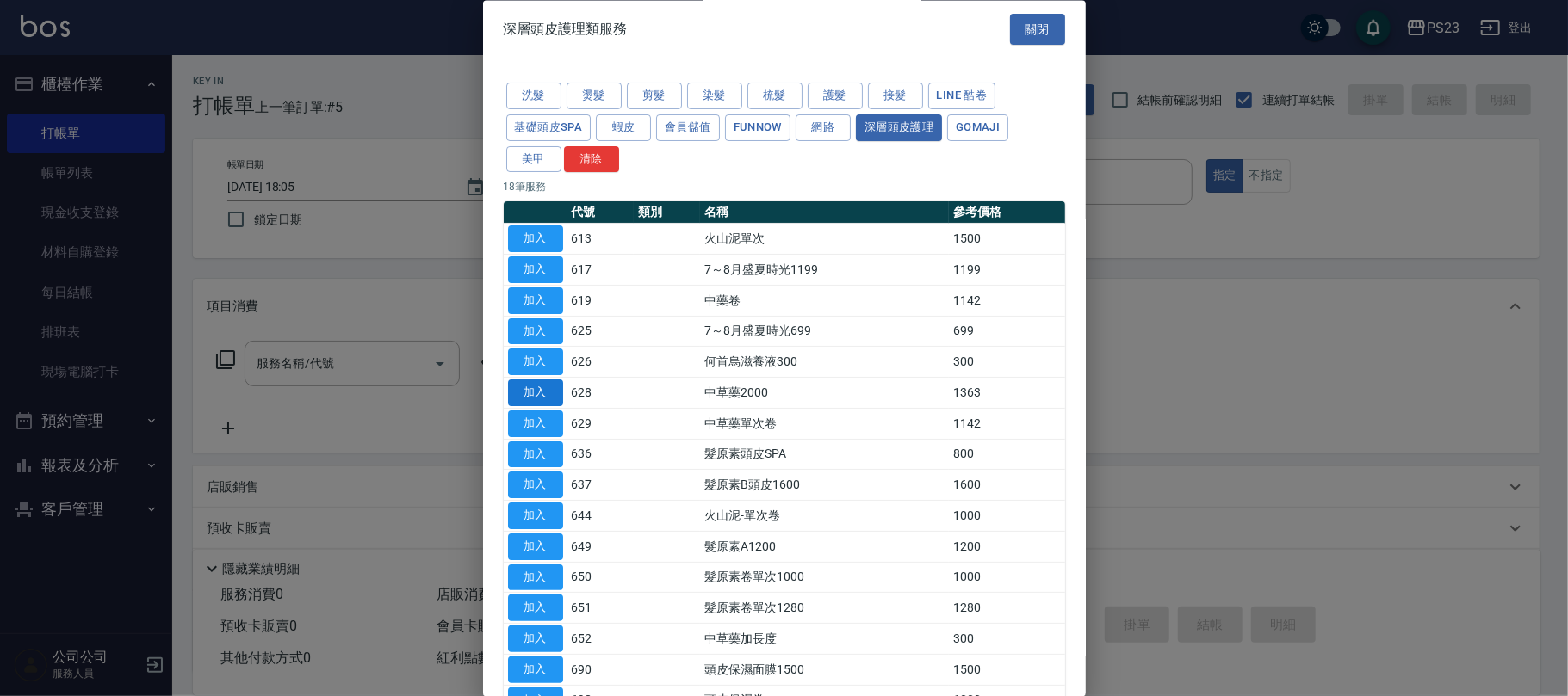
click at [534, 396] on button "加入" at bounding box center [536, 393] width 55 height 27
type input "中草藥2000(628)"
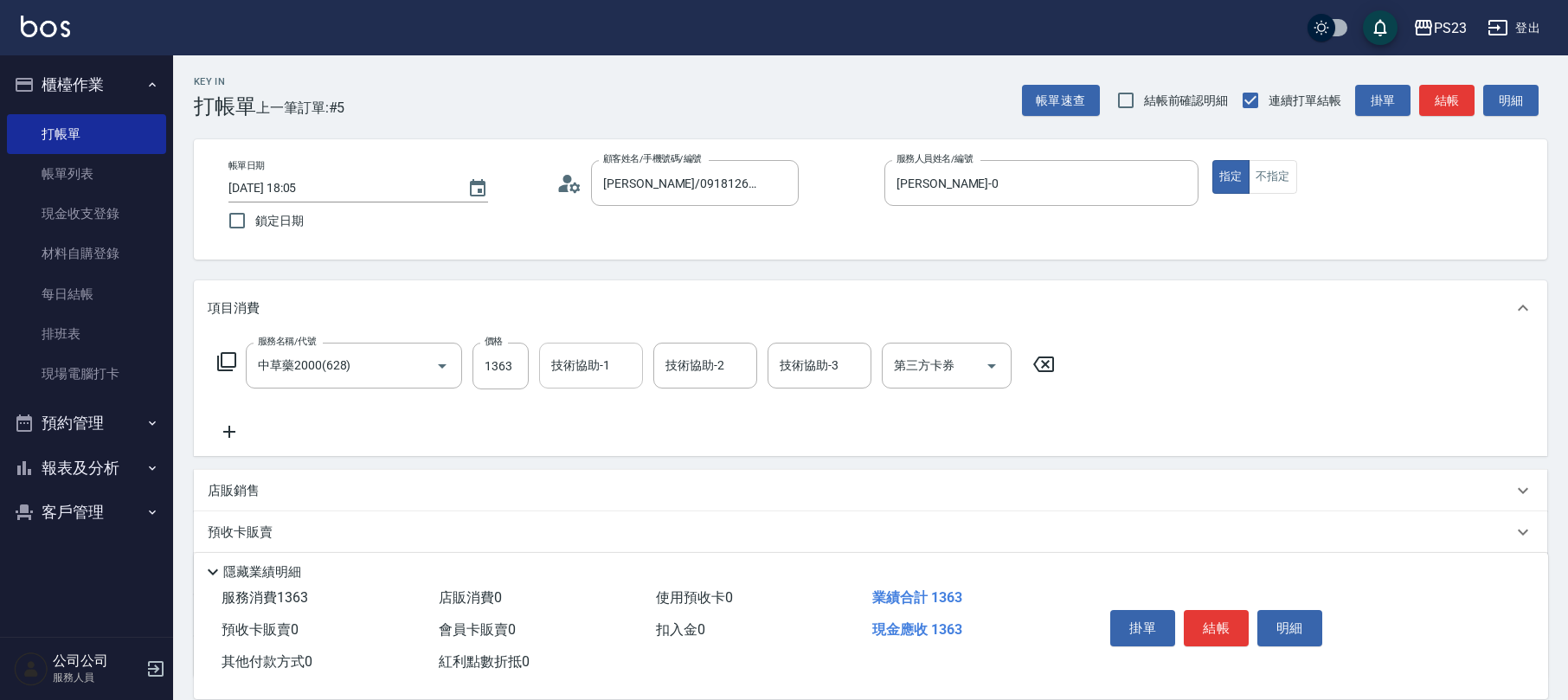
click at [558, 387] on div "技術協助-1" at bounding box center [591, 366] width 104 height 46
click at [469, 386] on div "服務名稱/代號 中草藥2000(628) 服務名稱/代號 價格 1363 價格 技術協助-1 技術協助-1 技術協助-2 技術協助-2 技術協助-3 技術協助…" at bounding box center [636, 366] width 858 height 47
click at [489, 371] on input "1363" at bounding box center [500, 366] width 56 height 47
type input "1500"
type input "[PERSON_NAME]-0"
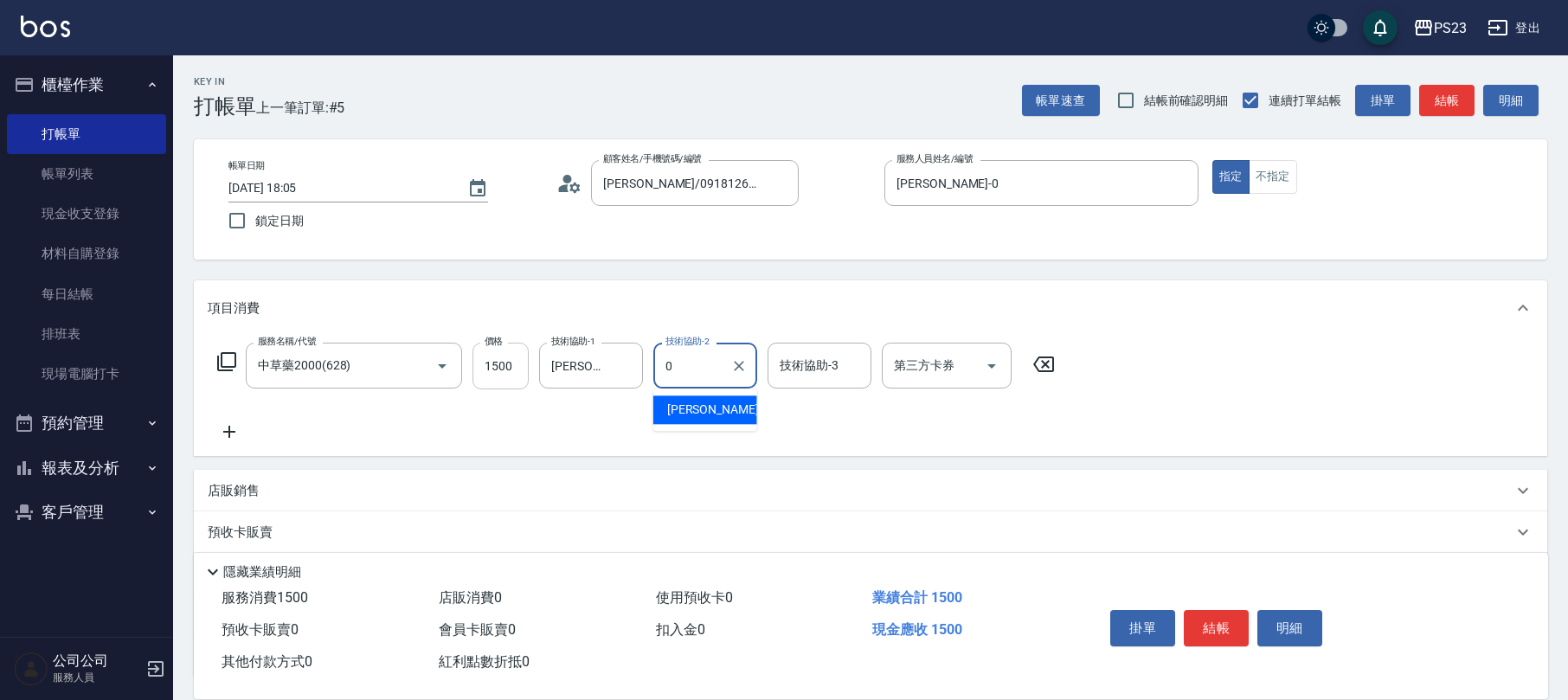
type input "[PERSON_NAME]-0"
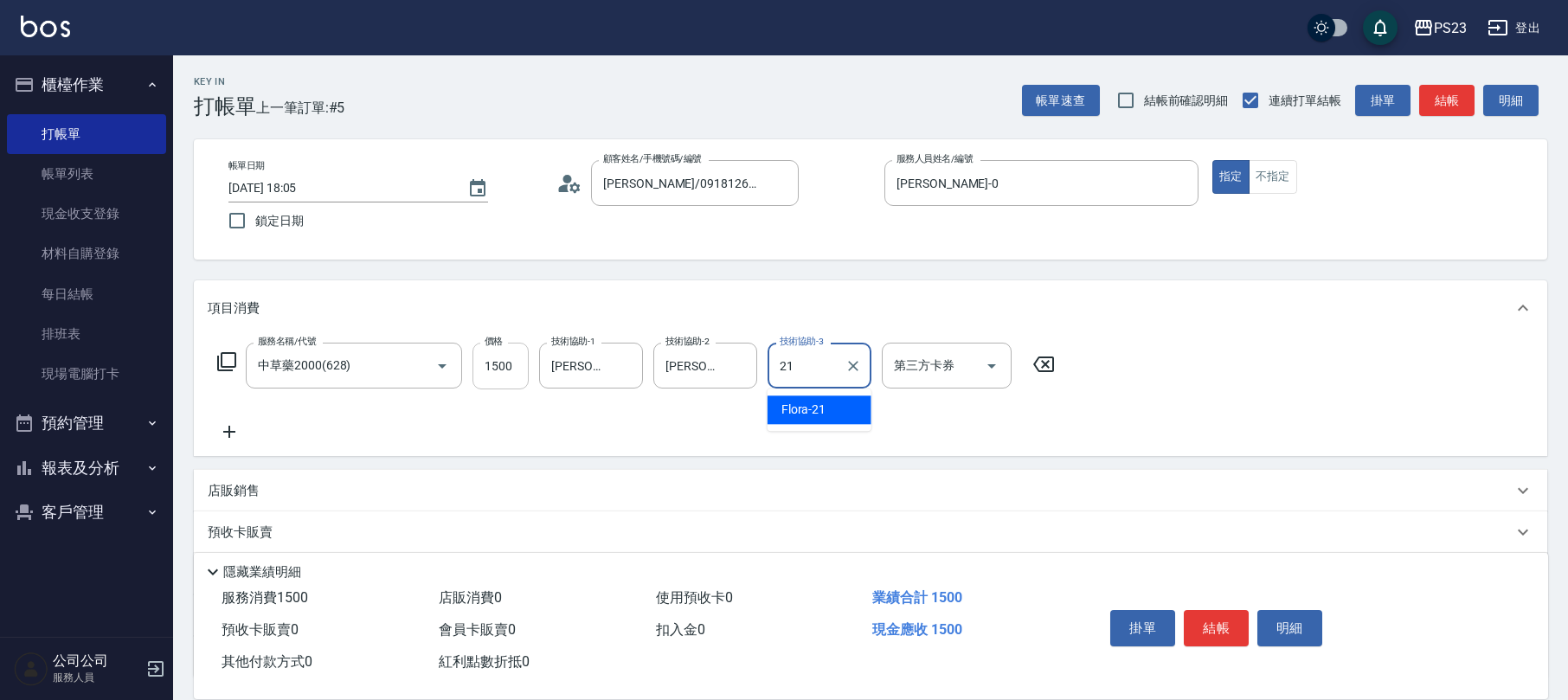
type input "Flora-21"
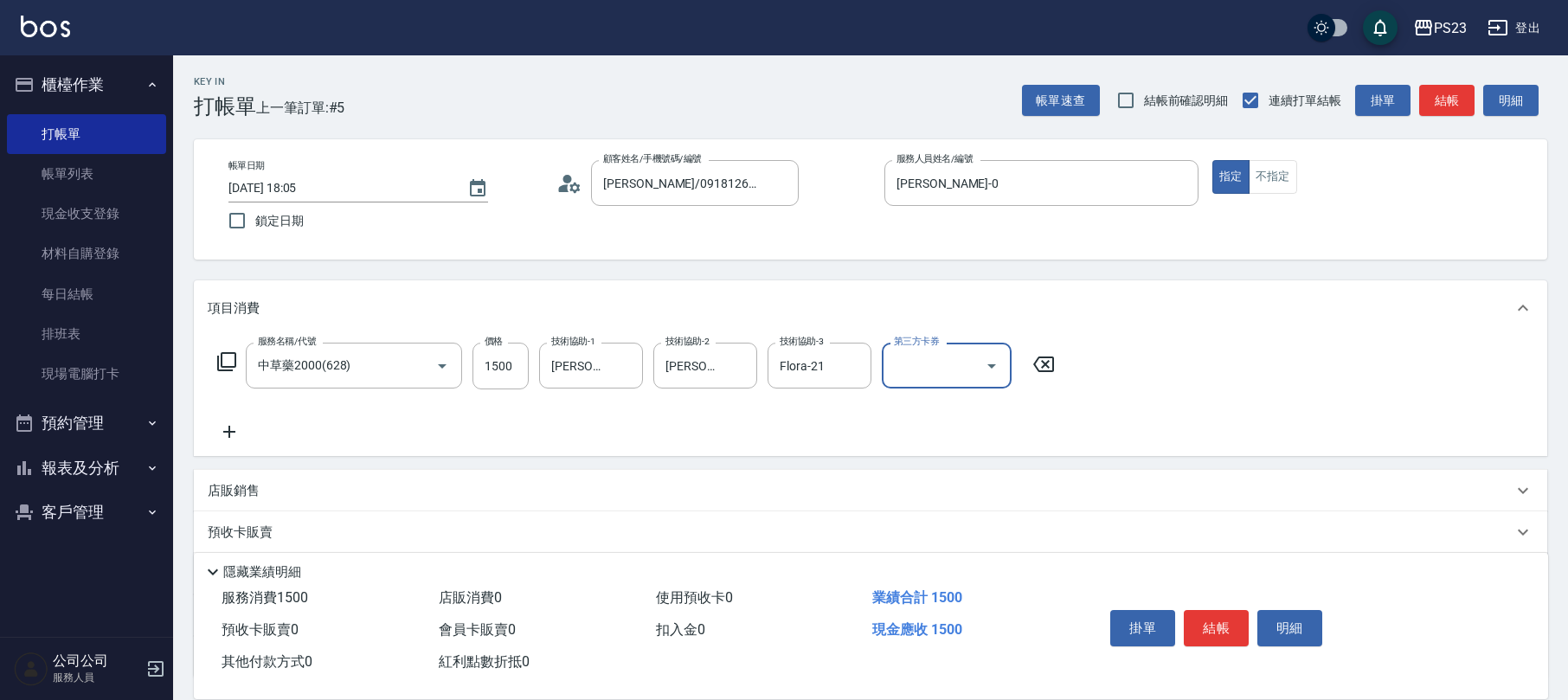
scroll to position [139, 0]
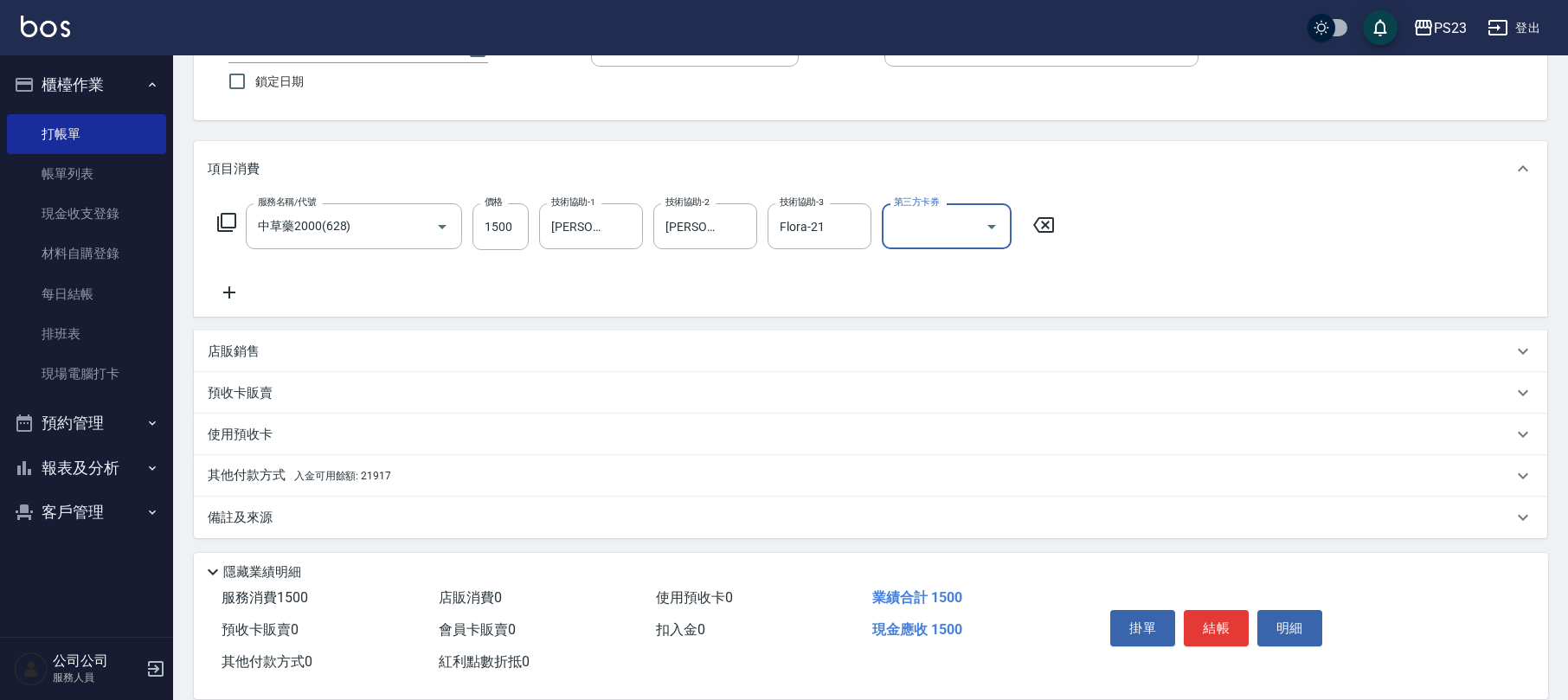
click at [343, 472] on span "入金可用餘額: 21917" at bounding box center [342, 476] width 97 height 12
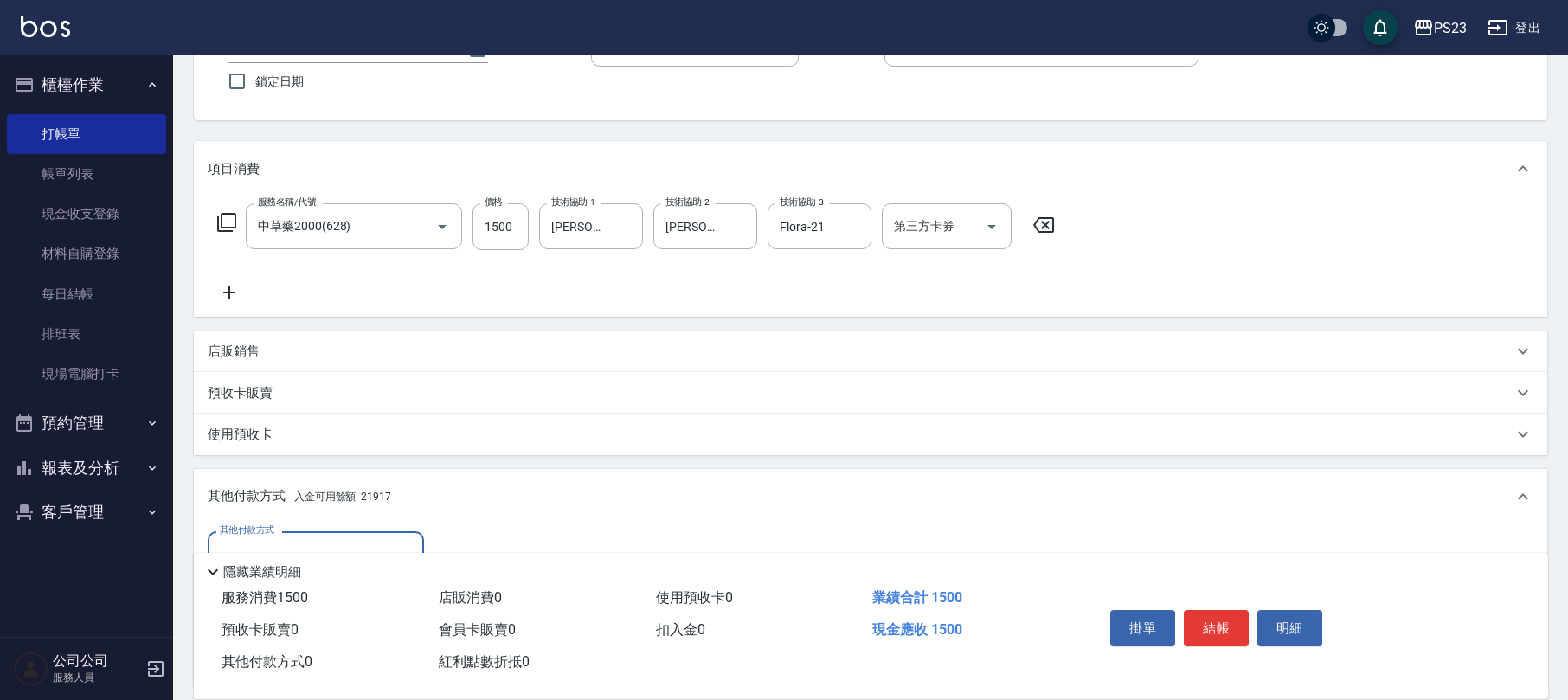
scroll to position [344, 0]
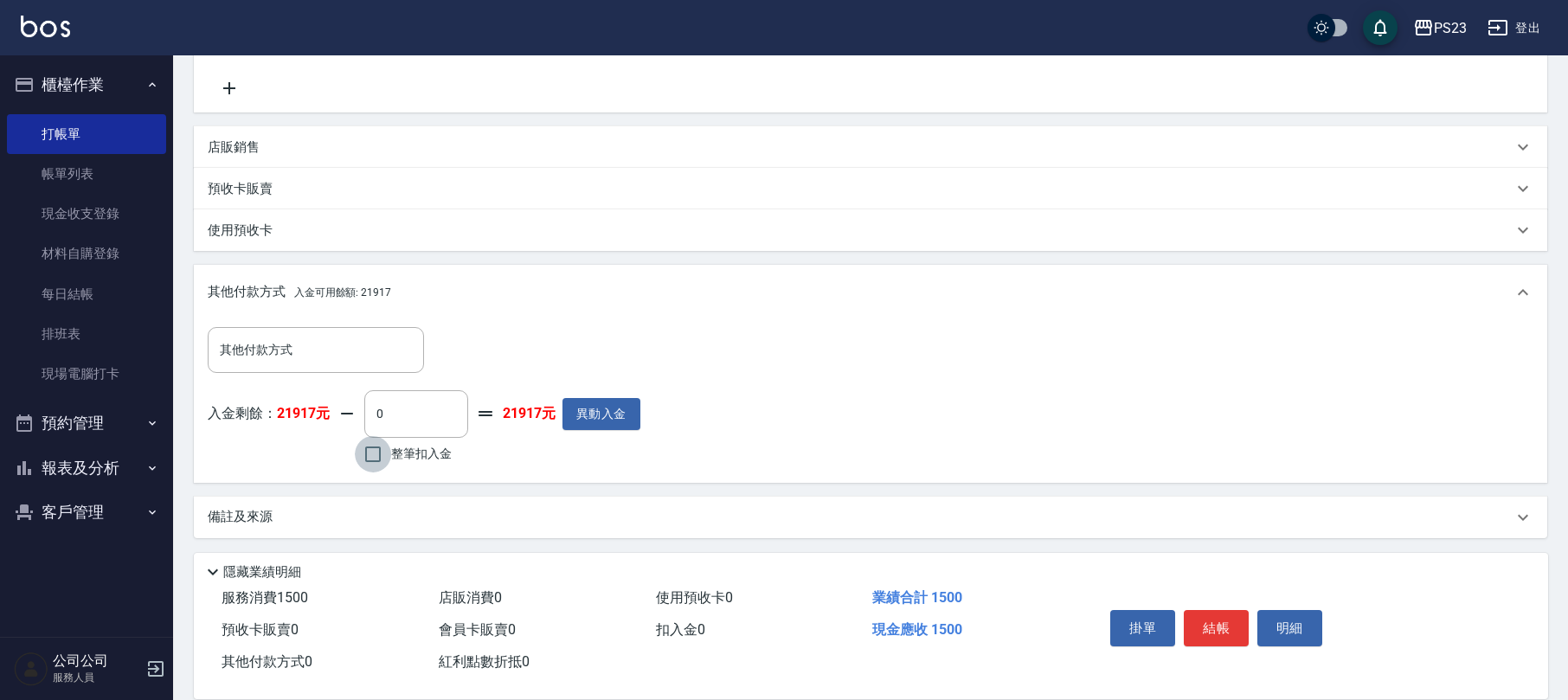
click at [382, 455] on input "整筆扣入金" at bounding box center [373, 454] width 36 height 36
checkbox input "true"
type input "1500"
click at [1222, 635] on button "結帳" at bounding box center [1217, 628] width 65 height 36
type input "[DATE] 18:06"
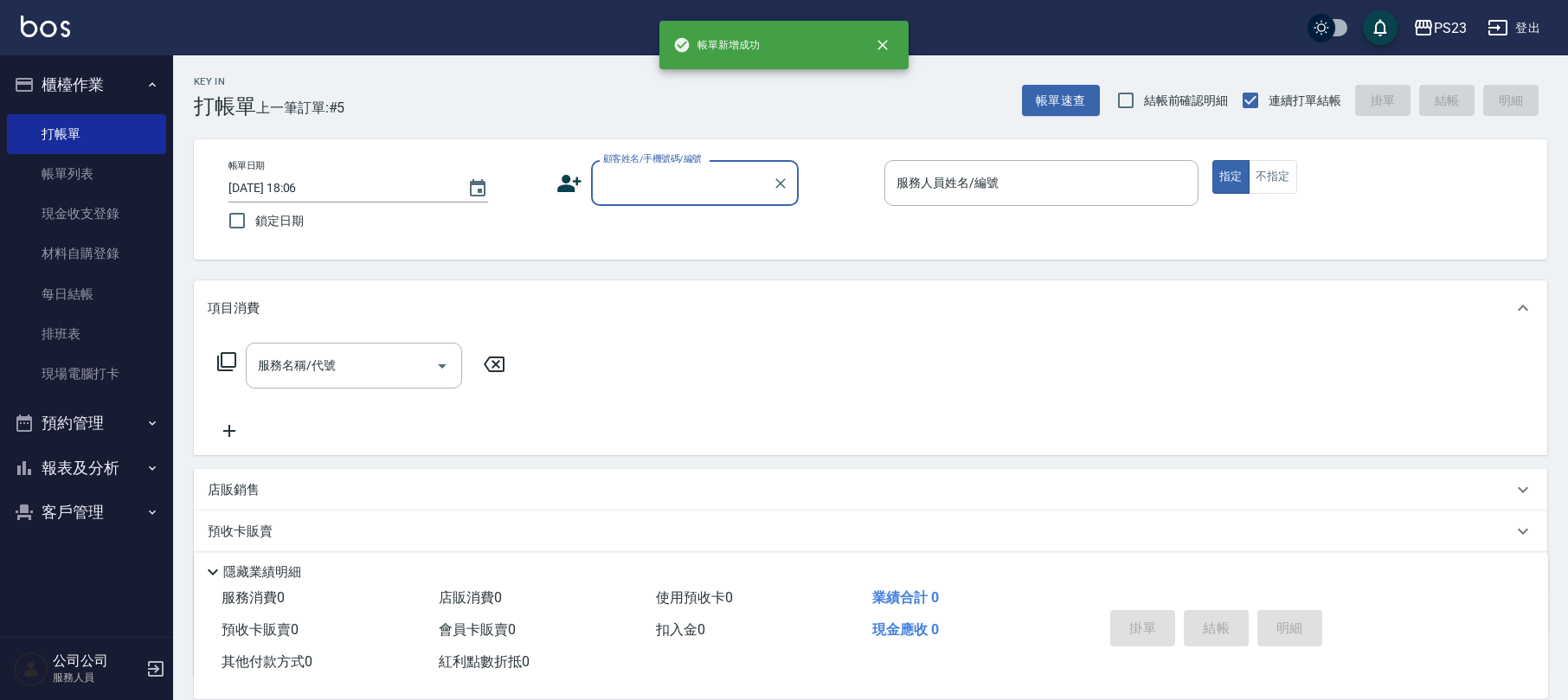
scroll to position [0, 0]
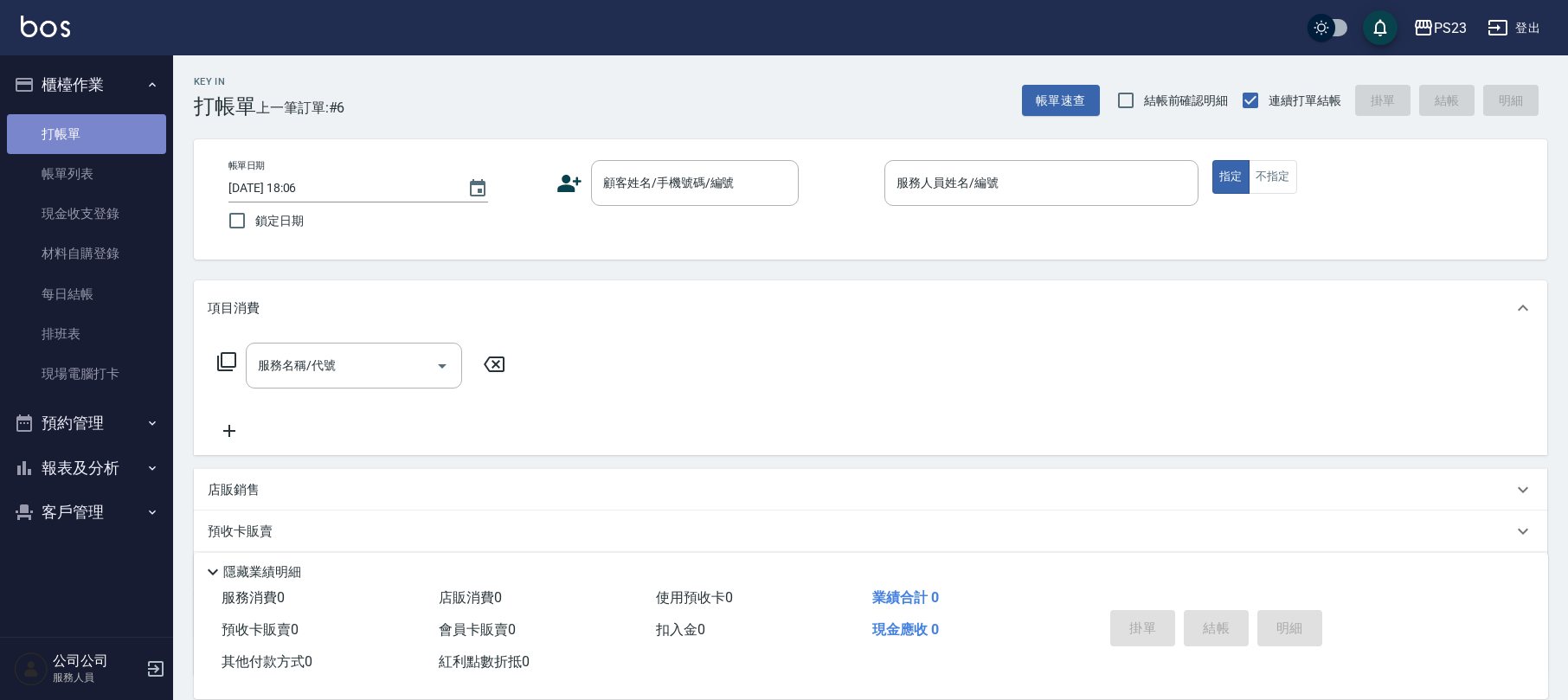
click at [143, 150] on link "打帳單" at bounding box center [87, 134] width 160 height 40
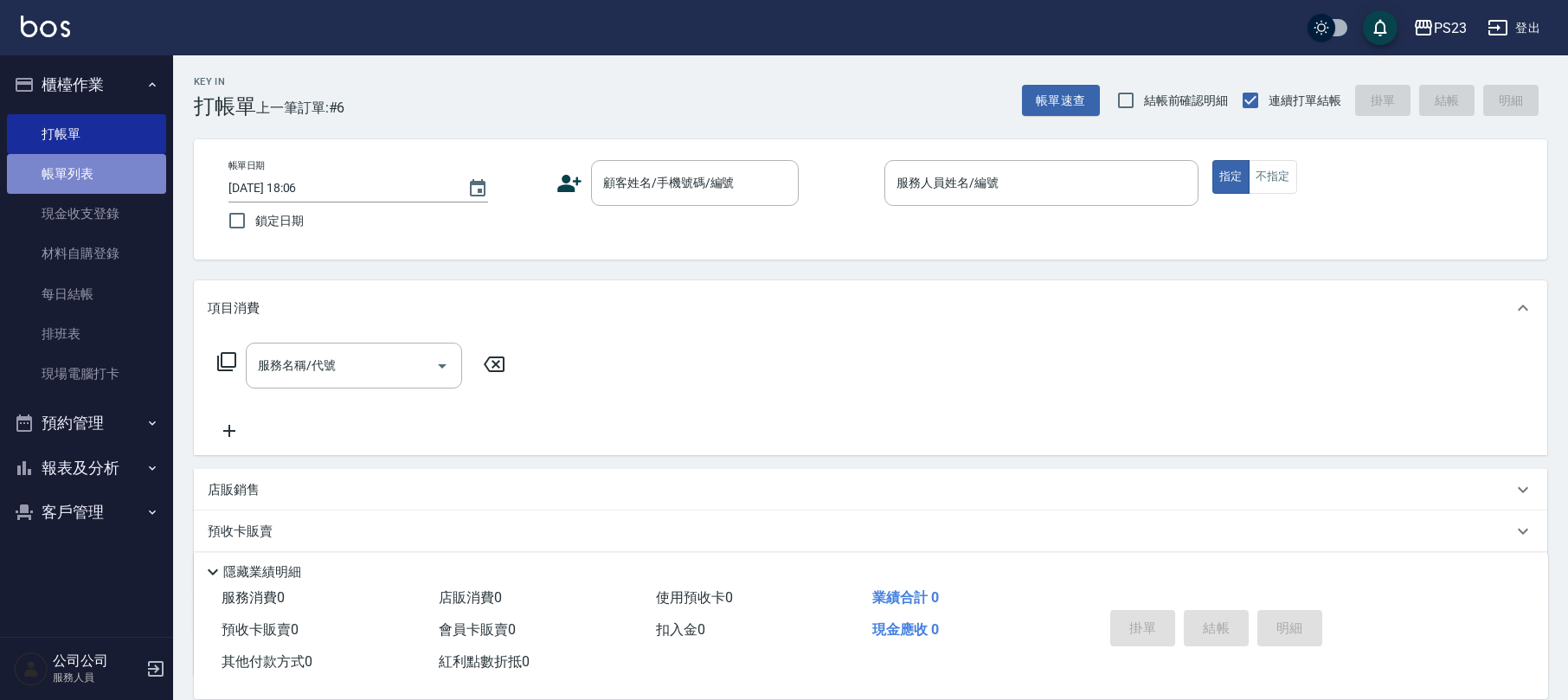
click at [147, 174] on link "帳單列表" at bounding box center [87, 173] width 160 height 40
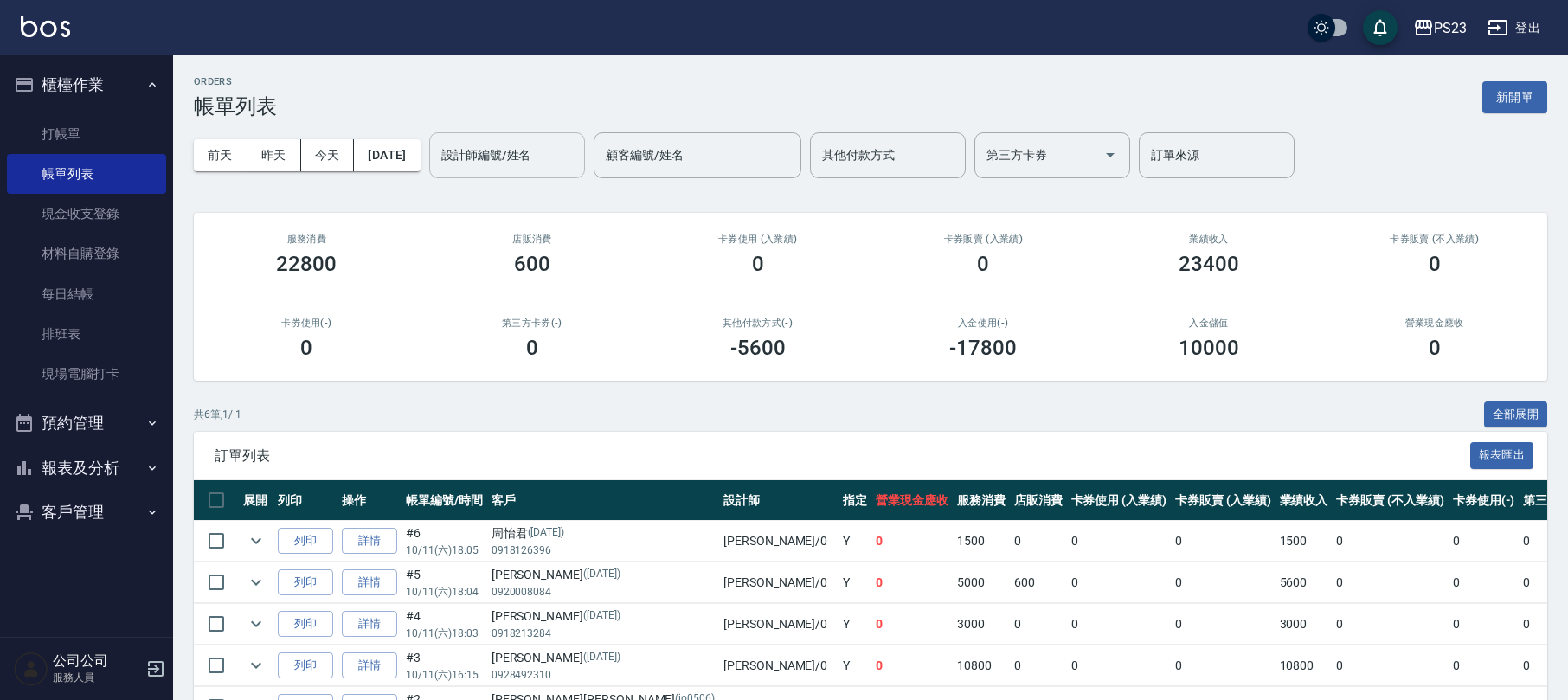
click at [558, 172] on div "設計師編號/姓名" at bounding box center [506, 156] width 156 height 46
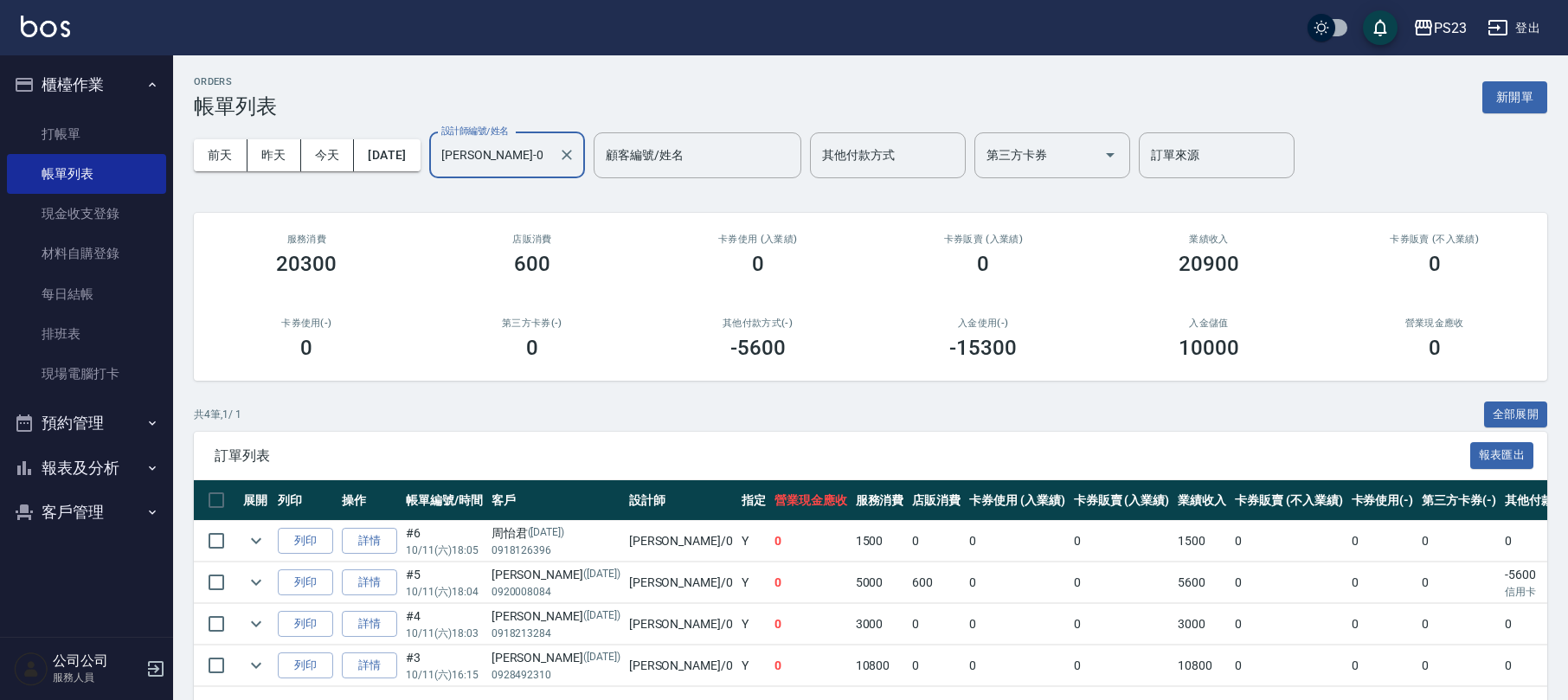
scroll to position [75, 0]
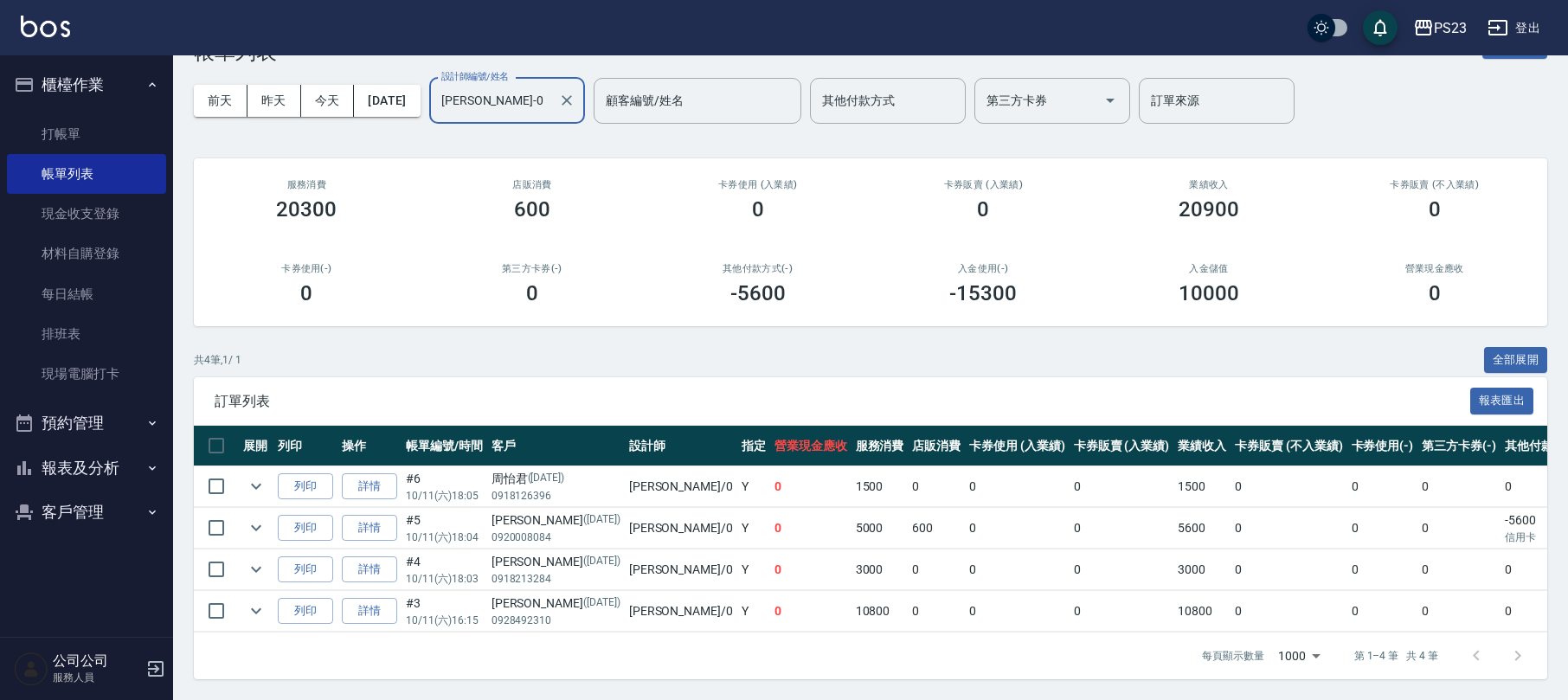
type input "[PERSON_NAME]-0"
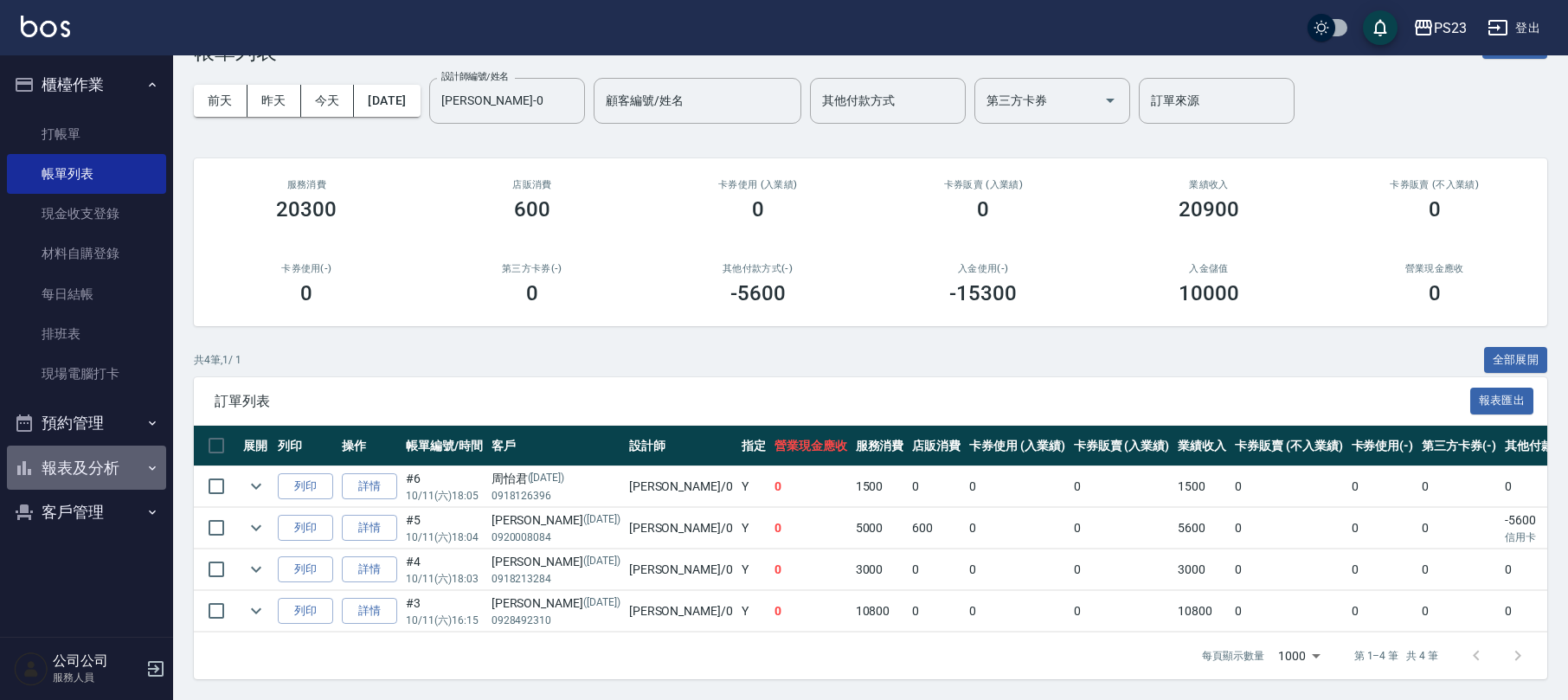
click at [111, 448] on button "報表及分析" at bounding box center [87, 468] width 160 height 45
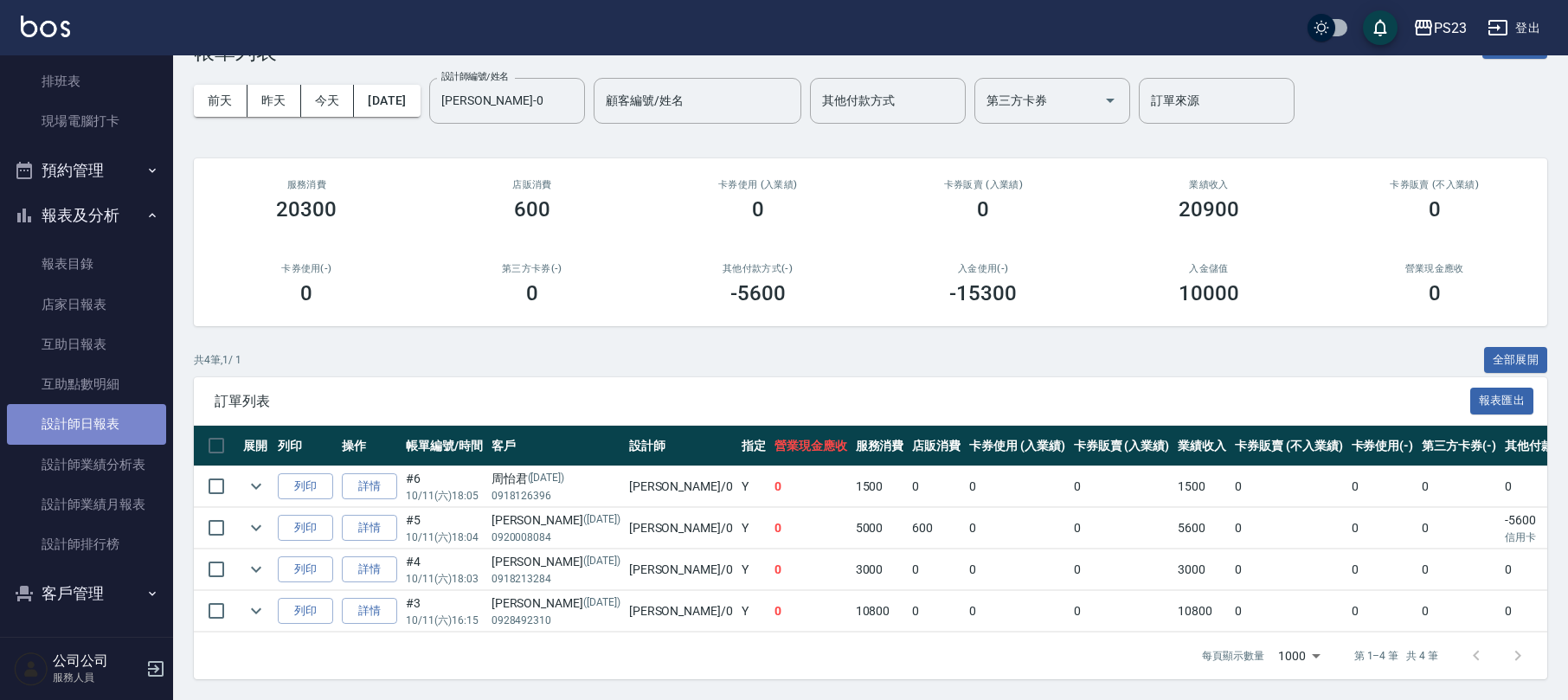
click at [119, 426] on link "設計師日報表" at bounding box center [87, 423] width 160 height 40
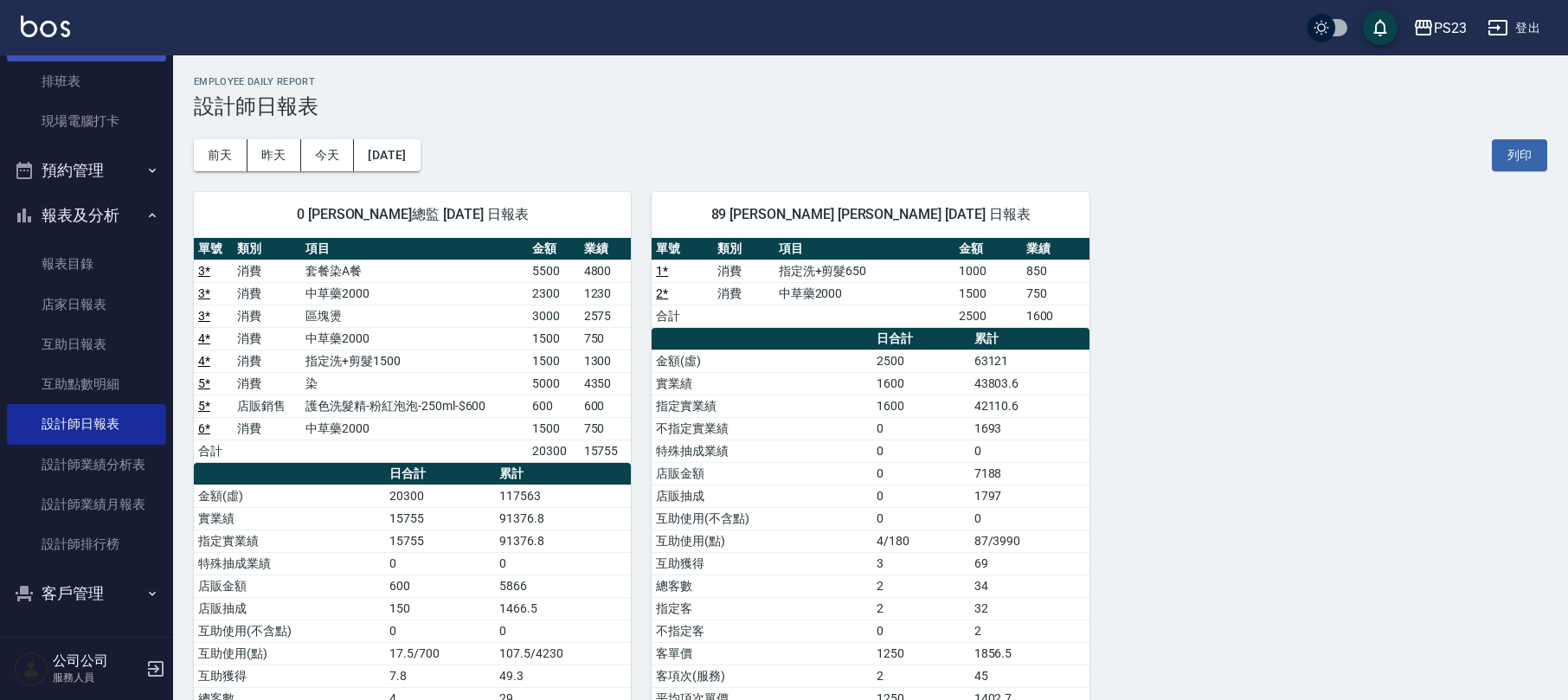
scroll to position [21, 0]
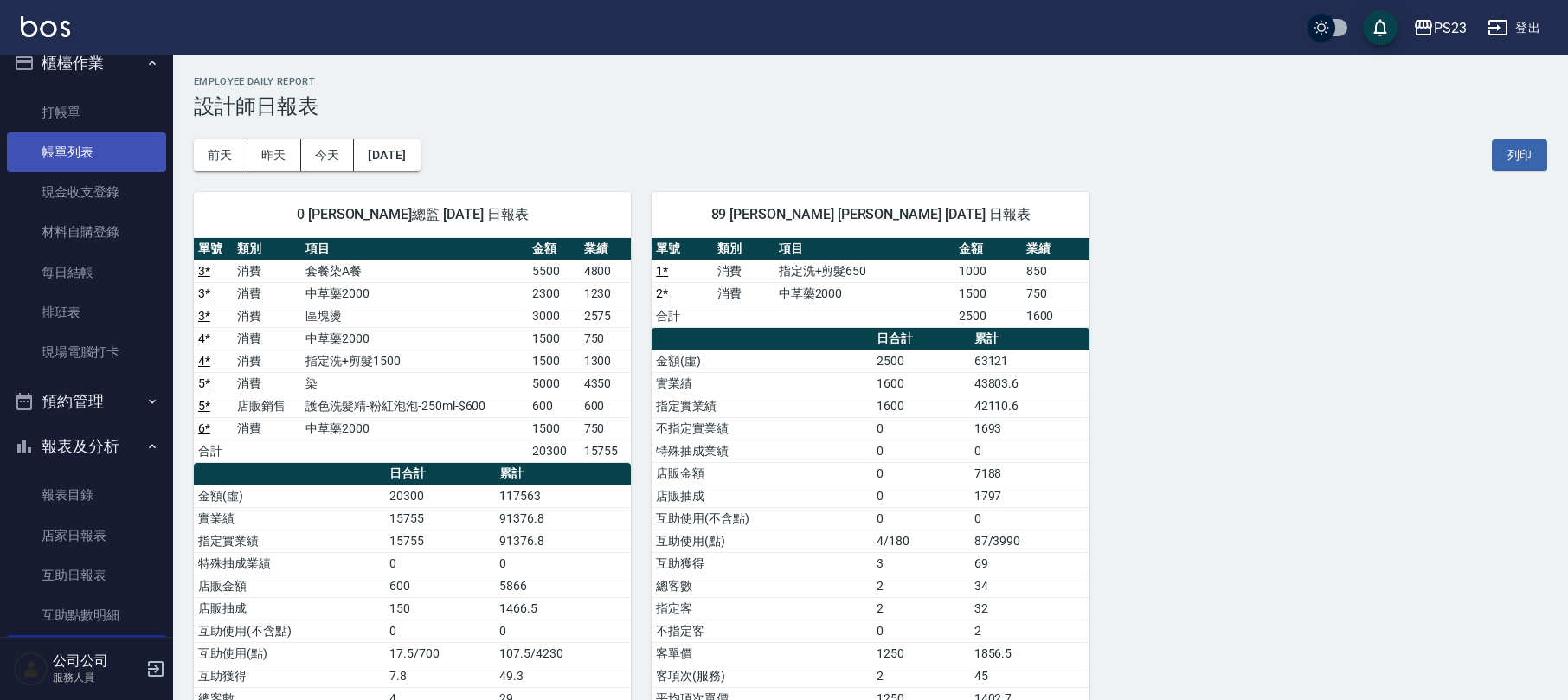
click at [70, 138] on link "帳單列表" at bounding box center [87, 152] width 160 height 40
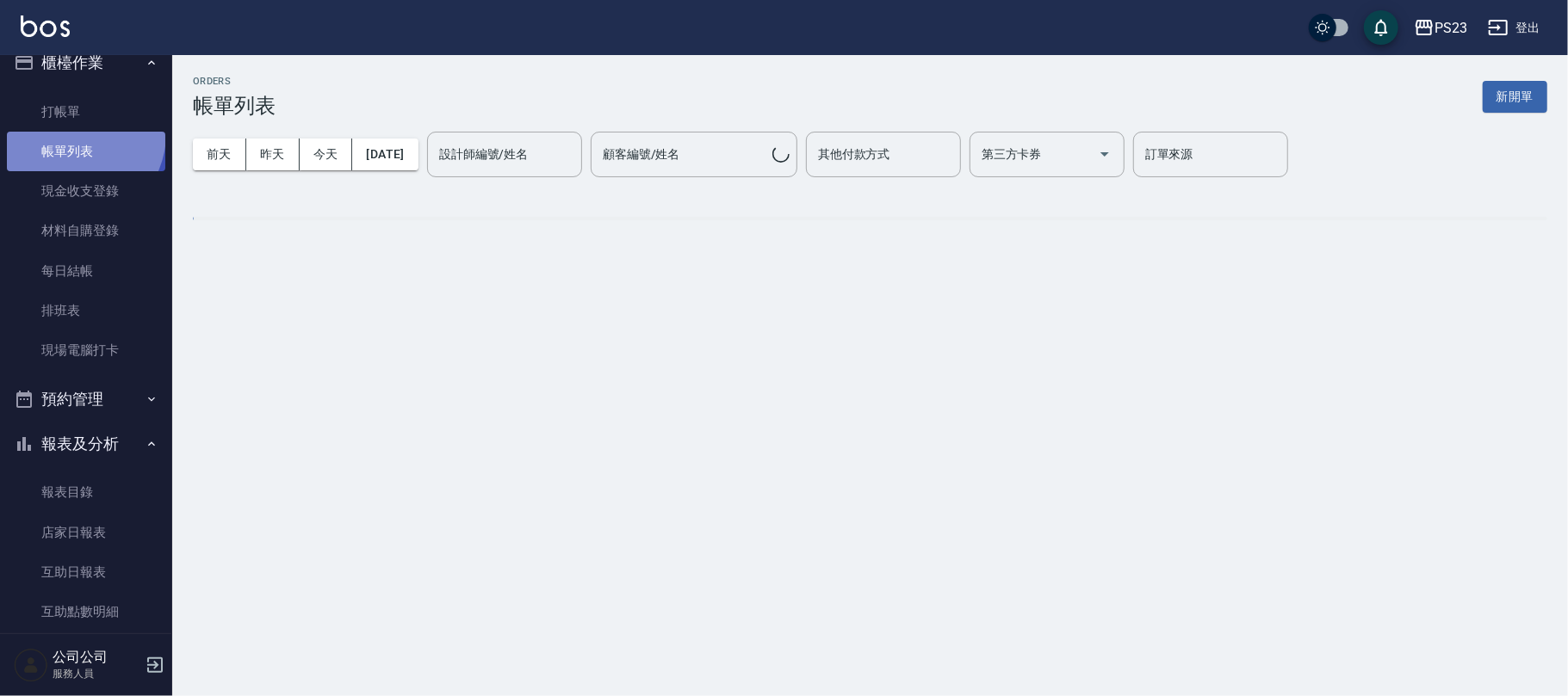
click at [70, 133] on link "帳單列表" at bounding box center [86, 151] width 159 height 39
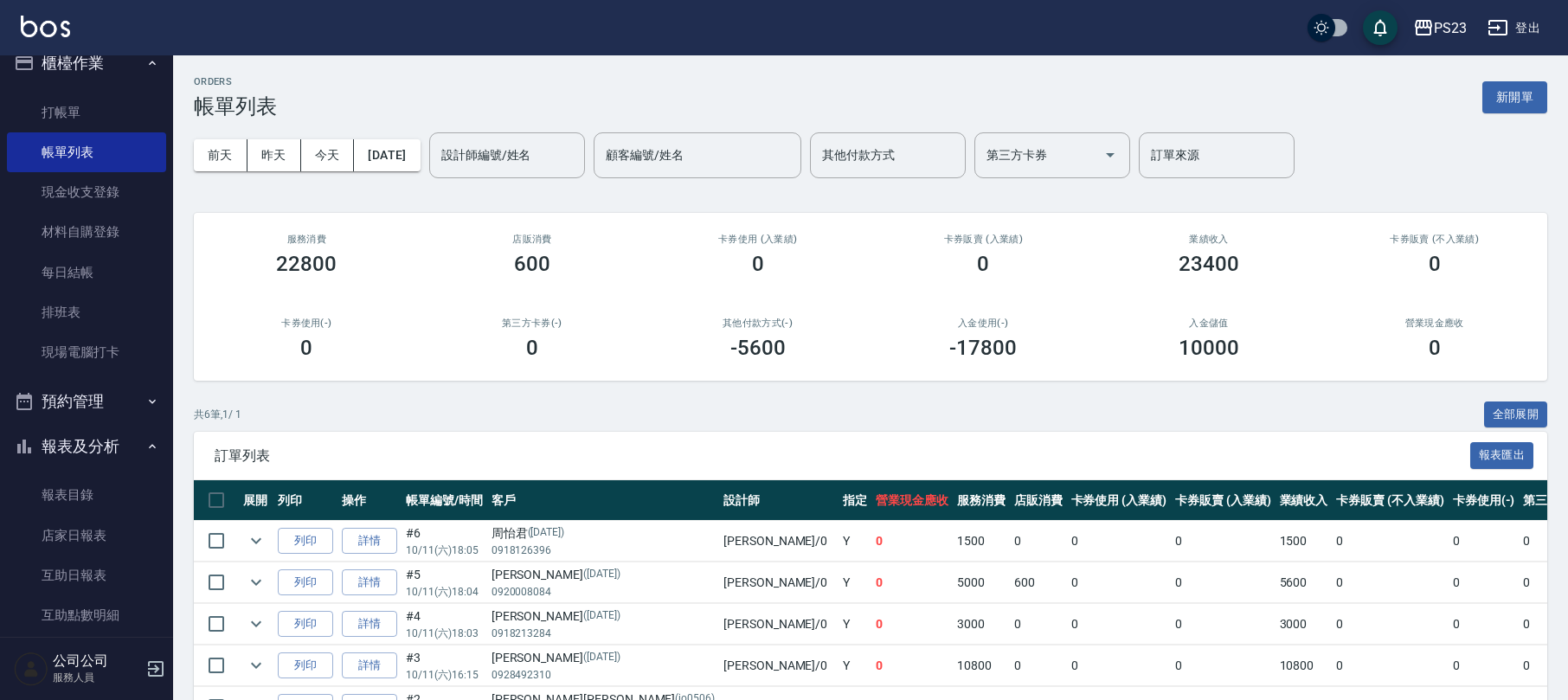
click at [528, 305] on div "第三方卡券(-) 0" at bounding box center [532, 338] width 226 height 84
click at [75, 115] on link "打帳單" at bounding box center [87, 112] width 160 height 40
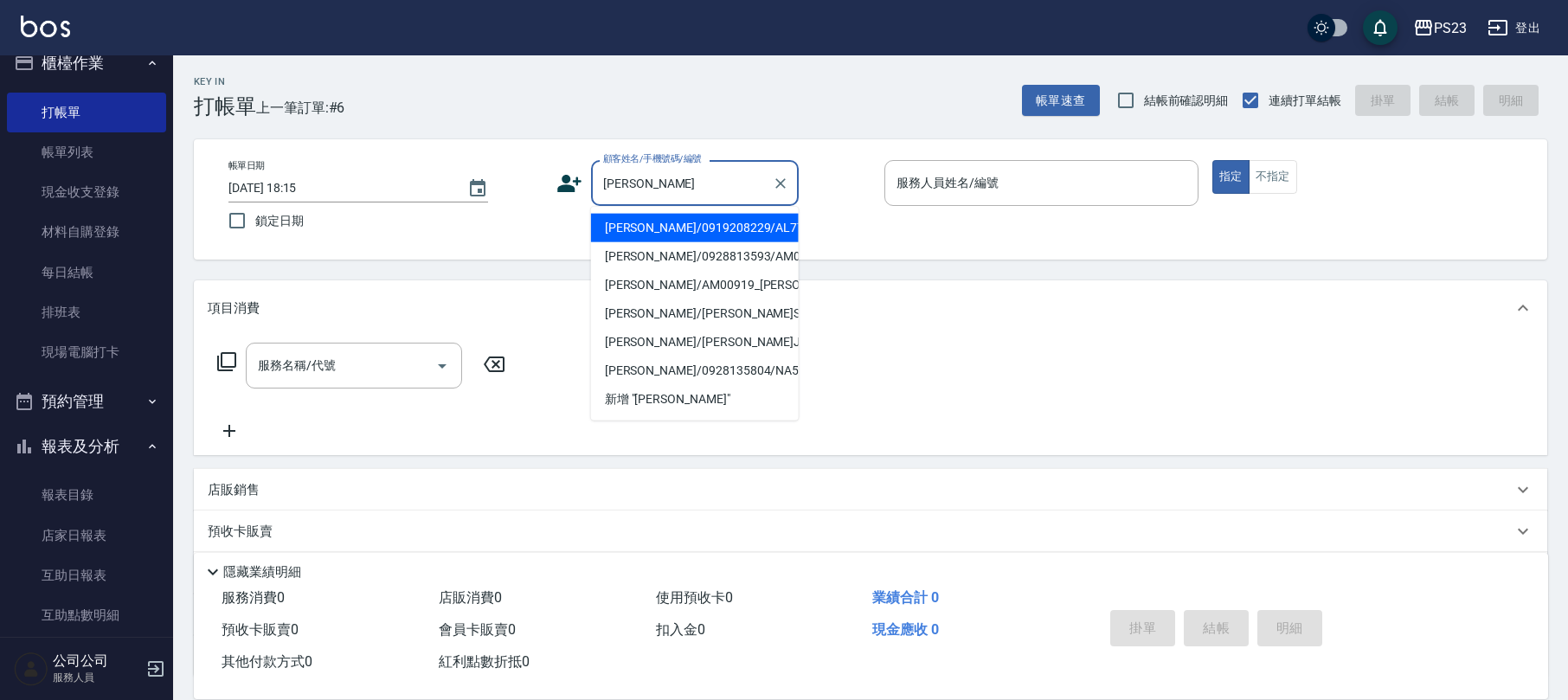
click at [762, 236] on li "[PERSON_NAME]/0919208229/AL77777" at bounding box center [695, 228] width 208 height 29
type input "[PERSON_NAME]/0919208229/AL77777"
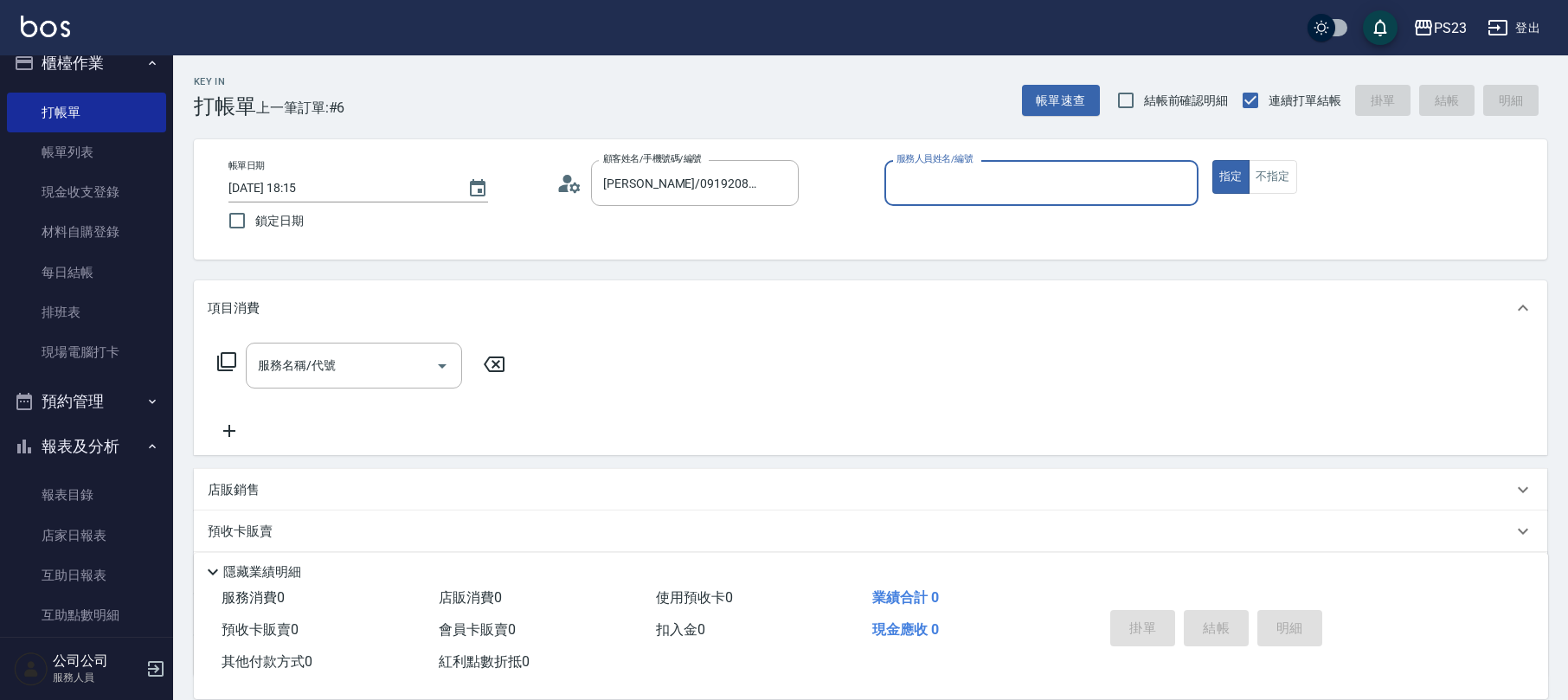
type input "ALin-8"
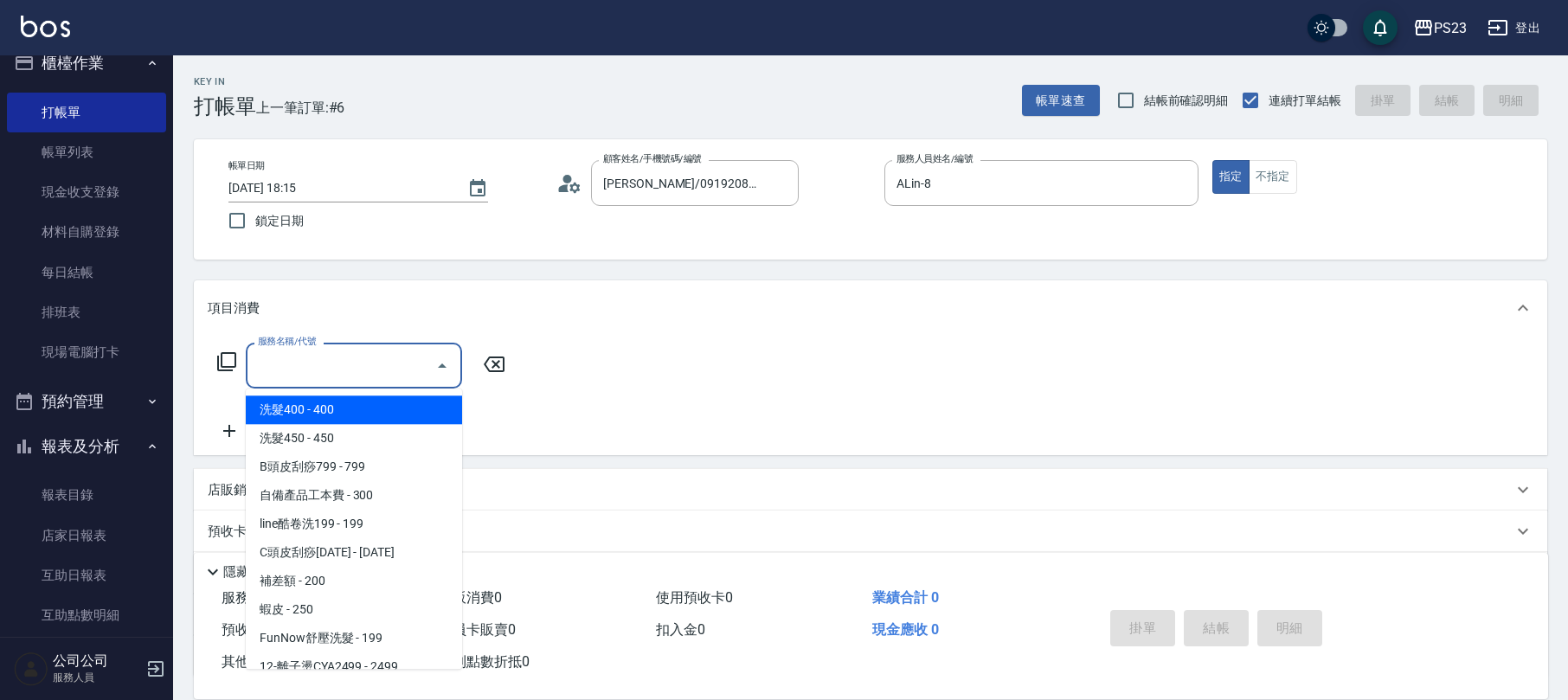
click at [326, 361] on div "服務名稱/代號 服務名稱/代號" at bounding box center [354, 366] width 217 height 46
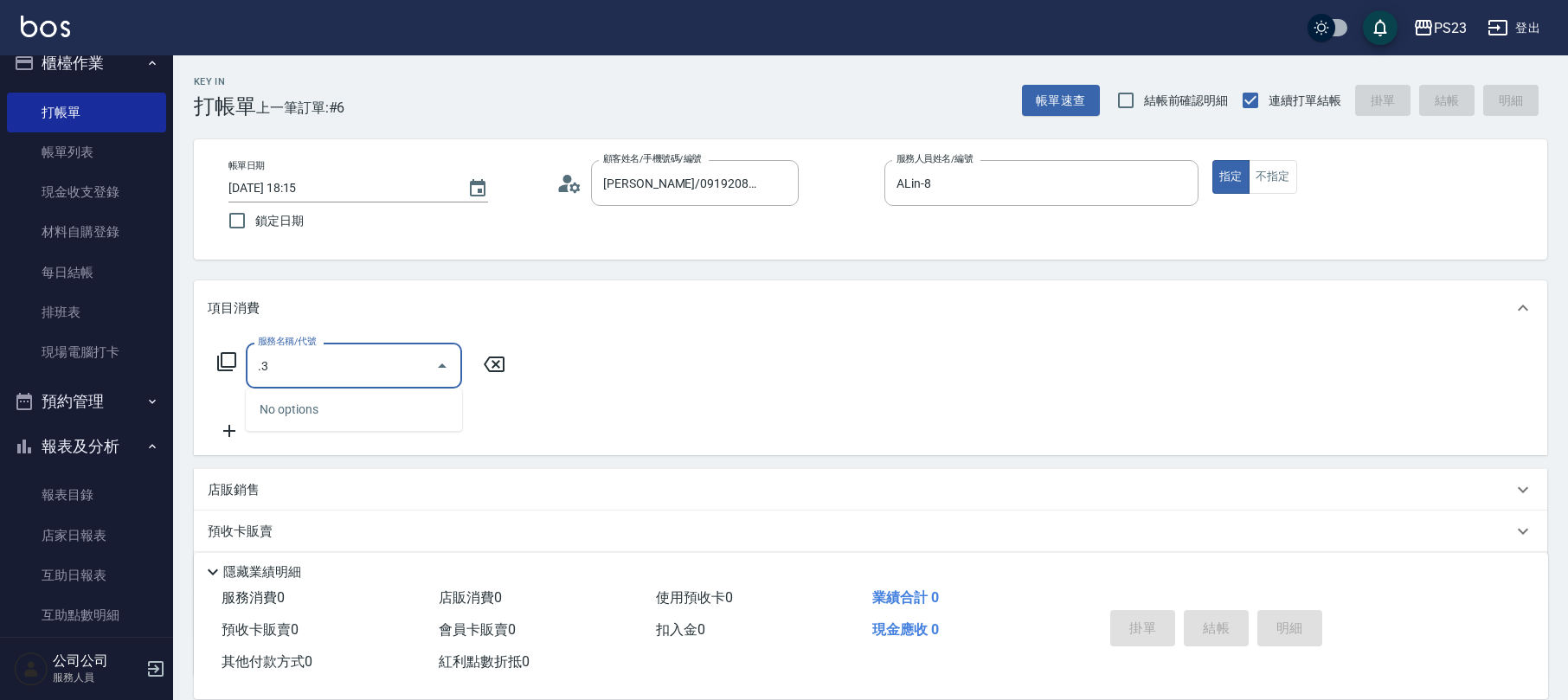
type input "."
type input "單剪400(302)"
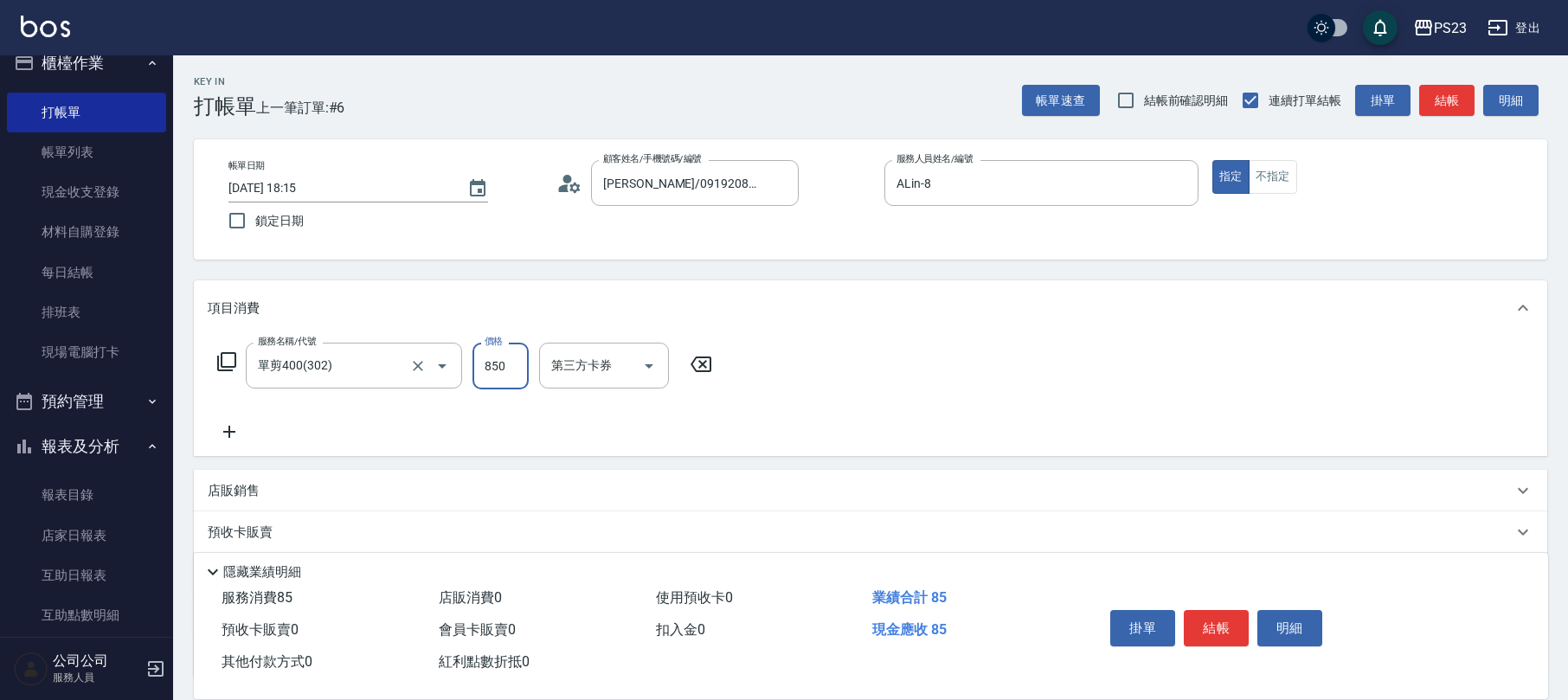
type input "850"
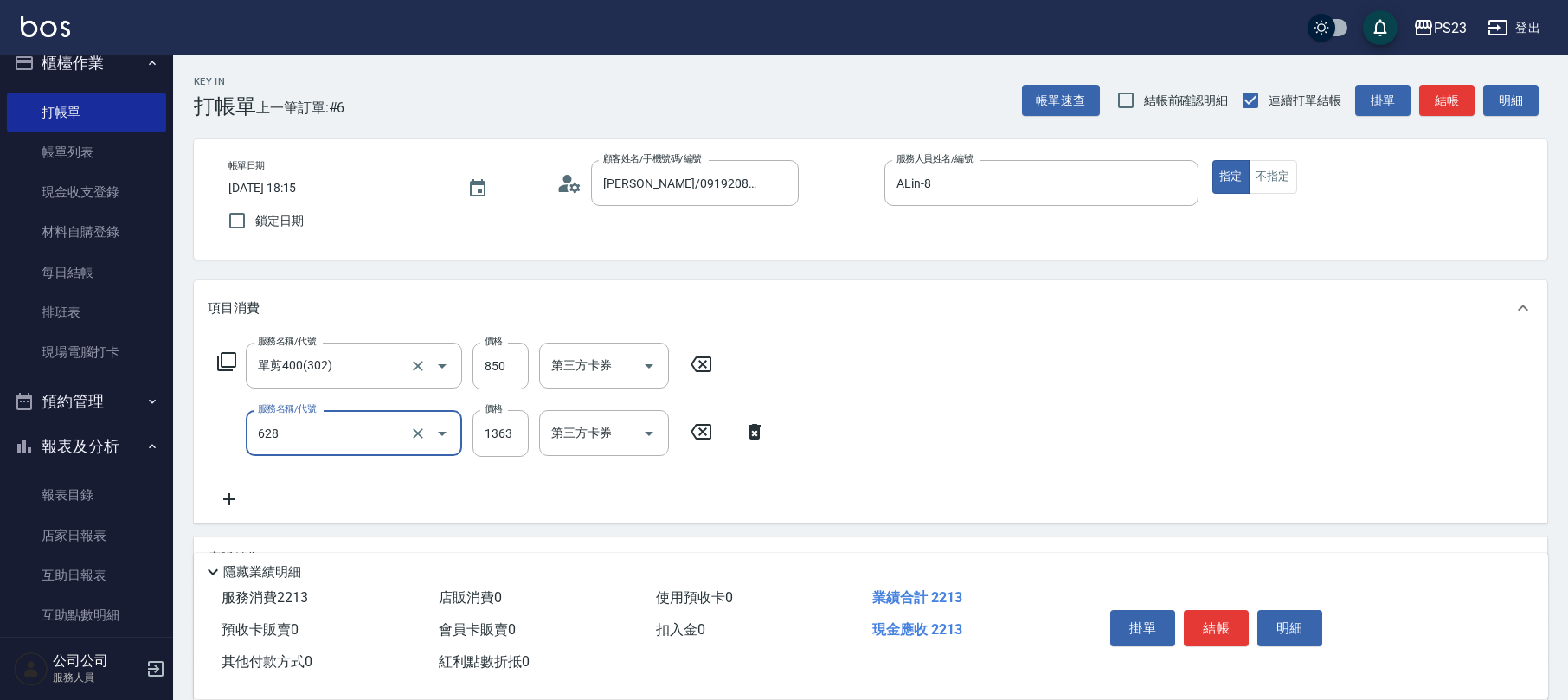
type input "中草藥2000(628)"
type input "1500"
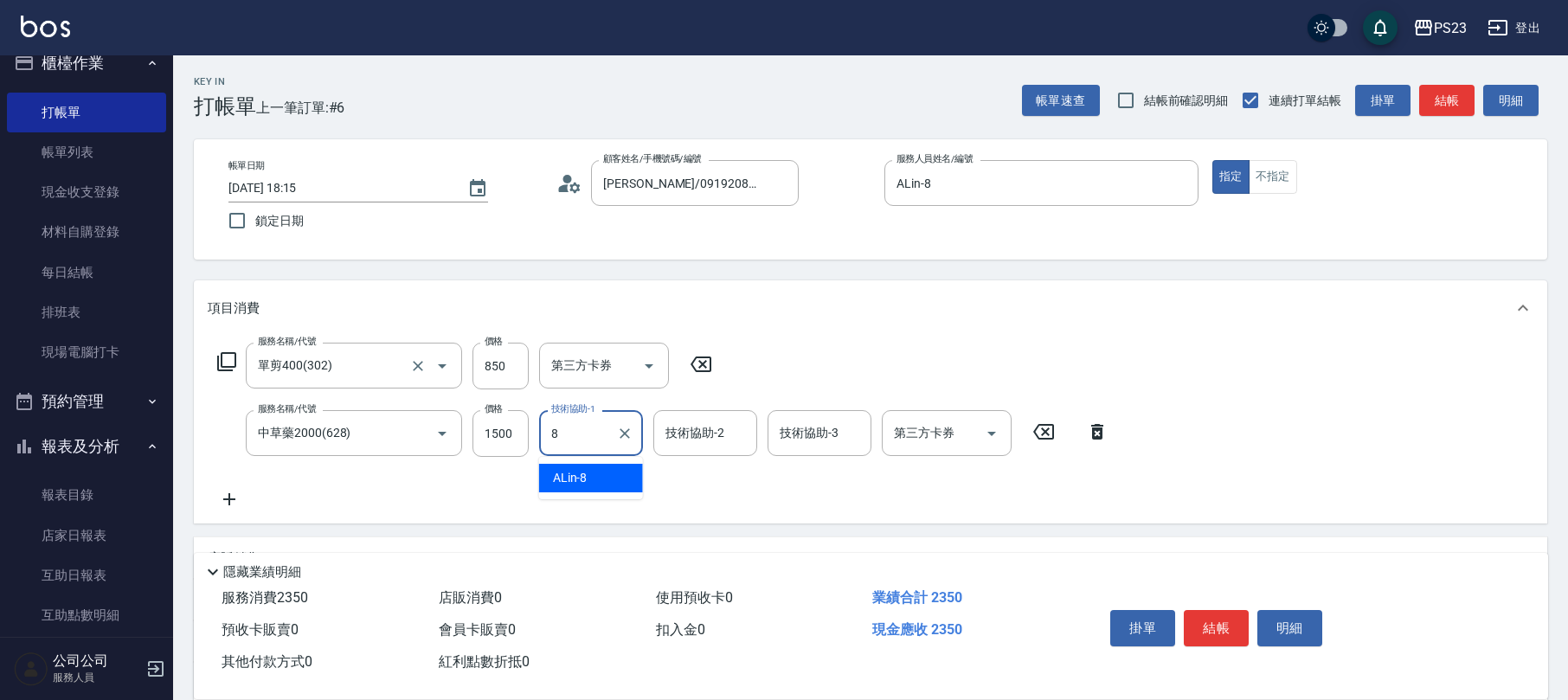
type input "ALin-8"
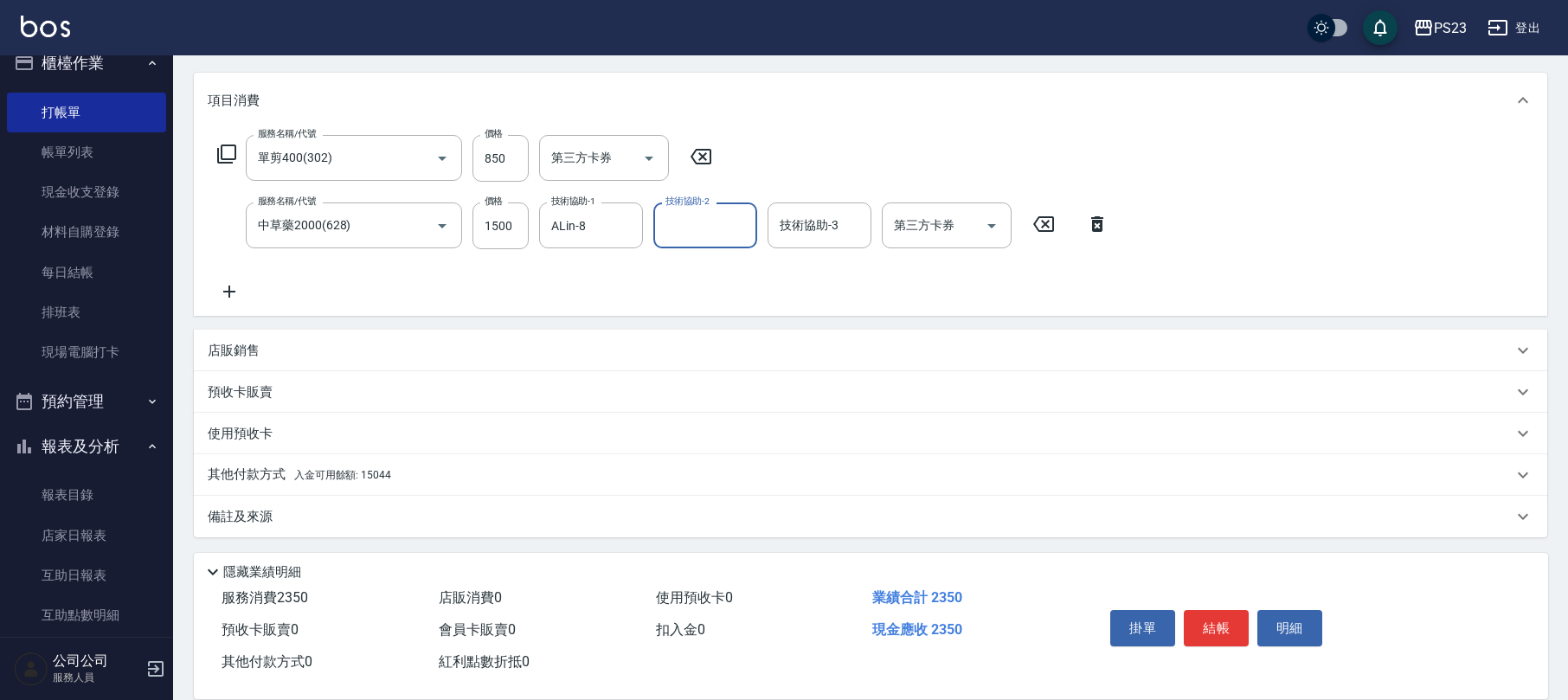
click at [286, 355] on div "店販銷售" at bounding box center [860, 351] width 1305 height 18
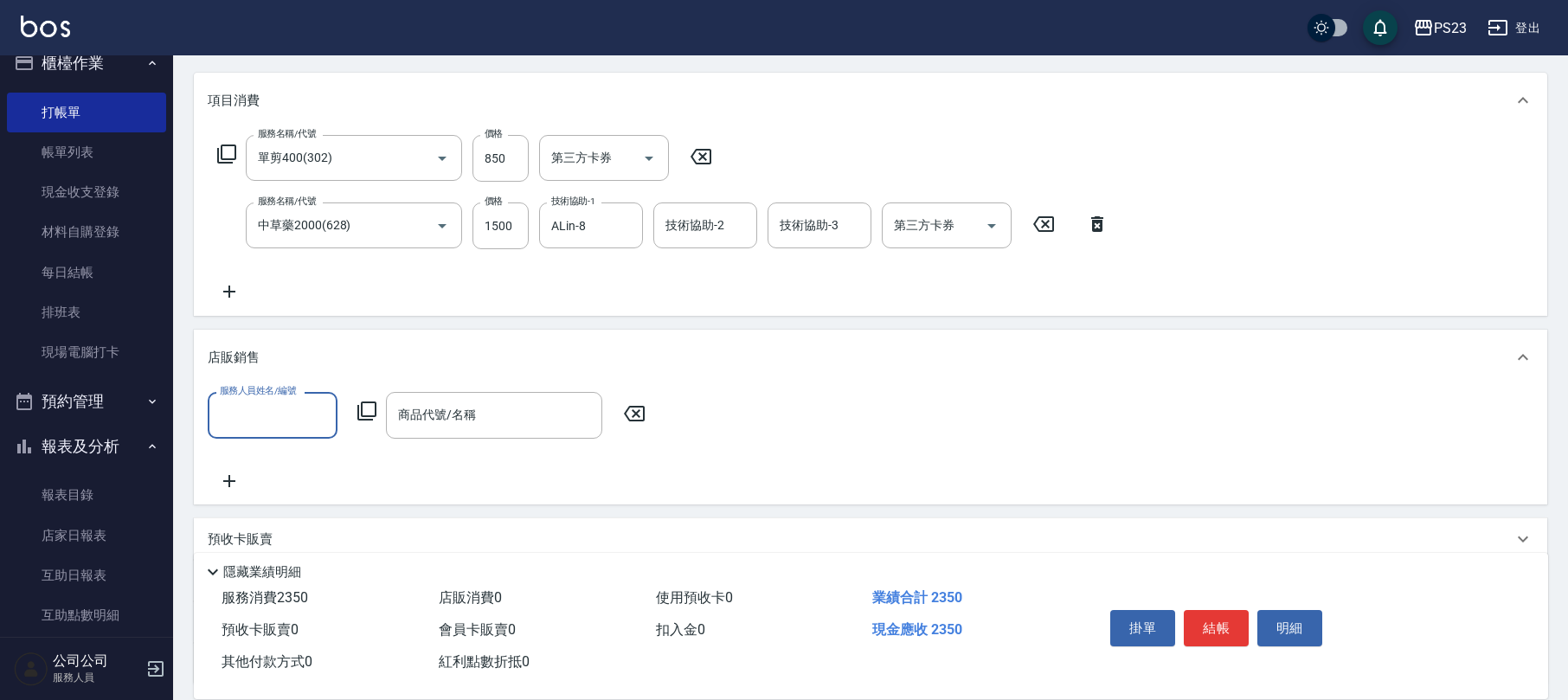
scroll to position [0, 0]
type input "ALin-8"
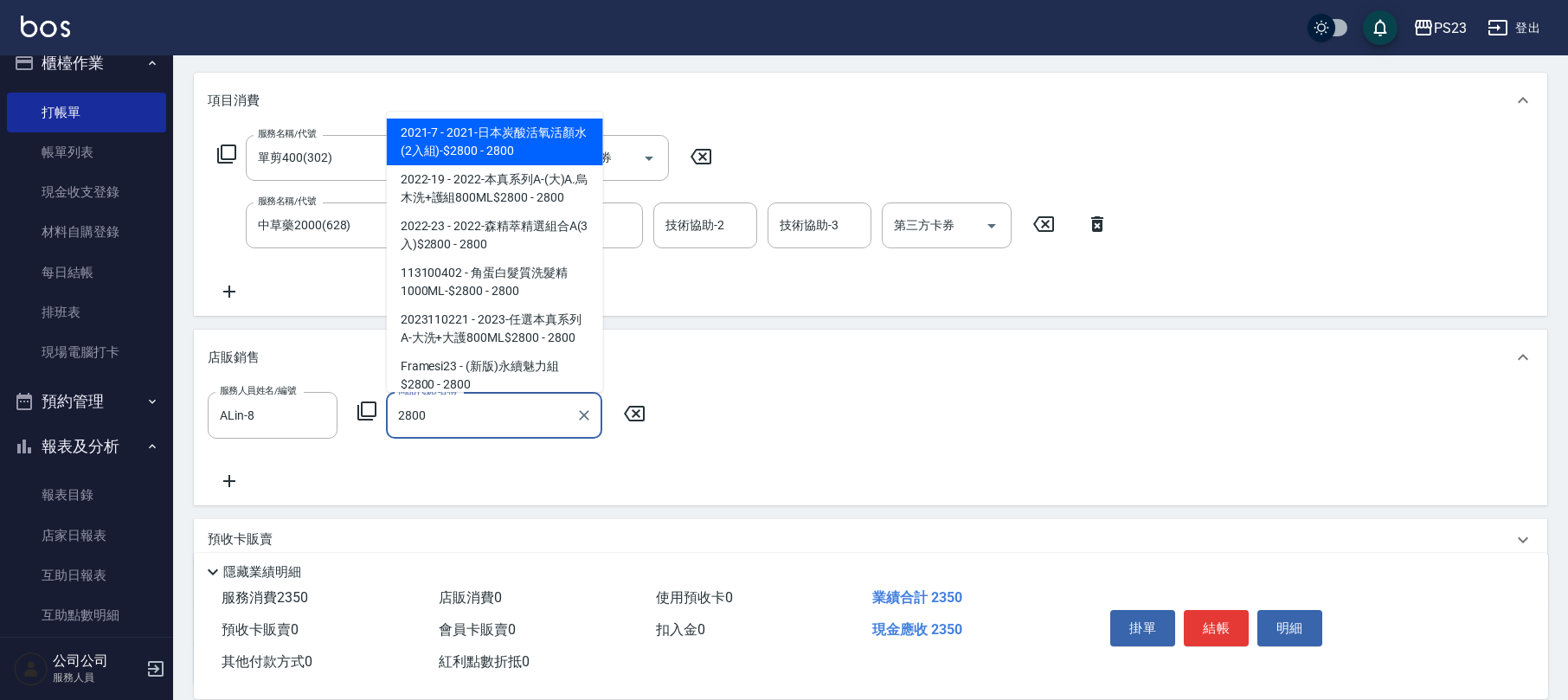
scroll to position [148, 0]
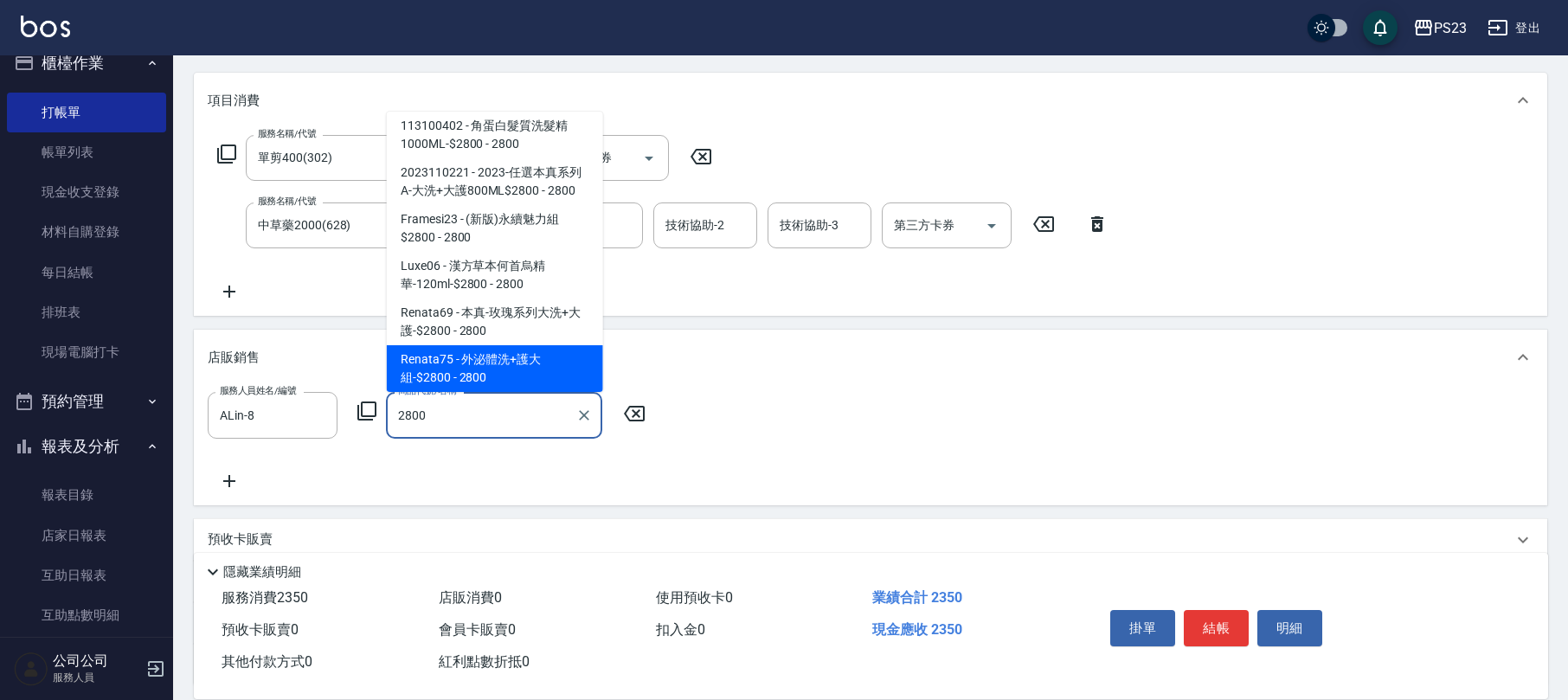
type input "外泌體洗+護大組-$2800"
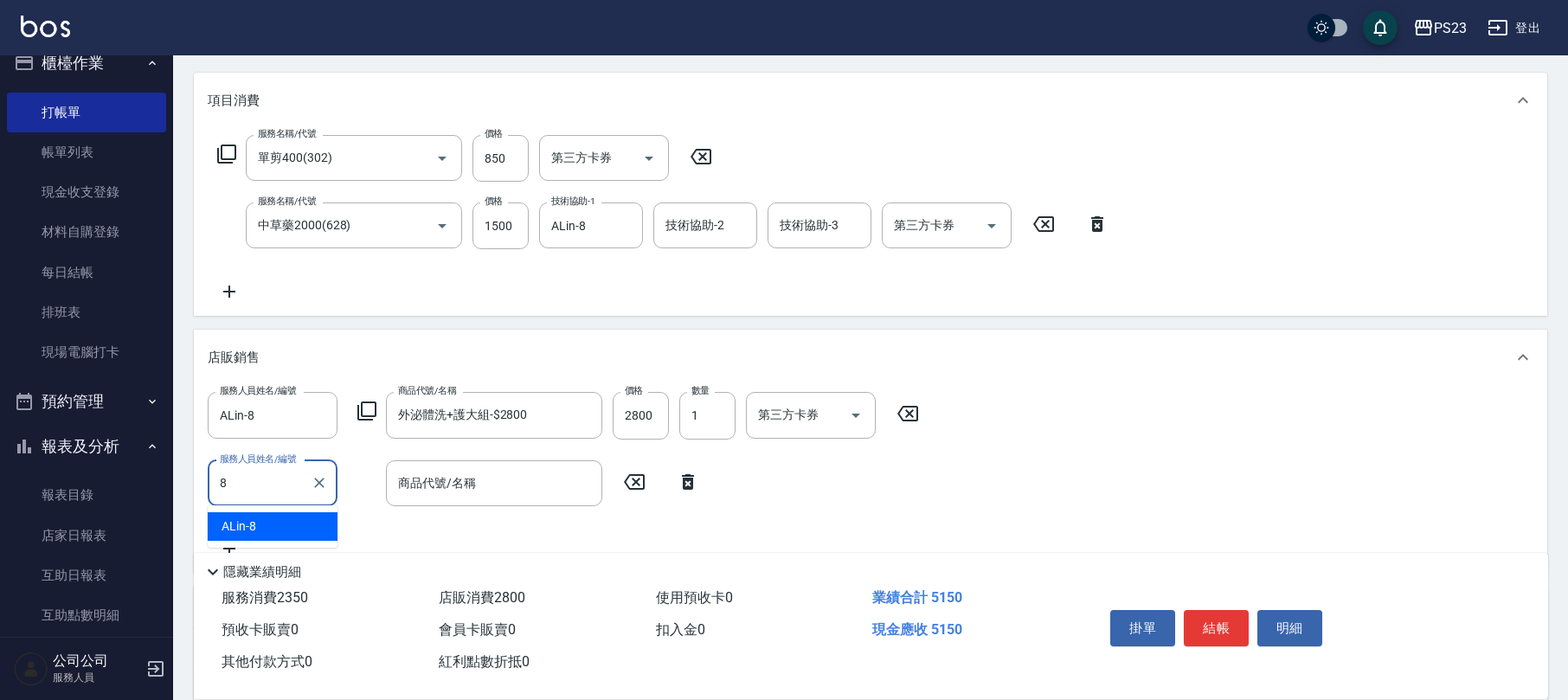
type input "ALin-8"
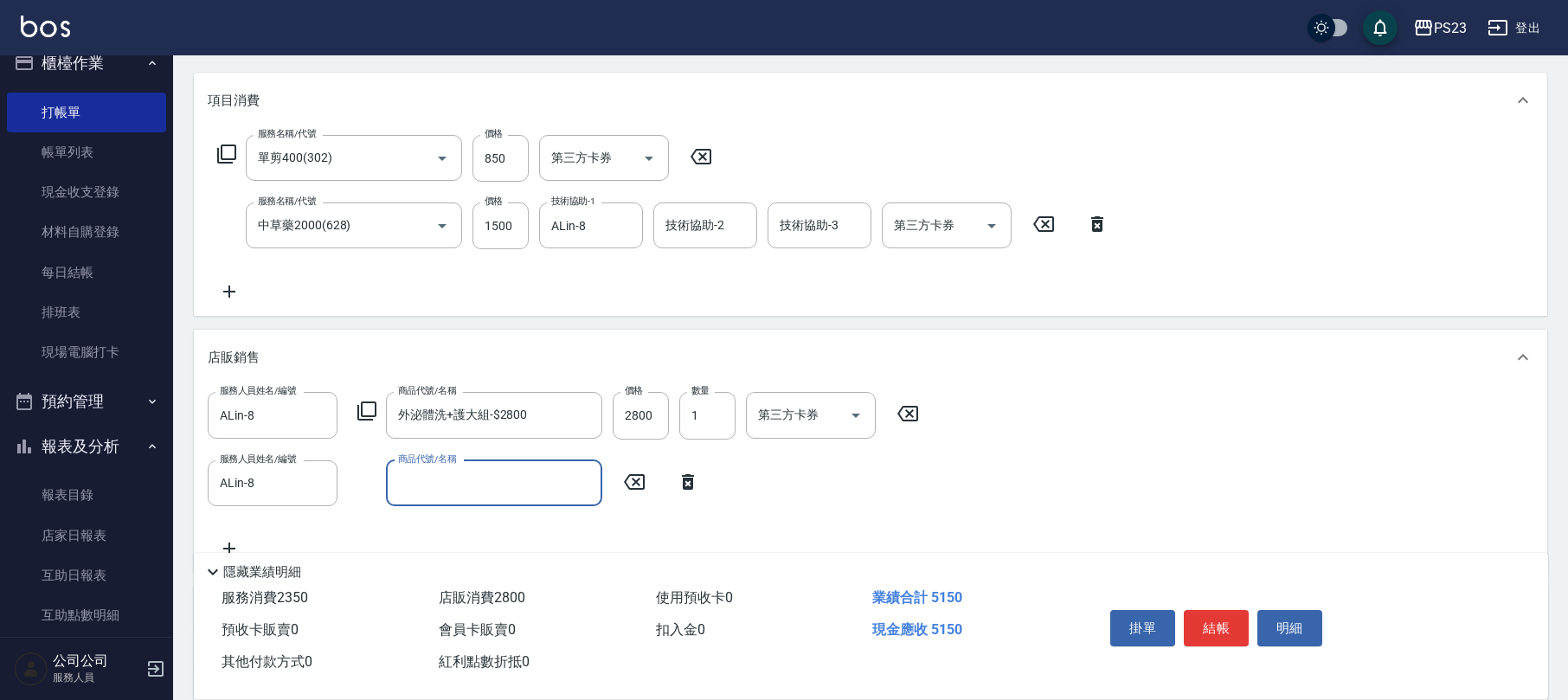
type input "1"
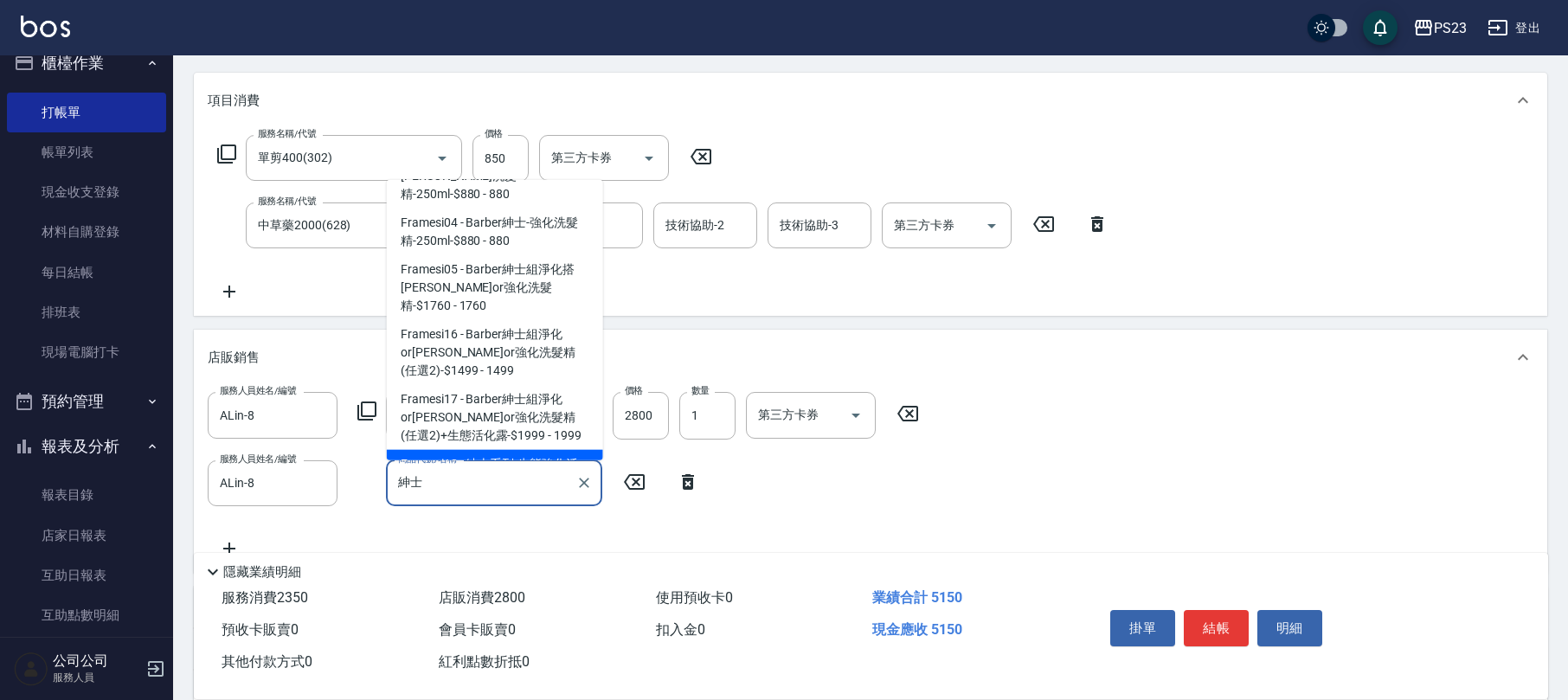
scroll to position [360, 0]
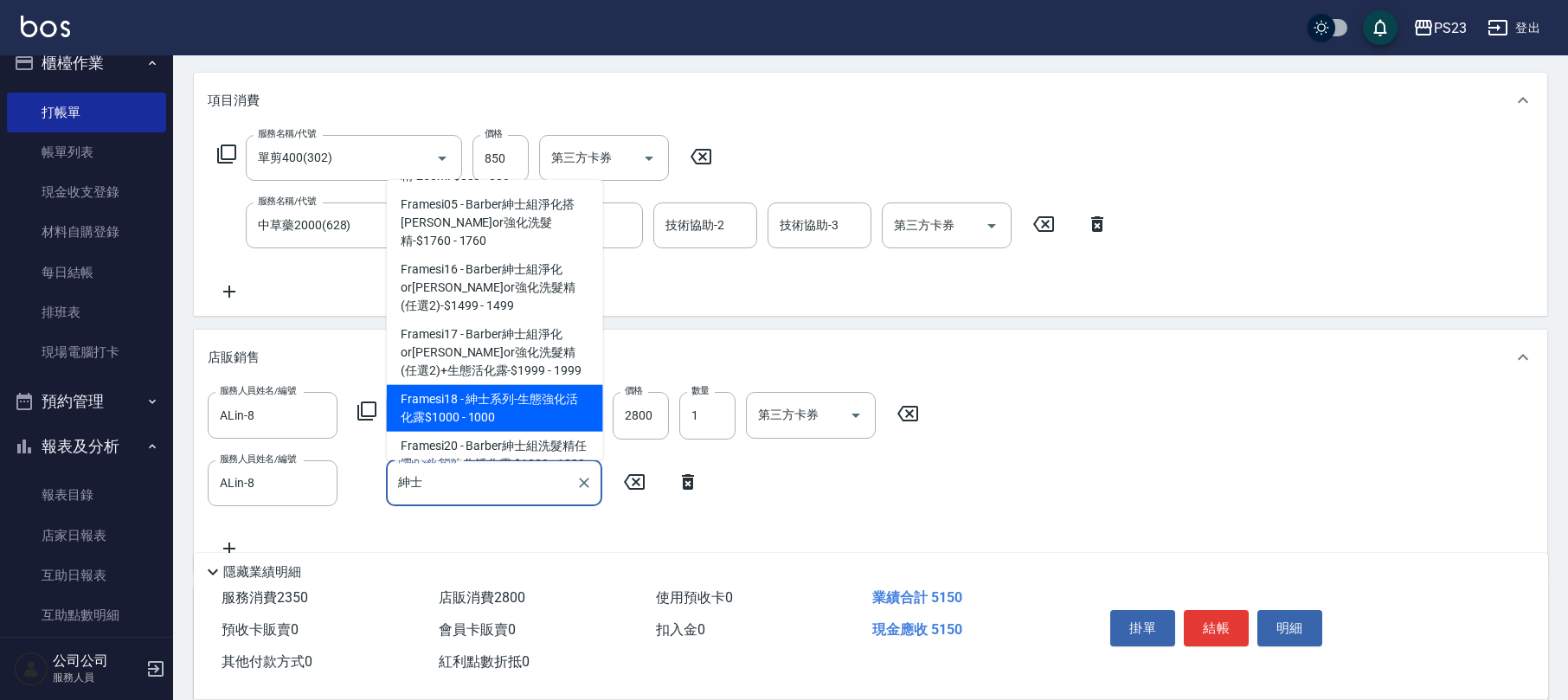
type input "紳士系列-生態強化活化露$1000"
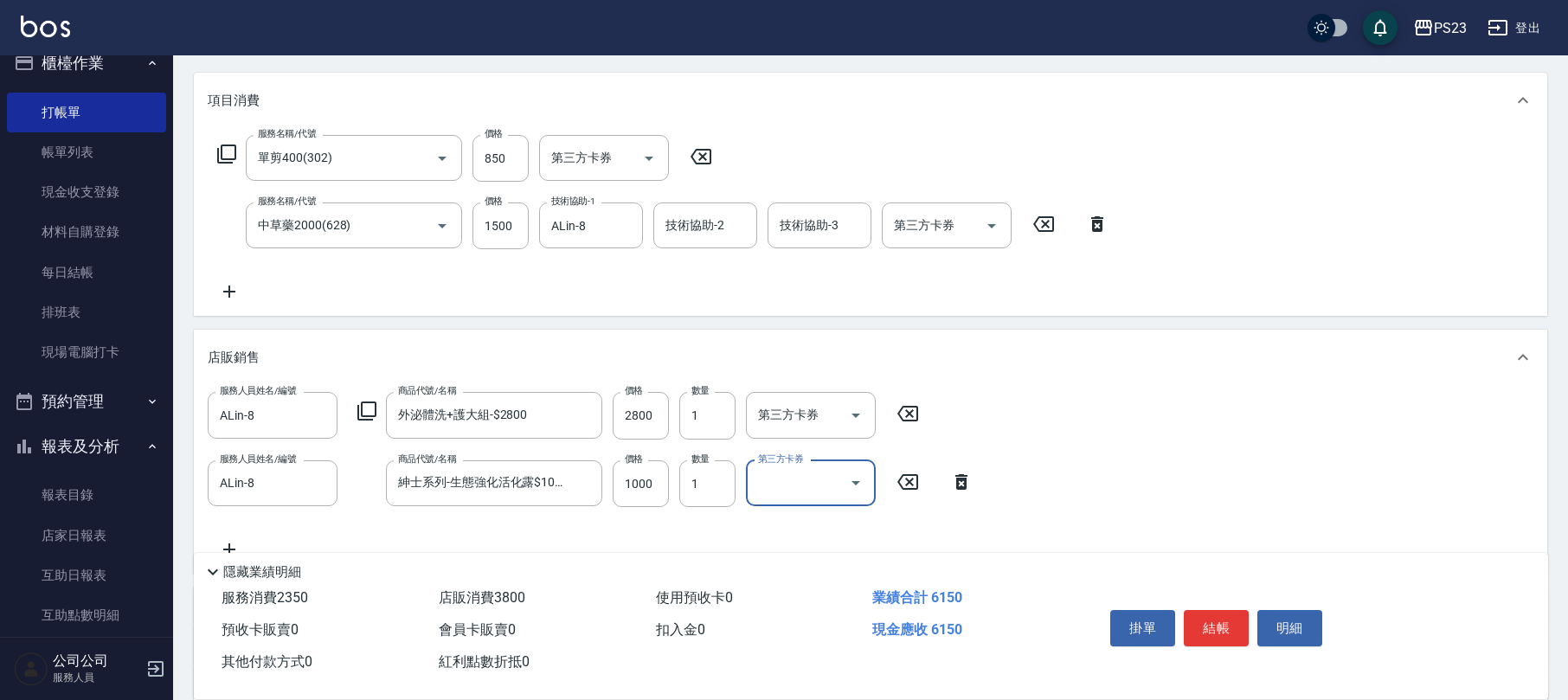
scroll to position [423, 0]
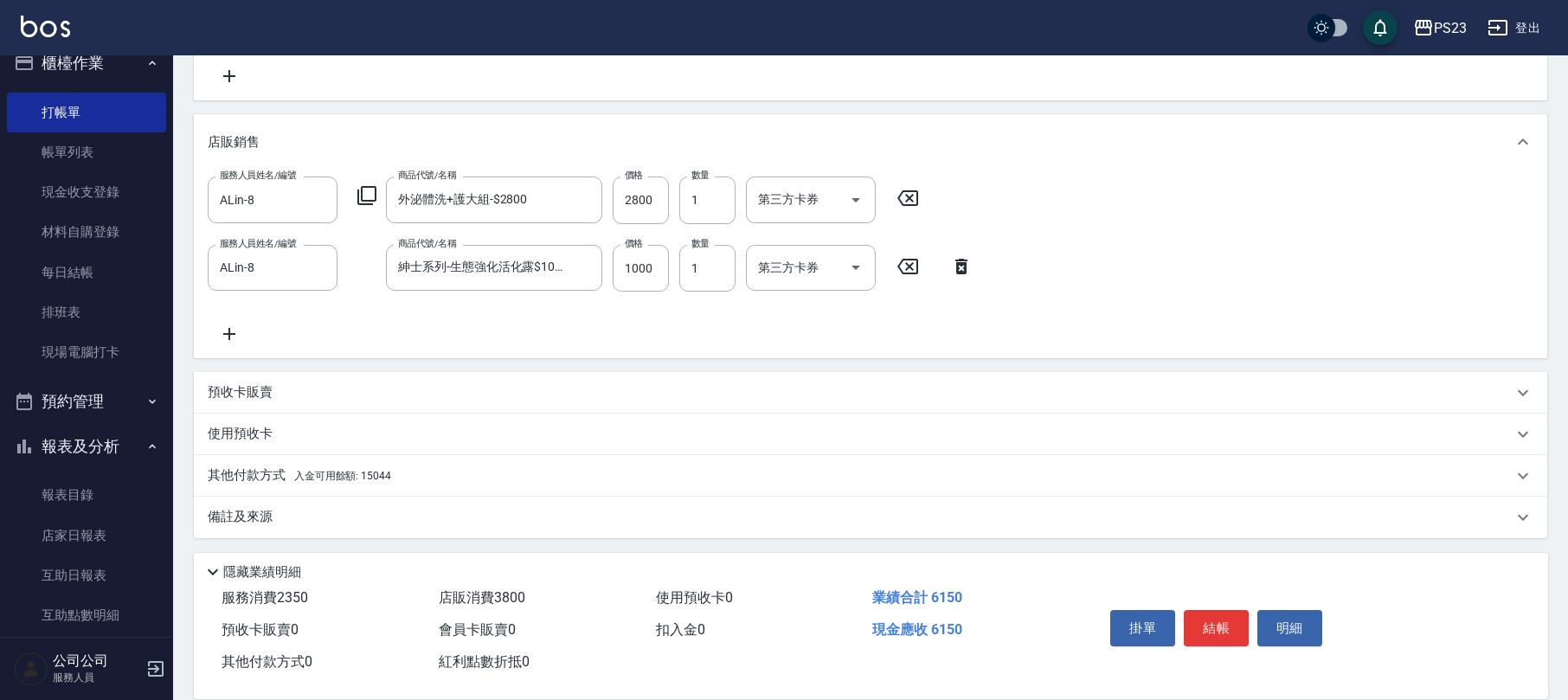
drag, startPoint x: 296, startPoint y: 524, endPoint x: 410, endPoint y: 523, distance: 114.0
click at [300, 523] on div "備註及來源" at bounding box center [860, 517] width 1305 height 18
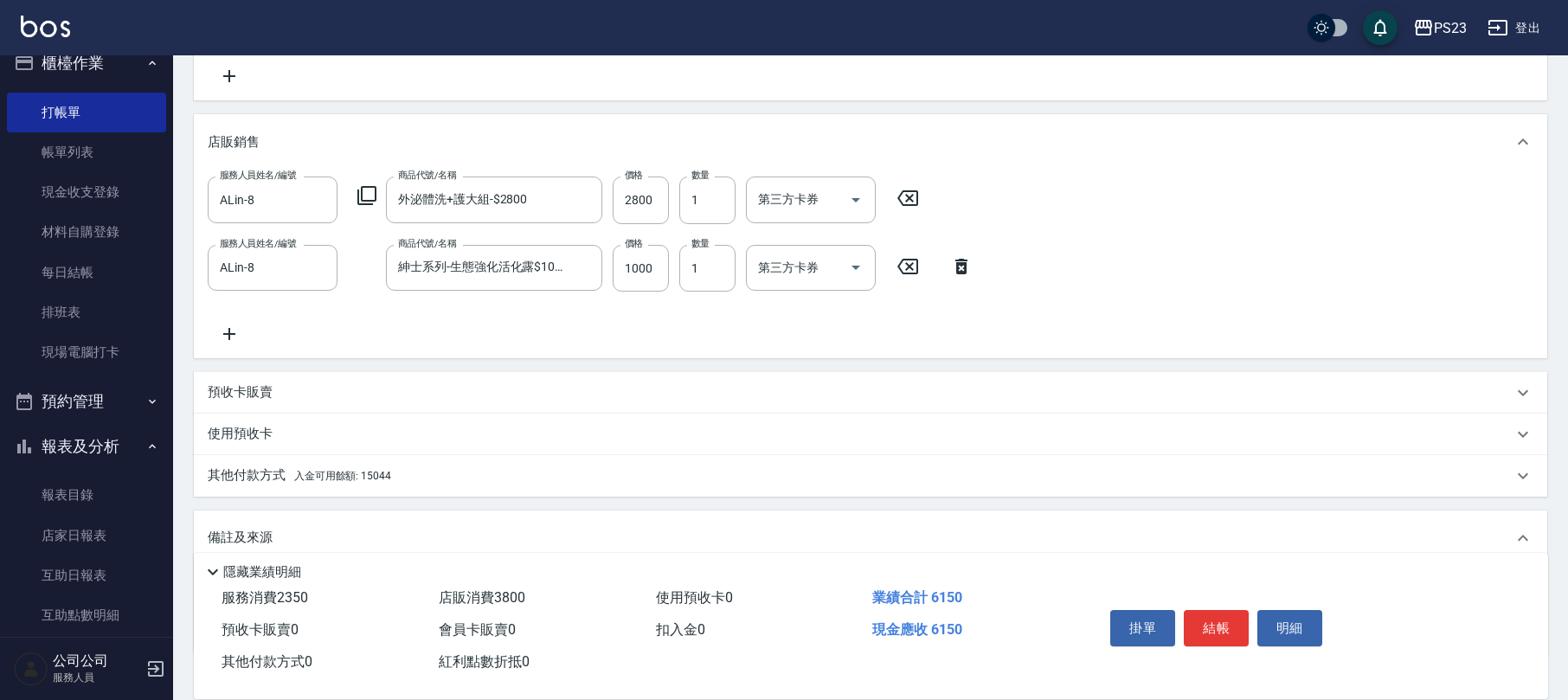
scroll to position [537, 0]
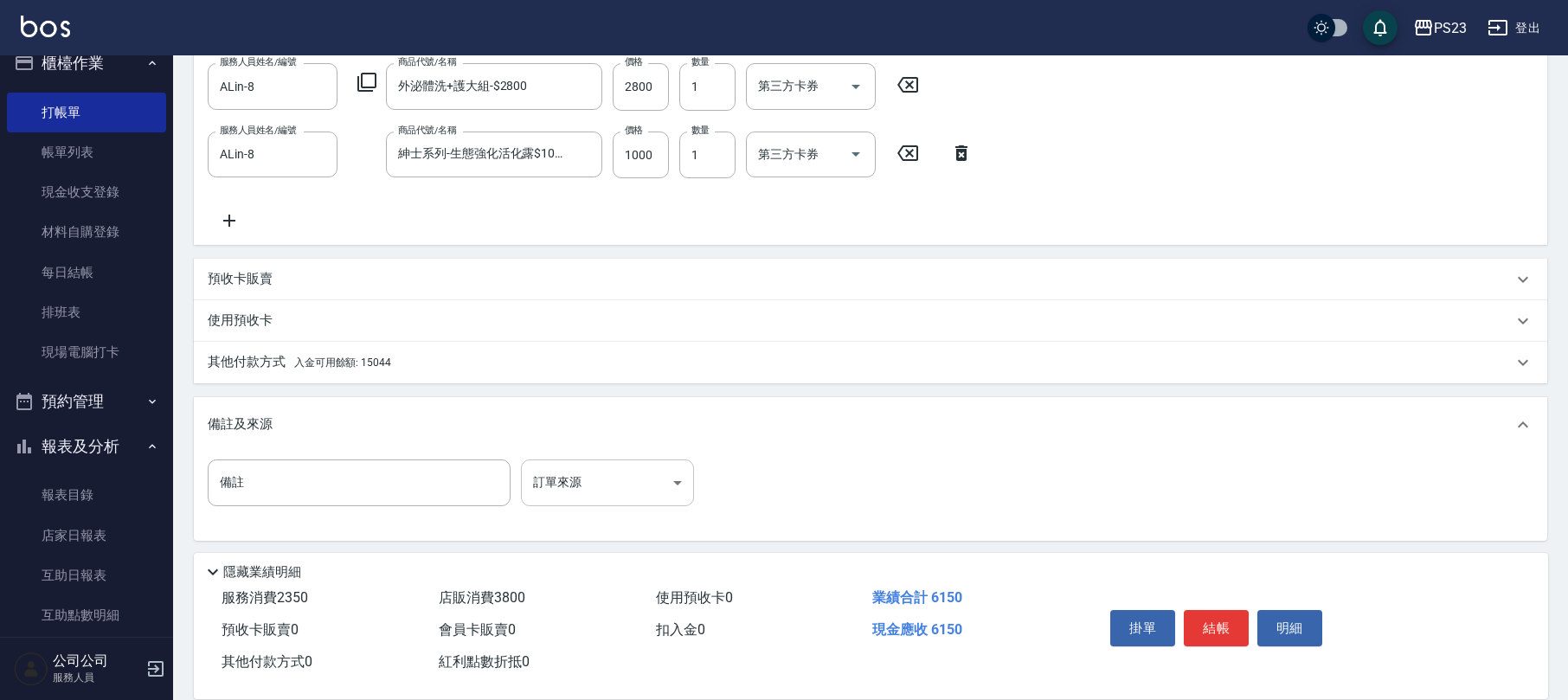
click at [599, 485] on body "PS23 登出 櫃檯作業 打帳單 帳單列表 現金收支登錄 材料自購登錄 每日結帳 排班表 現場電腦打卡 預約管理 預約管理 單日預約紀錄 單週預約紀錄 報表及…" at bounding box center [784, 83] width 1568 height 1240
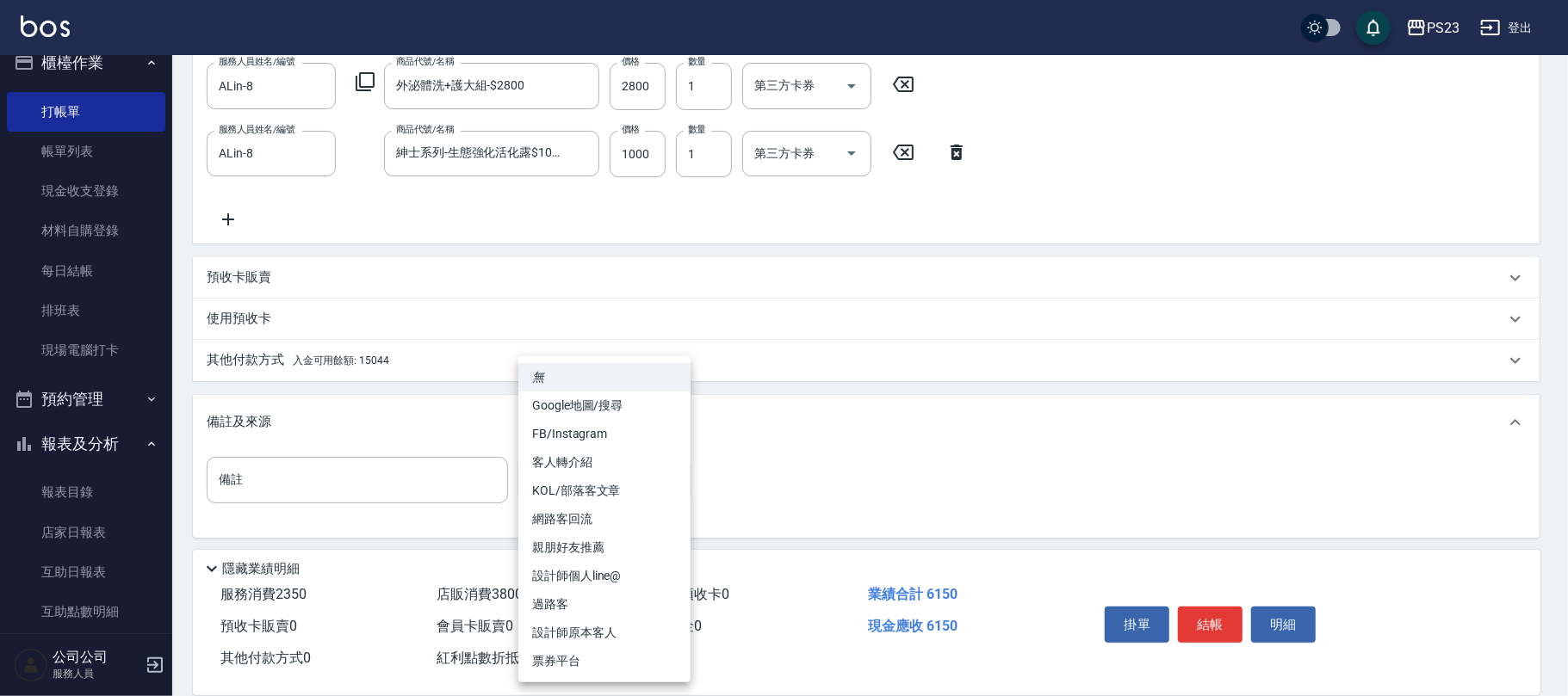
drag, startPoint x: 567, startPoint y: 632, endPoint x: 573, endPoint y: 638, distance: 8.5
click at [567, 635] on li "設計師原本客人" at bounding box center [605, 633] width 172 height 28
type input "設計師原本客人"
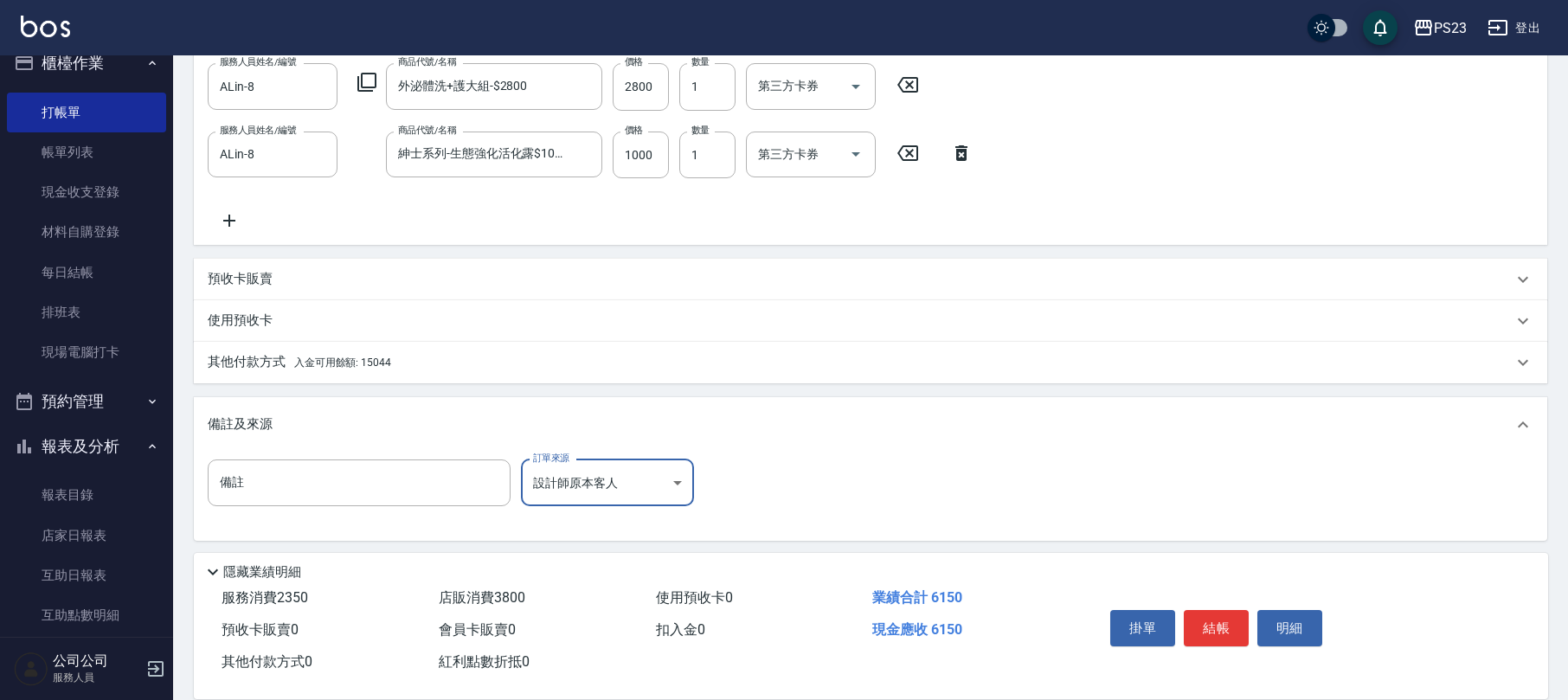
drag, startPoint x: 400, startPoint y: 360, endPoint x: 410, endPoint y: 367, distance: 12.2
click at [401, 361] on div "其他付款方式 入金可用餘額: 15044" at bounding box center [860, 362] width 1305 height 19
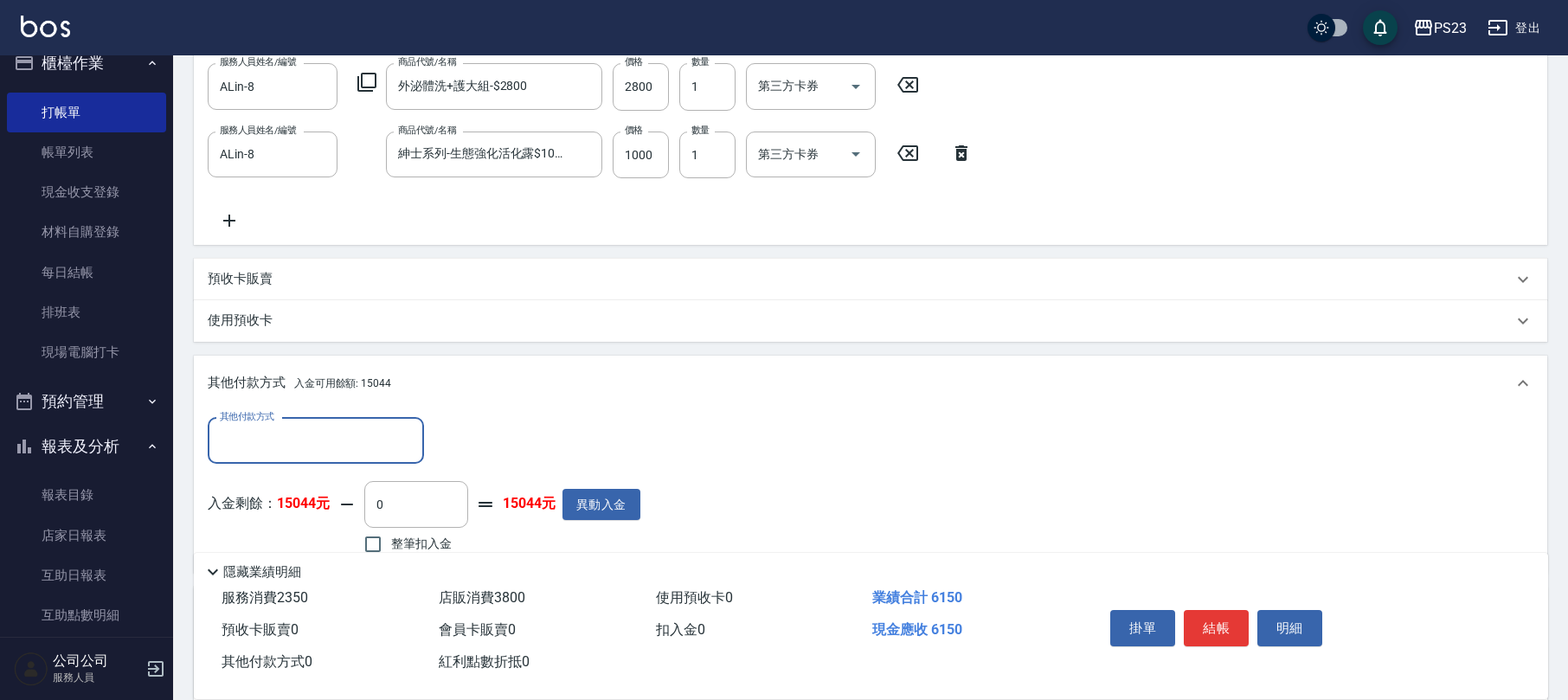
scroll to position [729, 0]
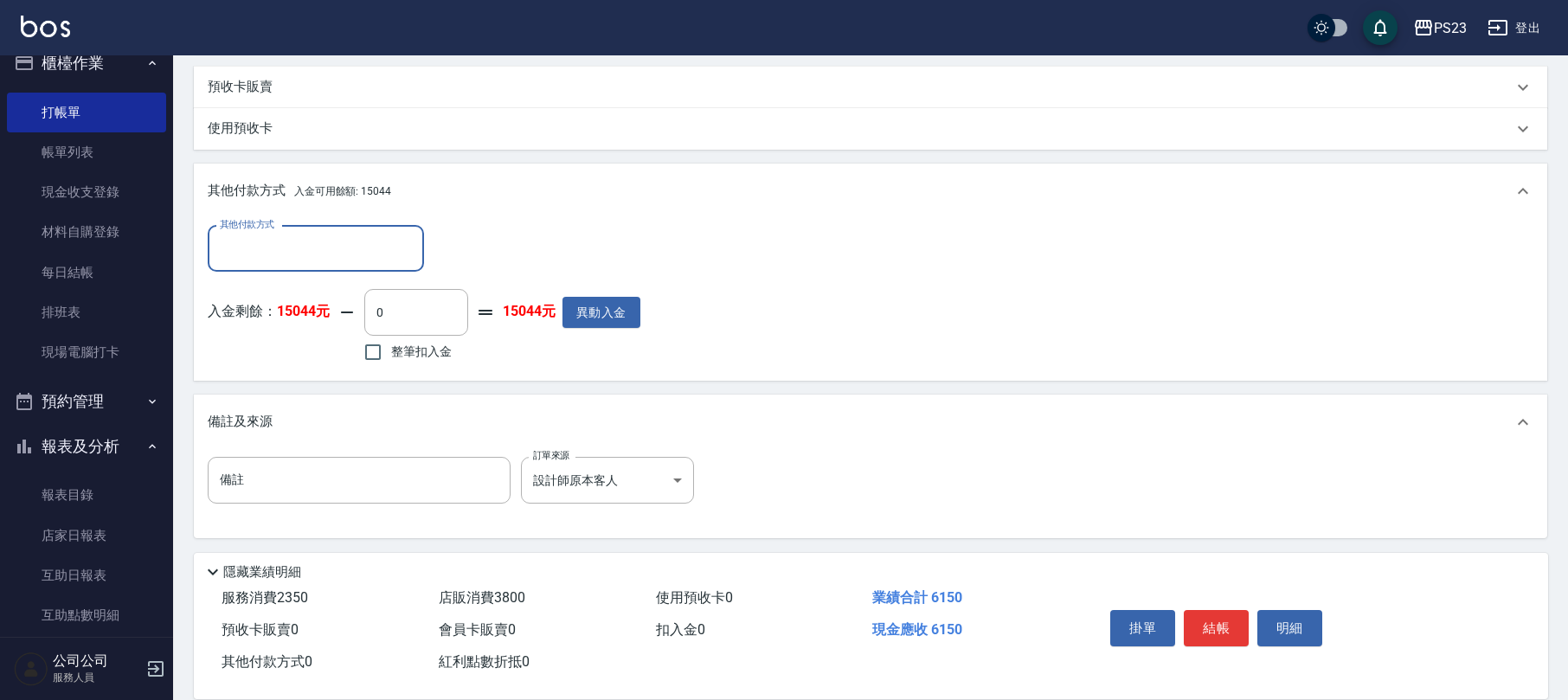
click at [291, 243] on input "其他付款方式" at bounding box center [316, 248] width 201 height 30
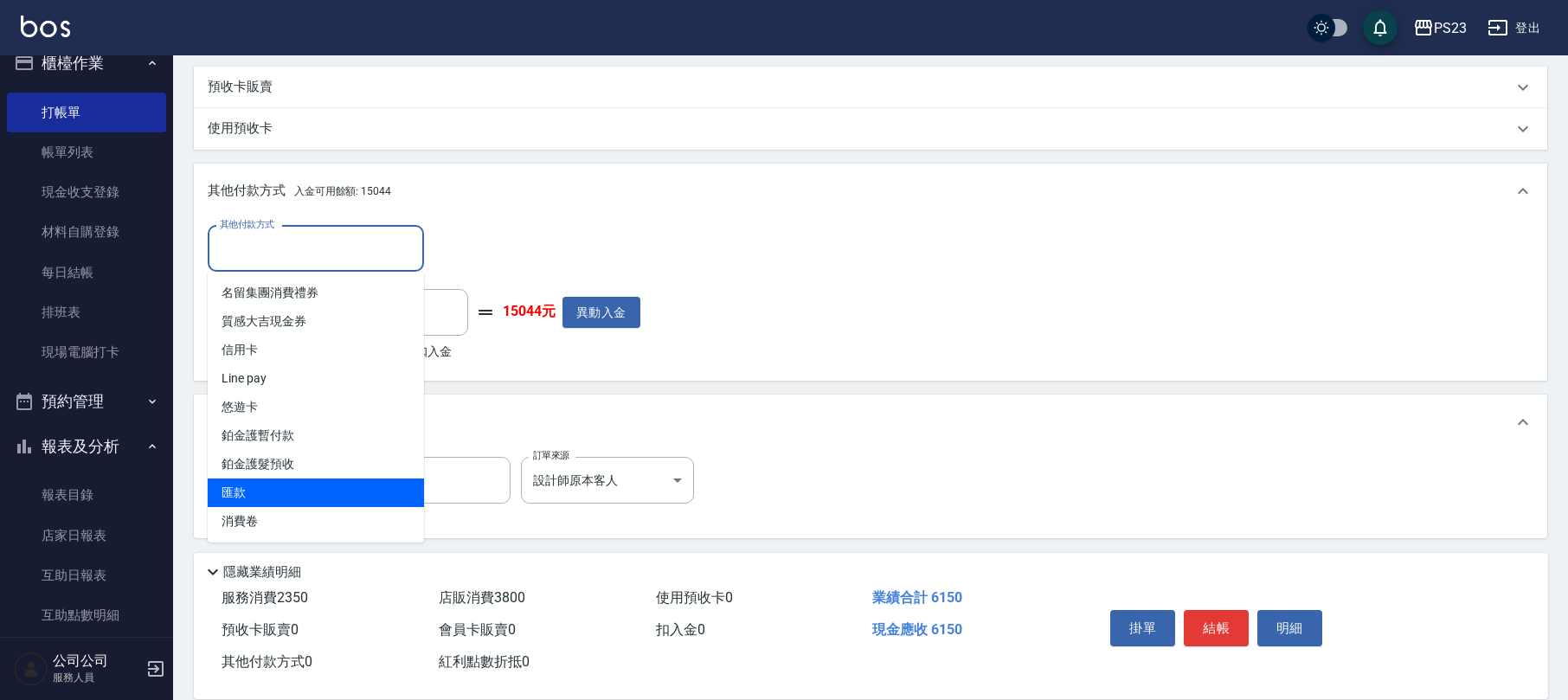
drag, startPoint x: 260, startPoint y: 490, endPoint x: 381, endPoint y: 369, distance: 171.1
click at [260, 485] on span "匯款" at bounding box center [315, 492] width 217 height 29
type input "匯款"
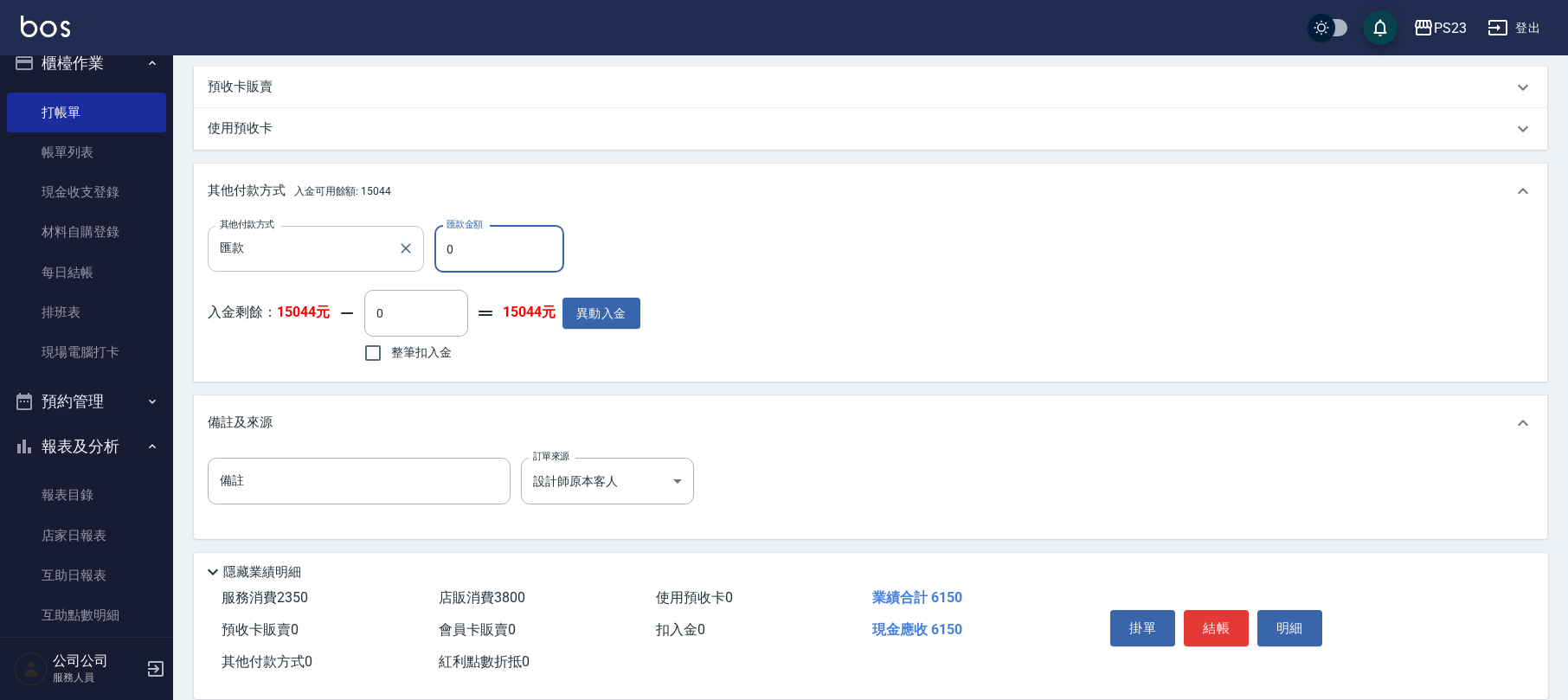
drag, startPoint x: 456, startPoint y: 249, endPoint x: 402, endPoint y: 255, distance: 54.3
click at [402, 255] on div "其他付款方式 匯款 其他付款方式 匯款金額 0 匯款金額" at bounding box center [423, 249] width 433 height 47
type input "3800"
click at [429, 363] on label "整筆扣入金" at bounding box center [403, 352] width 97 height 36
click at [391, 363] on input "整筆扣入金" at bounding box center [373, 352] width 36 height 36
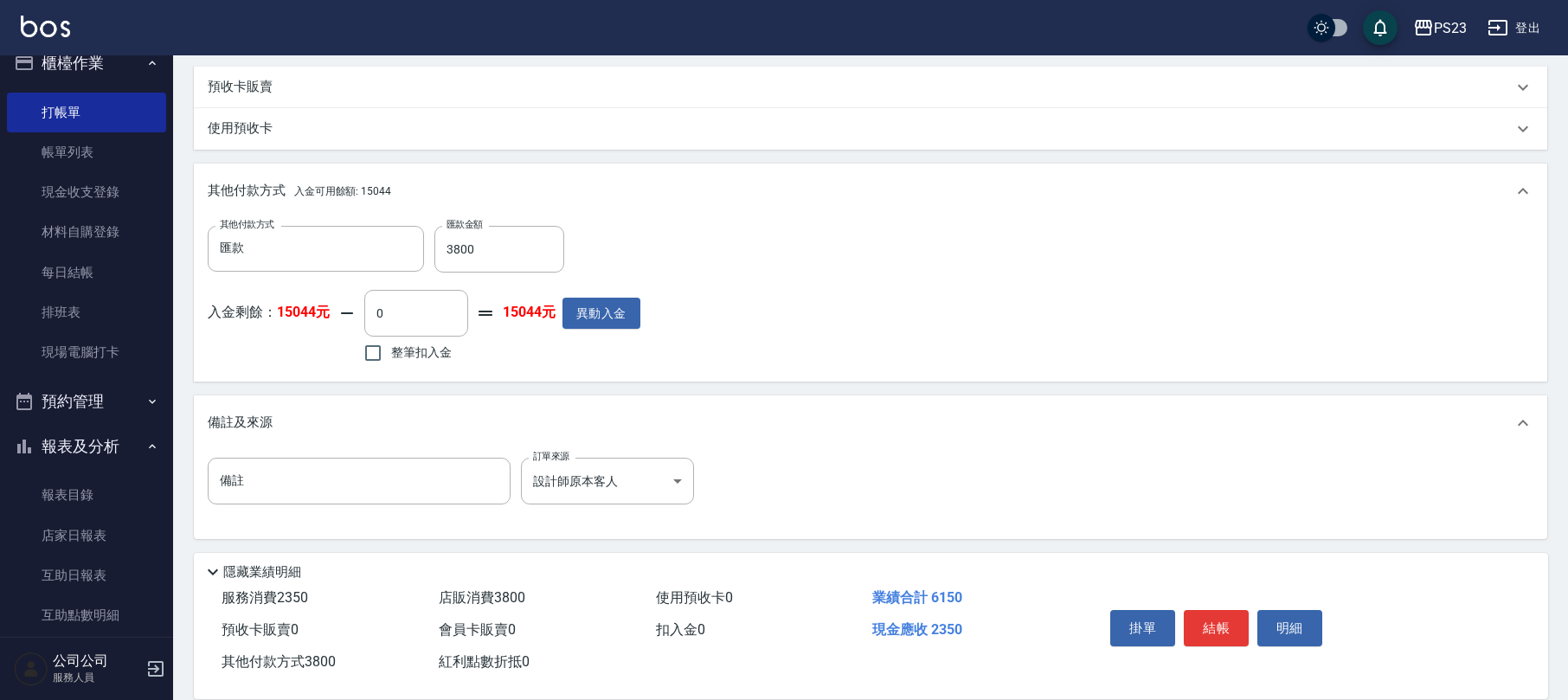
checkbox input "true"
type input "2350"
click at [1218, 618] on button "結帳" at bounding box center [1217, 628] width 65 height 36
type input "[DATE] 18:16"
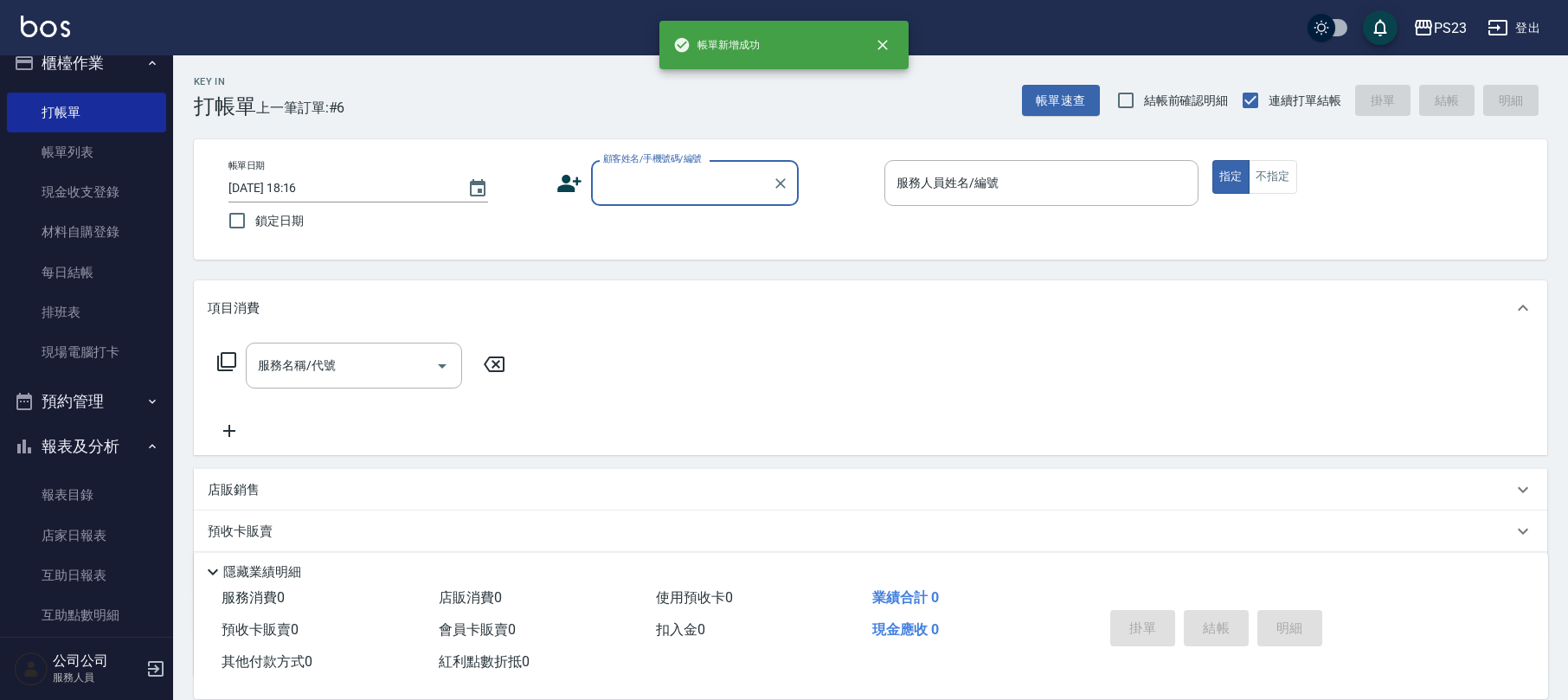
scroll to position [0, 0]
